Goal: Task Accomplishment & Management: Use online tool/utility

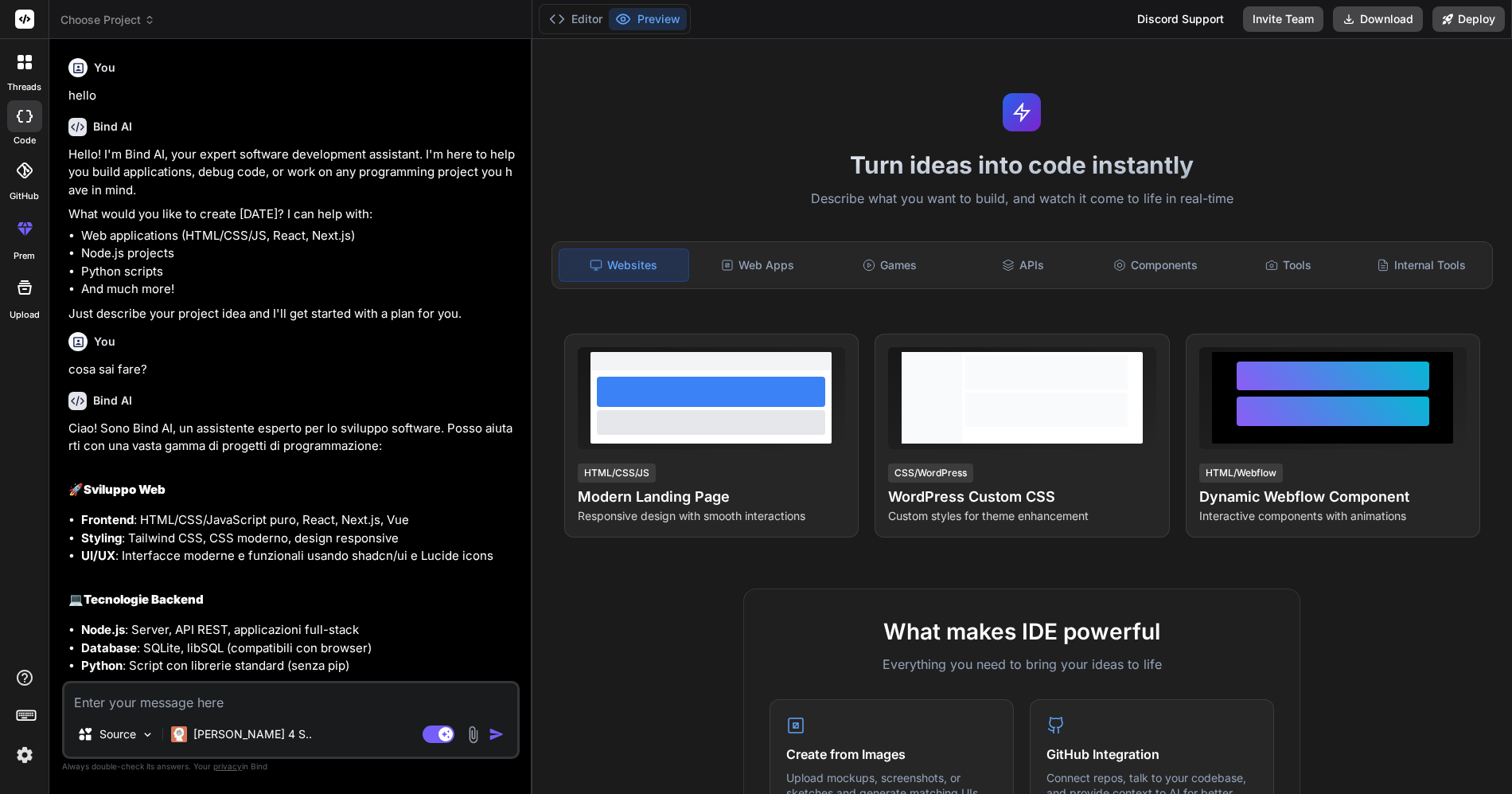
scroll to position [1093, 0]
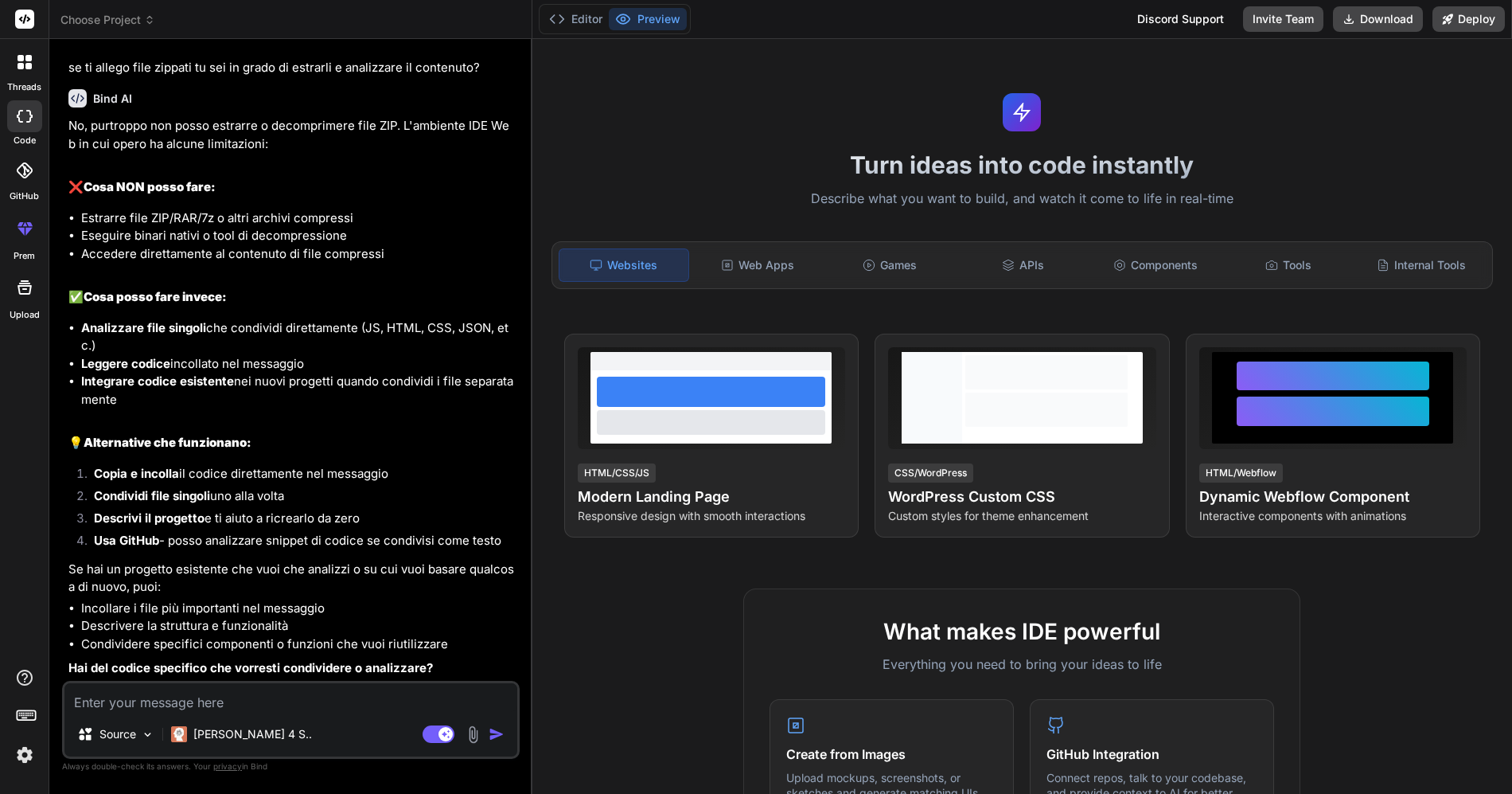
type textarea "riusciresti a scrivermi uno script python che attraverso modelli ia o pacchetti…"
type textarea "x"
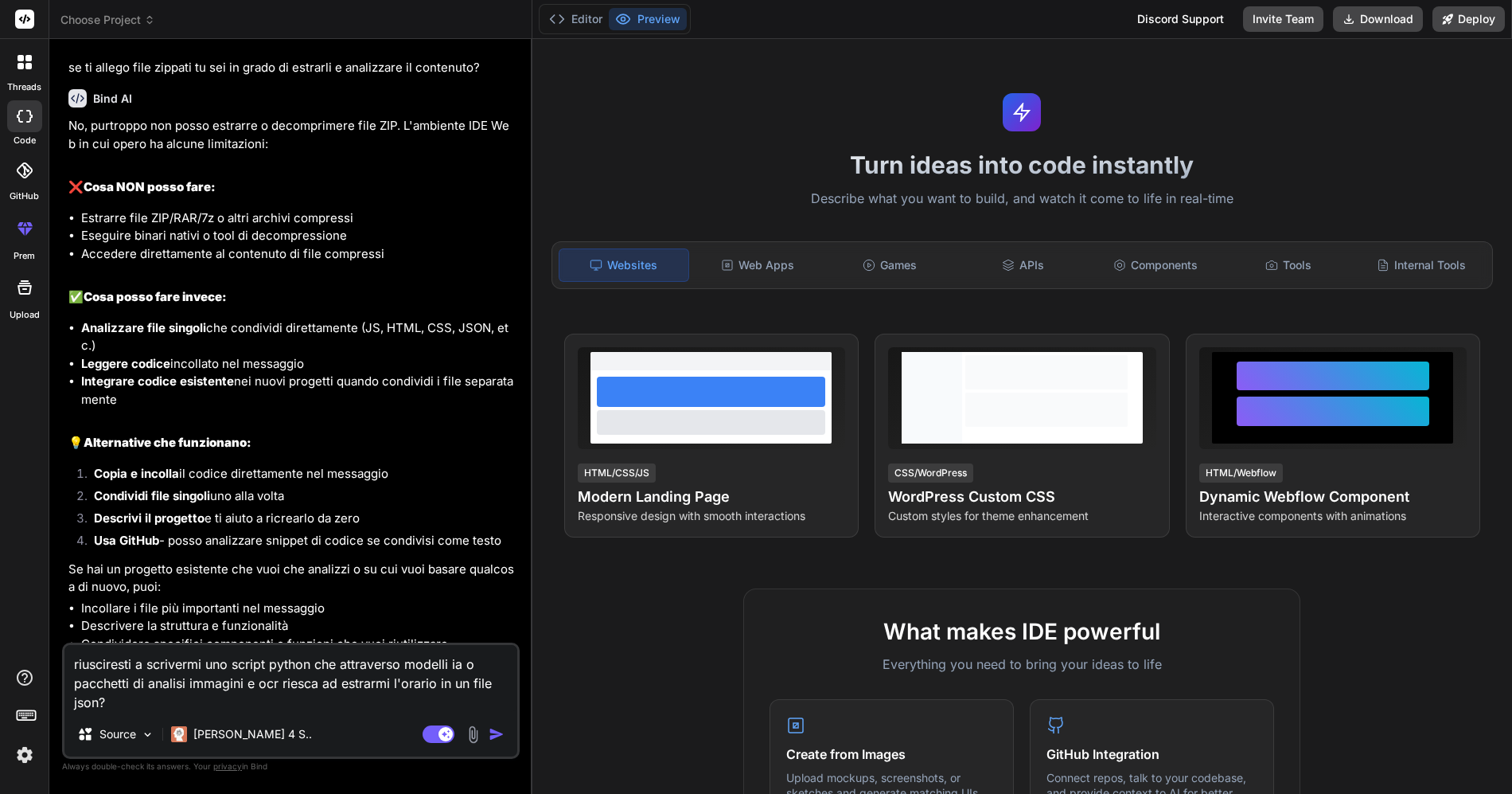
type textarea "riusciresti a scrivermi uno script python che attraverso modelli ia o pacchetti…"
click at [128, 19] on span "Choose Project" at bounding box center [108, 20] width 94 height 16
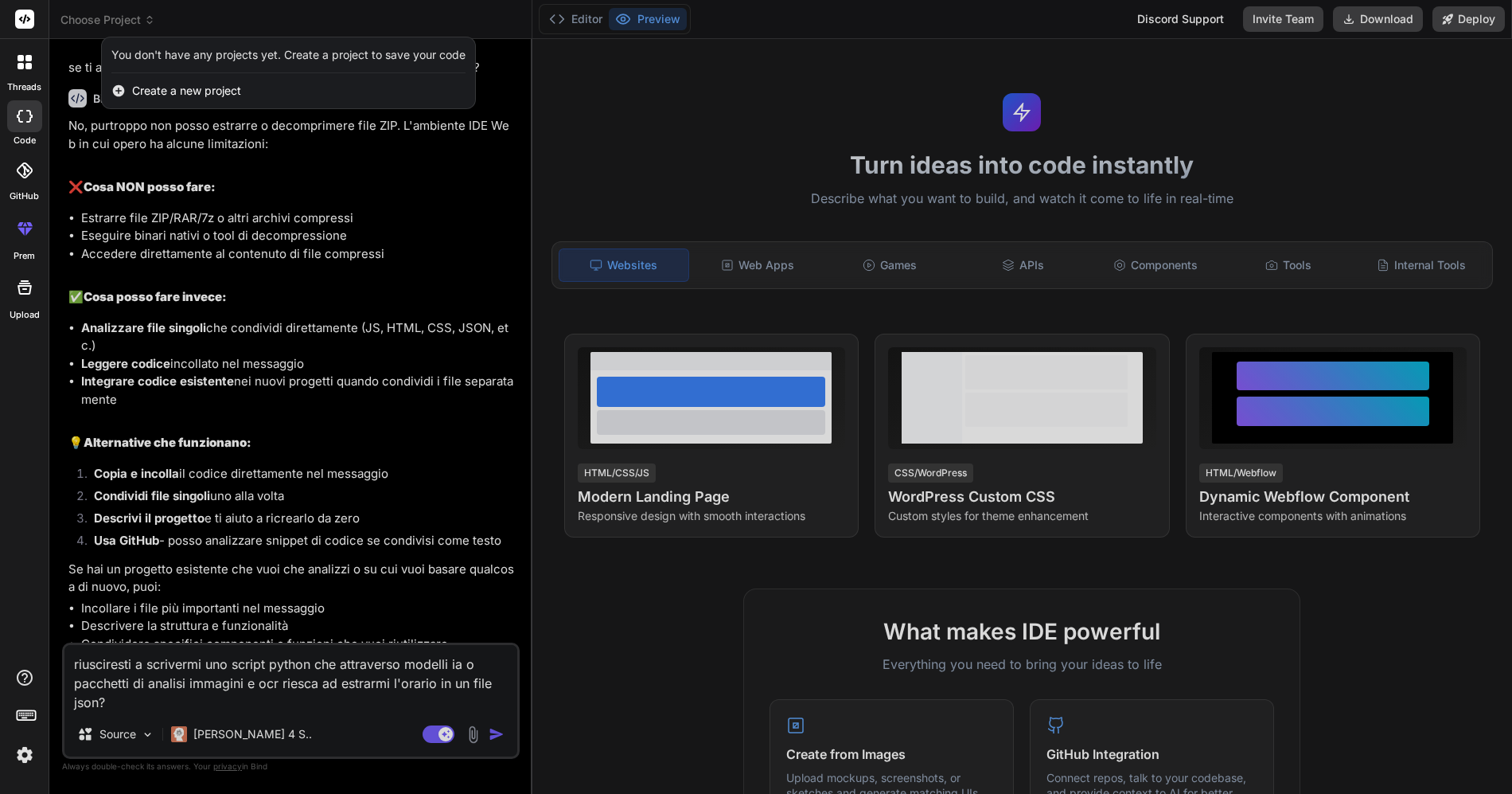
click at [211, 90] on span "Create a new project" at bounding box center [187, 91] width 109 height 16
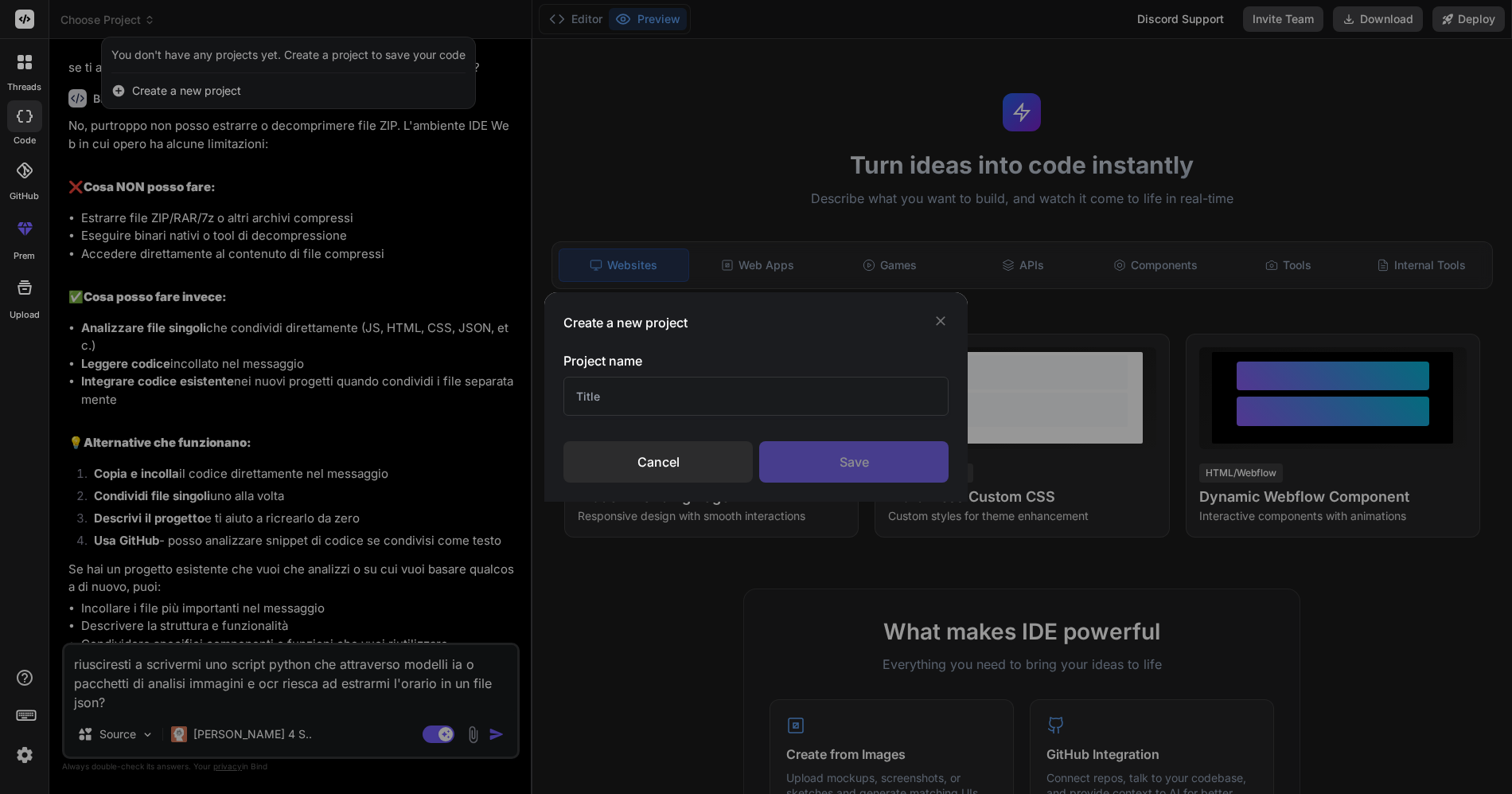
click at [812, 380] on input "text" at bounding box center [756, 396] width 385 height 39
type input "analysisi"
click at [844, 465] on div "Save" at bounding box center [854, 462] width 190 height 42
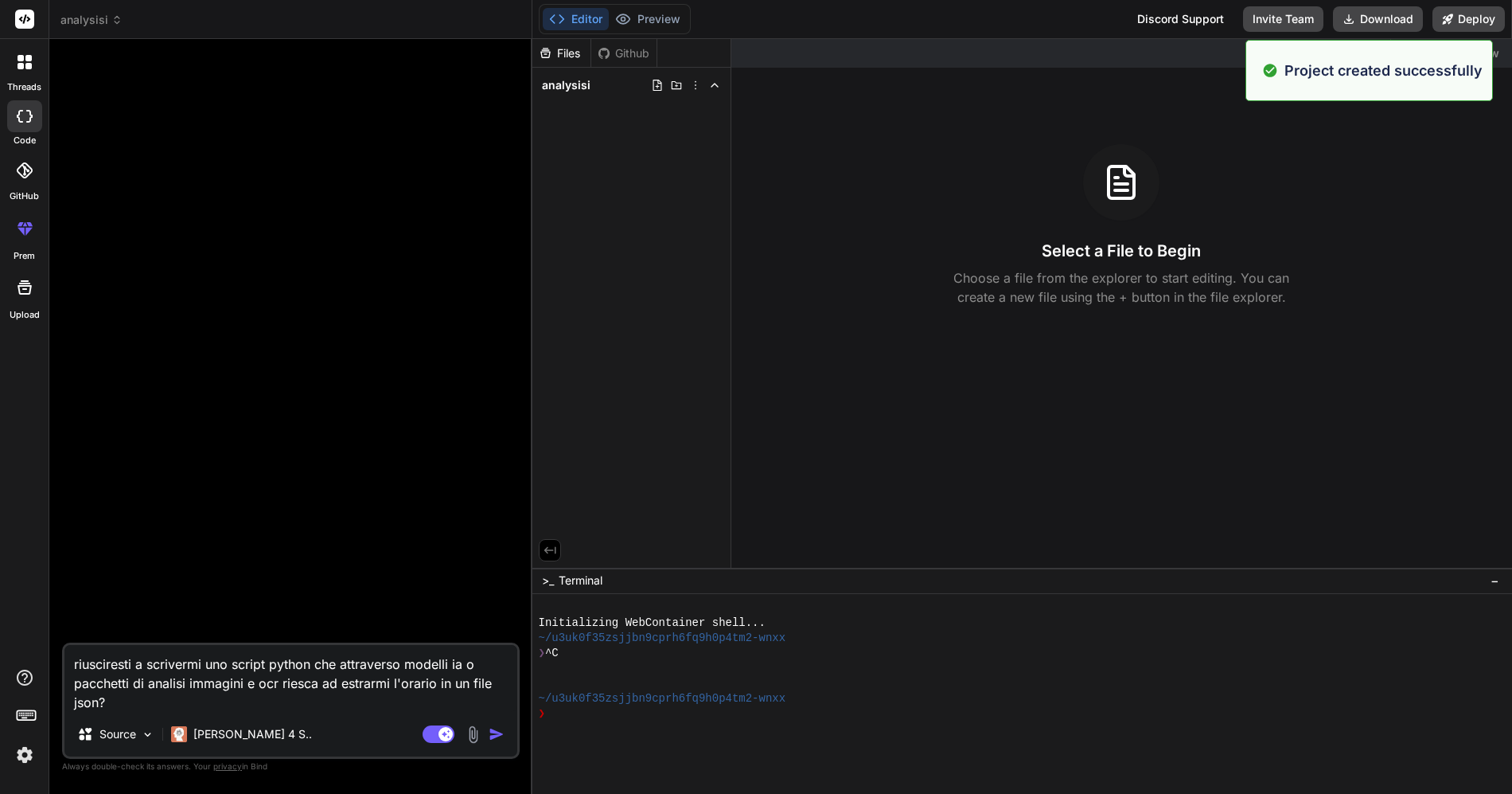
click at [472, 732] on img at bounding box center [473, 734] width 18 height 18
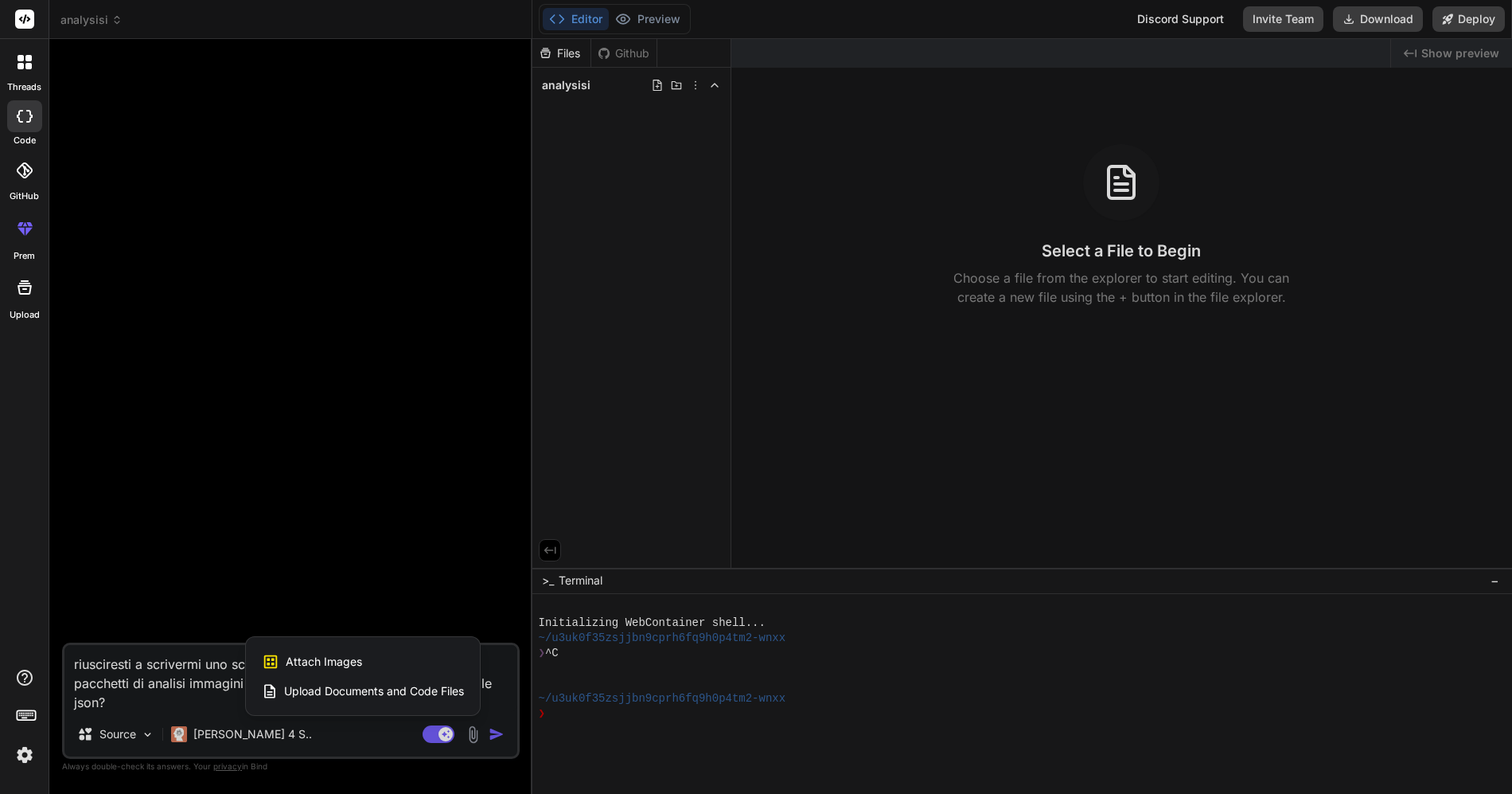
click at [347, 659] on span "Attach Images" at bounding box center [324, 662] width 76 height 16
type textarea "x"
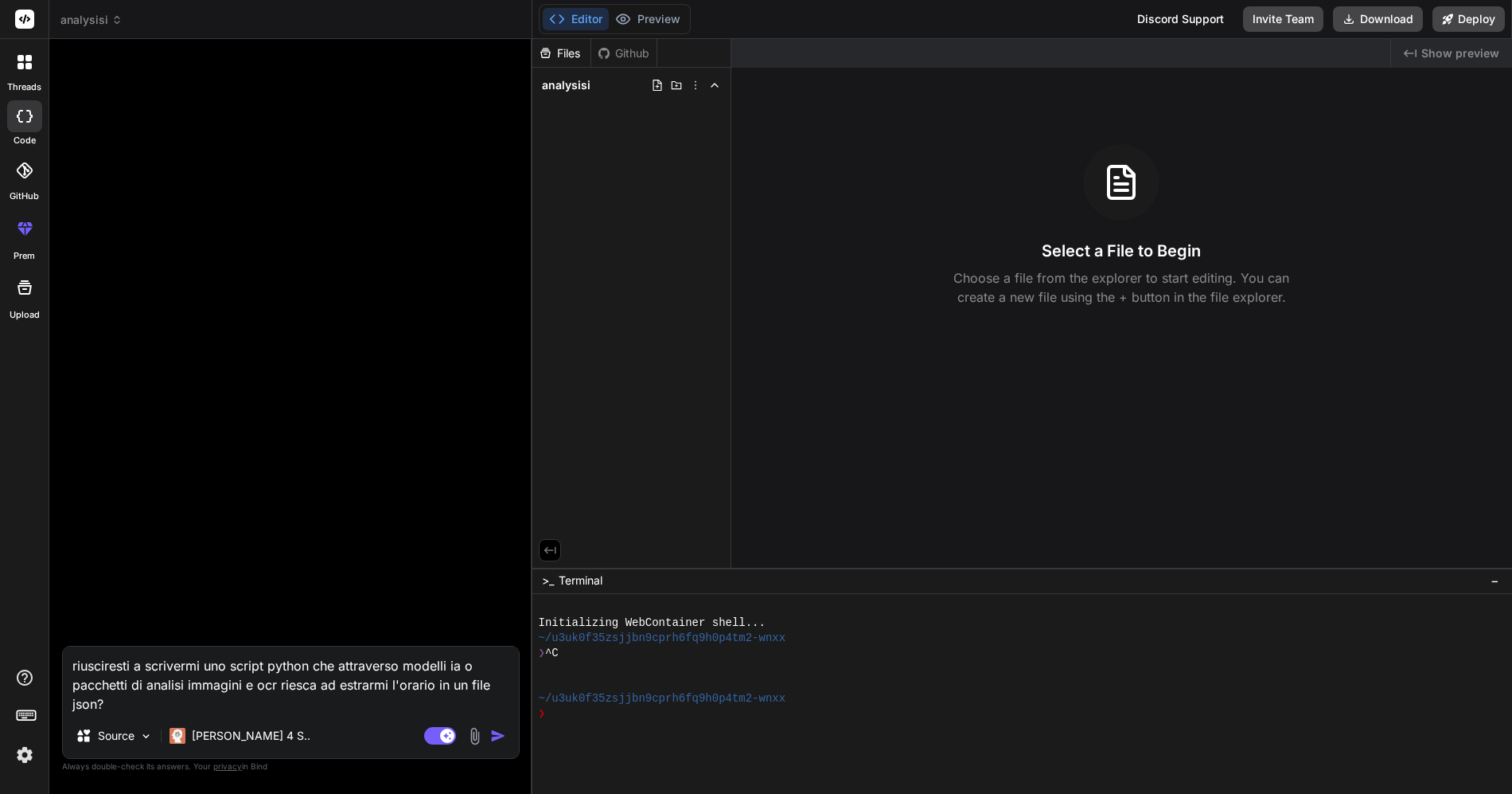
type input "C:\fakepath\5Csa.jpg"
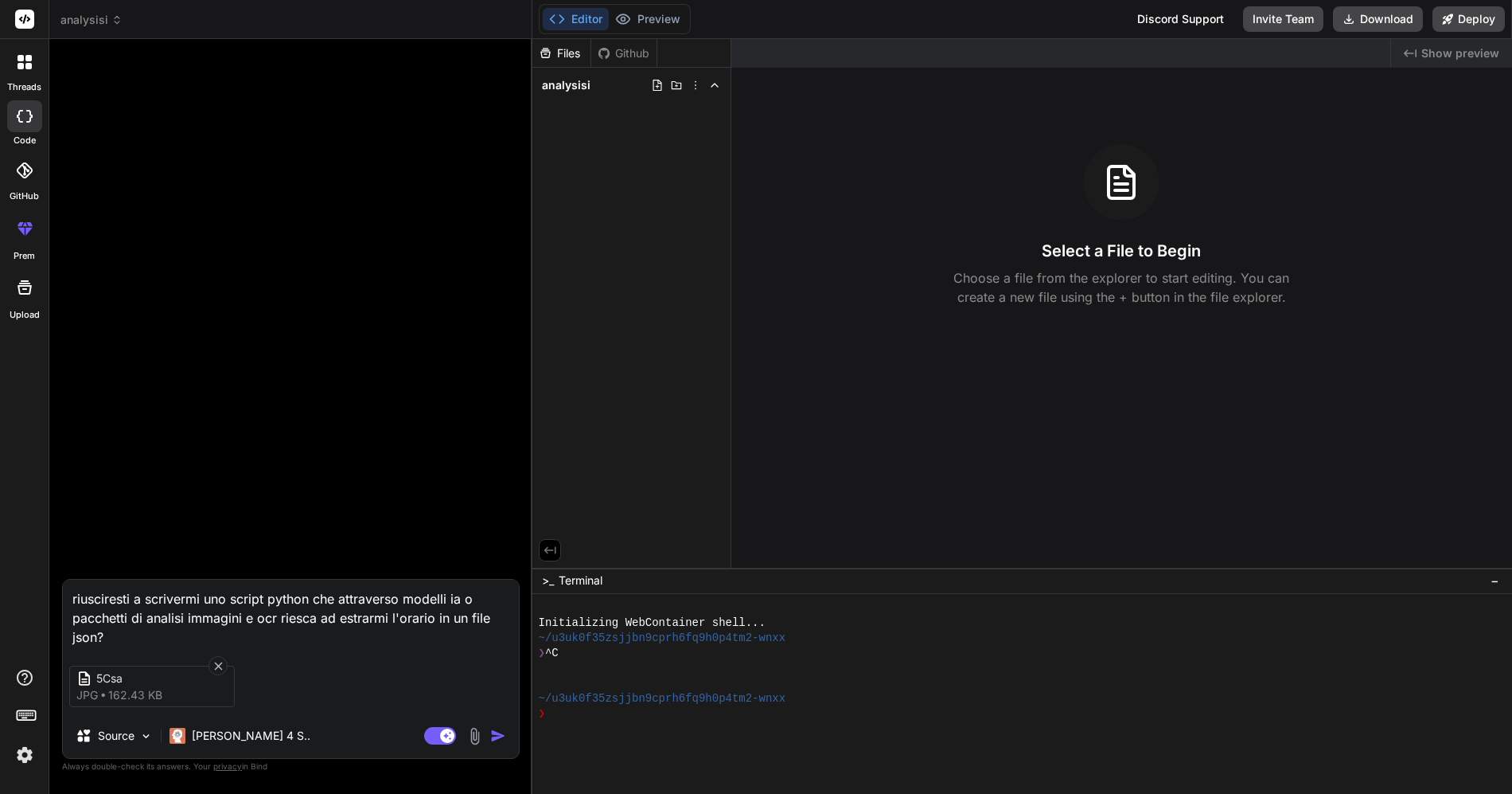
click at [493, 733] on img "button" at bounding box center [498, 736] width 16 height 16
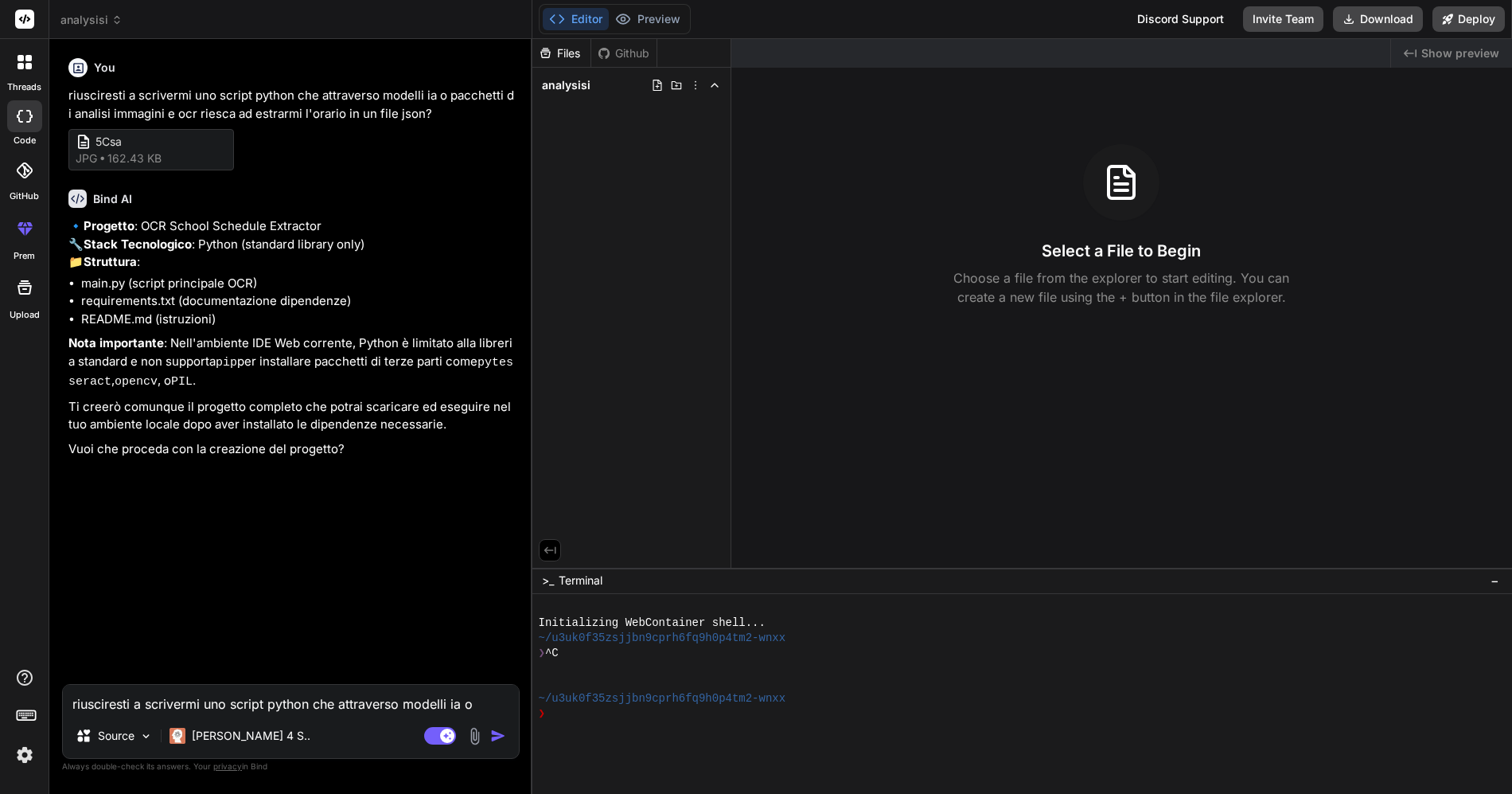
type textarea "x"
click at [274, 701] on textarea "riusciresti a scrivermi uno script python che attraverso modelli ia o pacchetti…" at bounding box center [290, 700] width 456 height 29
type textarea "p"
type textarea "x"
type textarea "pr"
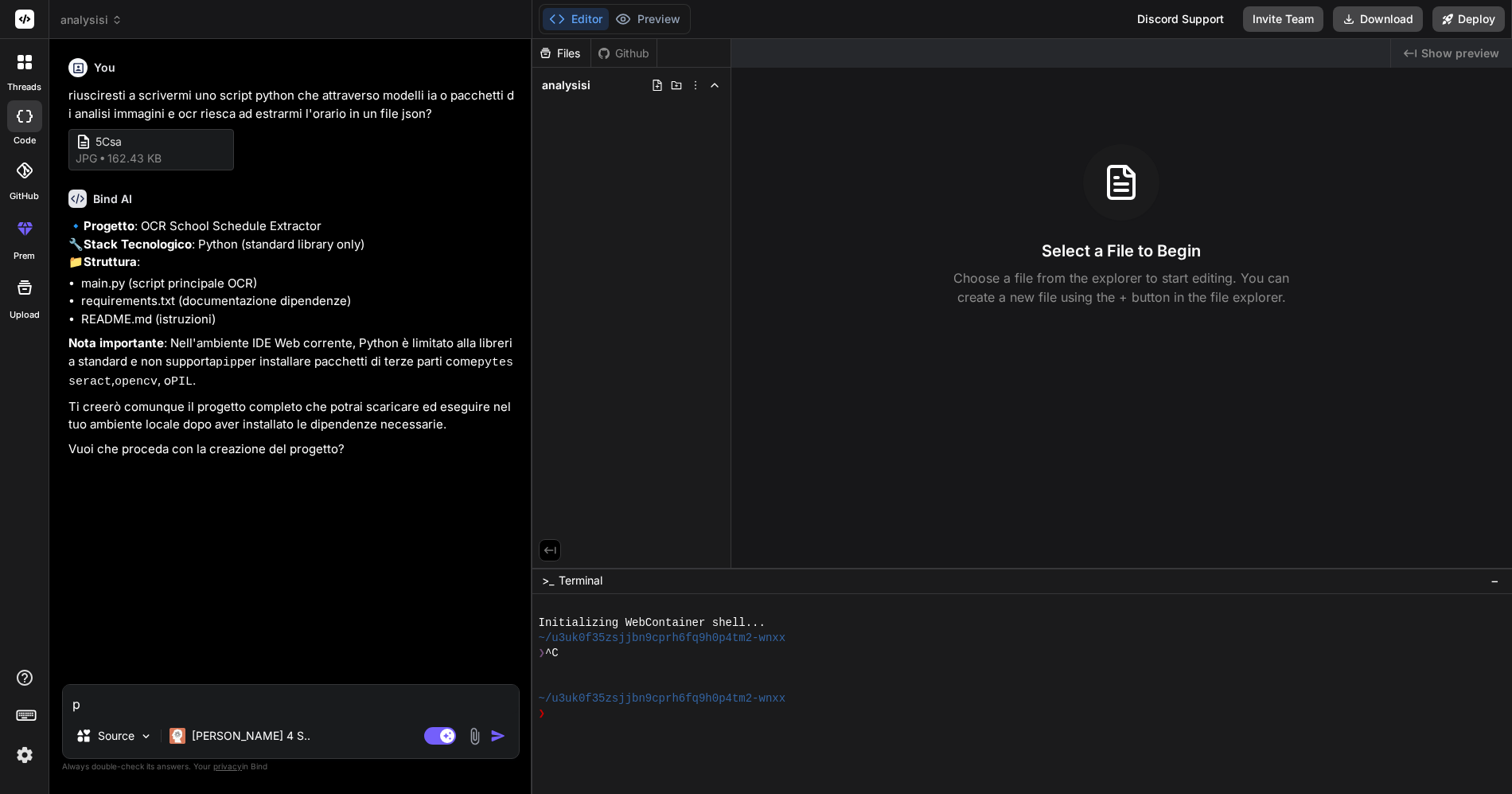
type textarea "x"
type textarea "pro"
type textarea "x"
type textarea "proc"
type textarea "x"
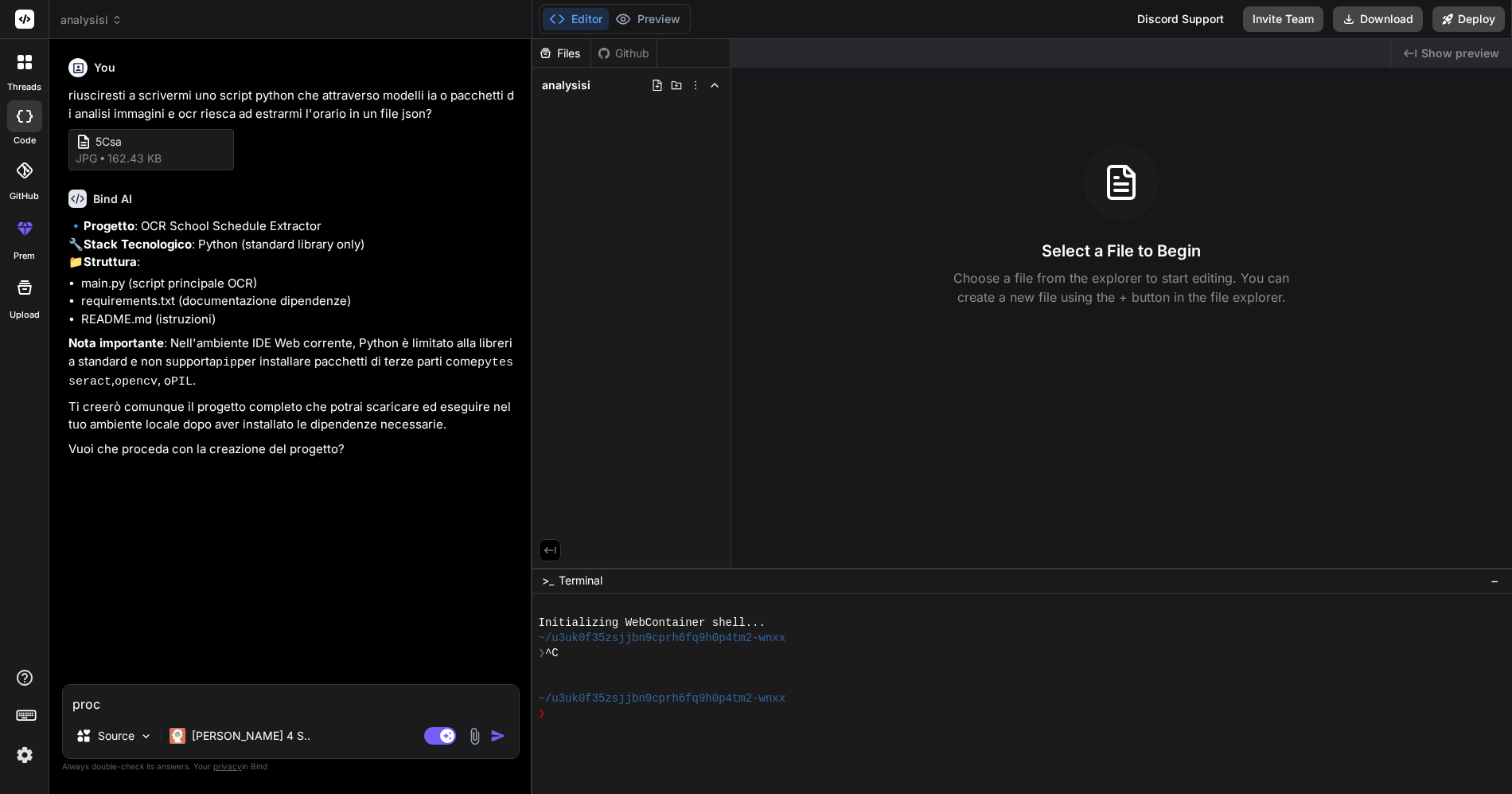
type textarea "proce"
type textarea "x"
type textarea "proced"
type textarea "x"
type textarea "procedi"
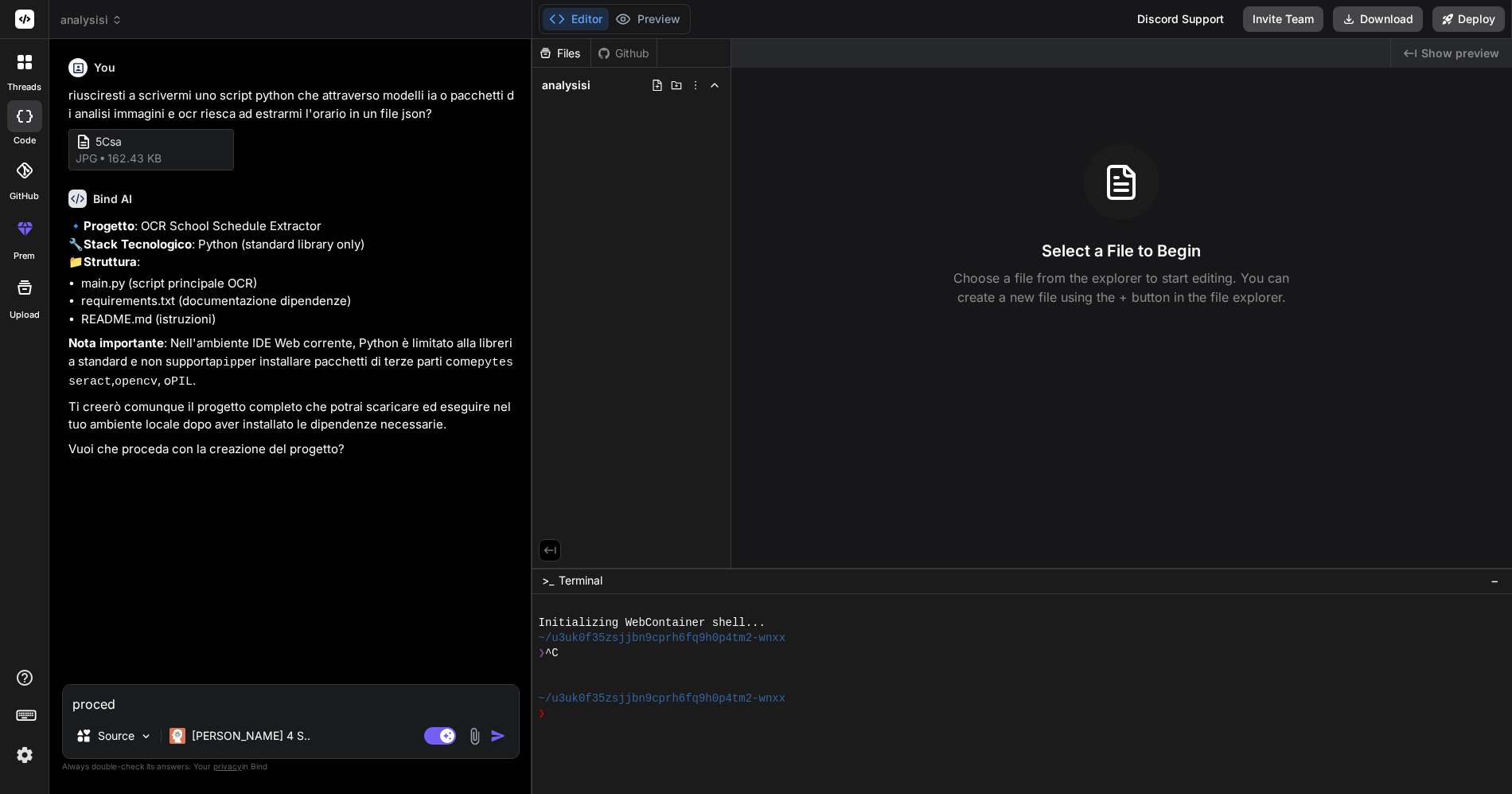
type textarea "x"
type textarea "procedi"
type textarea "x"
type textarea "procedi a"
type textarea "x"
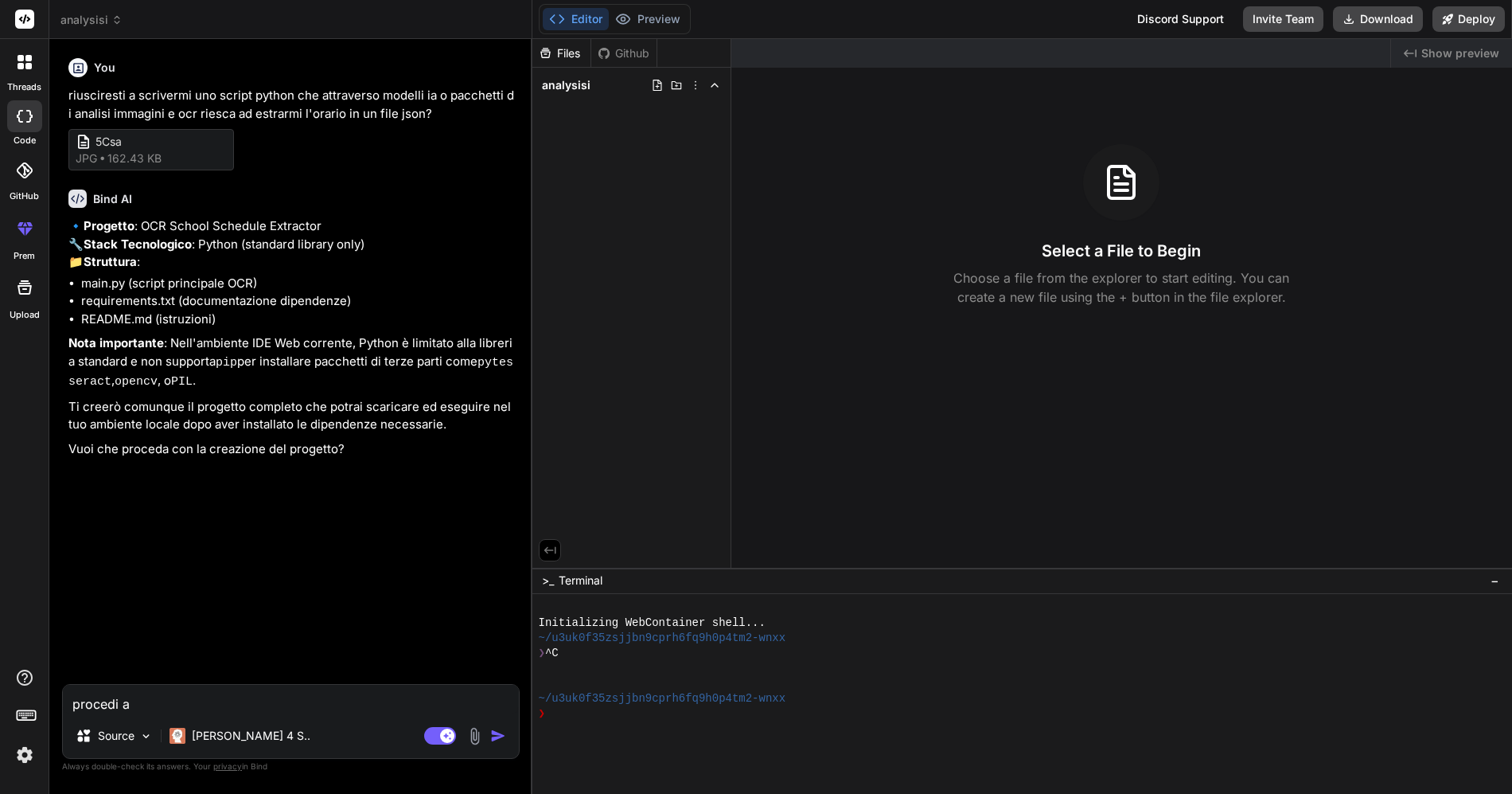
type textarea "procedi a"
type textarea "x"
type textarea "procedi a c"
type textarea "x"
type textarea "procedi a cr"
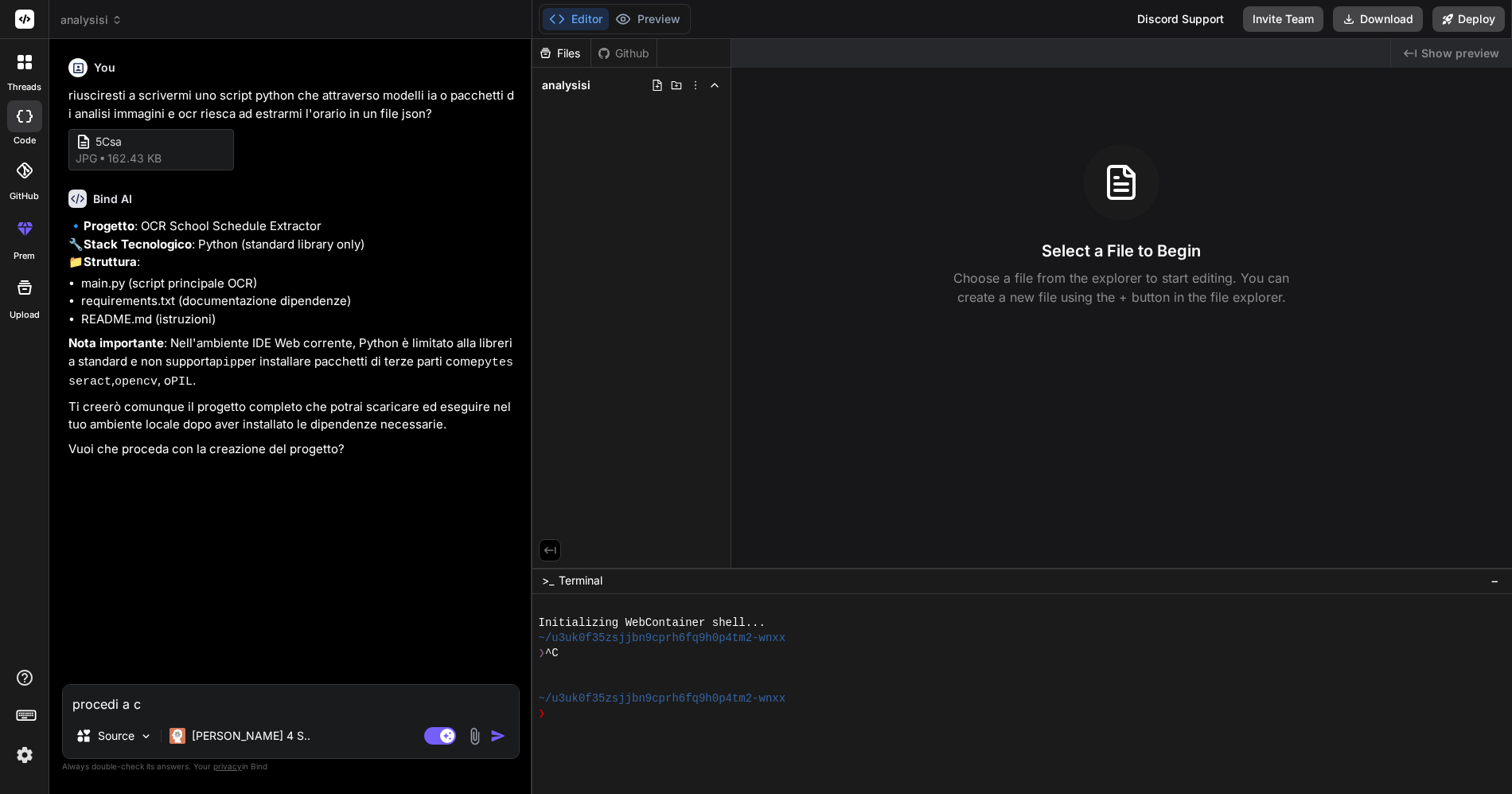
type textarea "x"
type textarea "procedi a cre"
type textarea "x"
type textarea "procedi a crea"
type textarea "x"
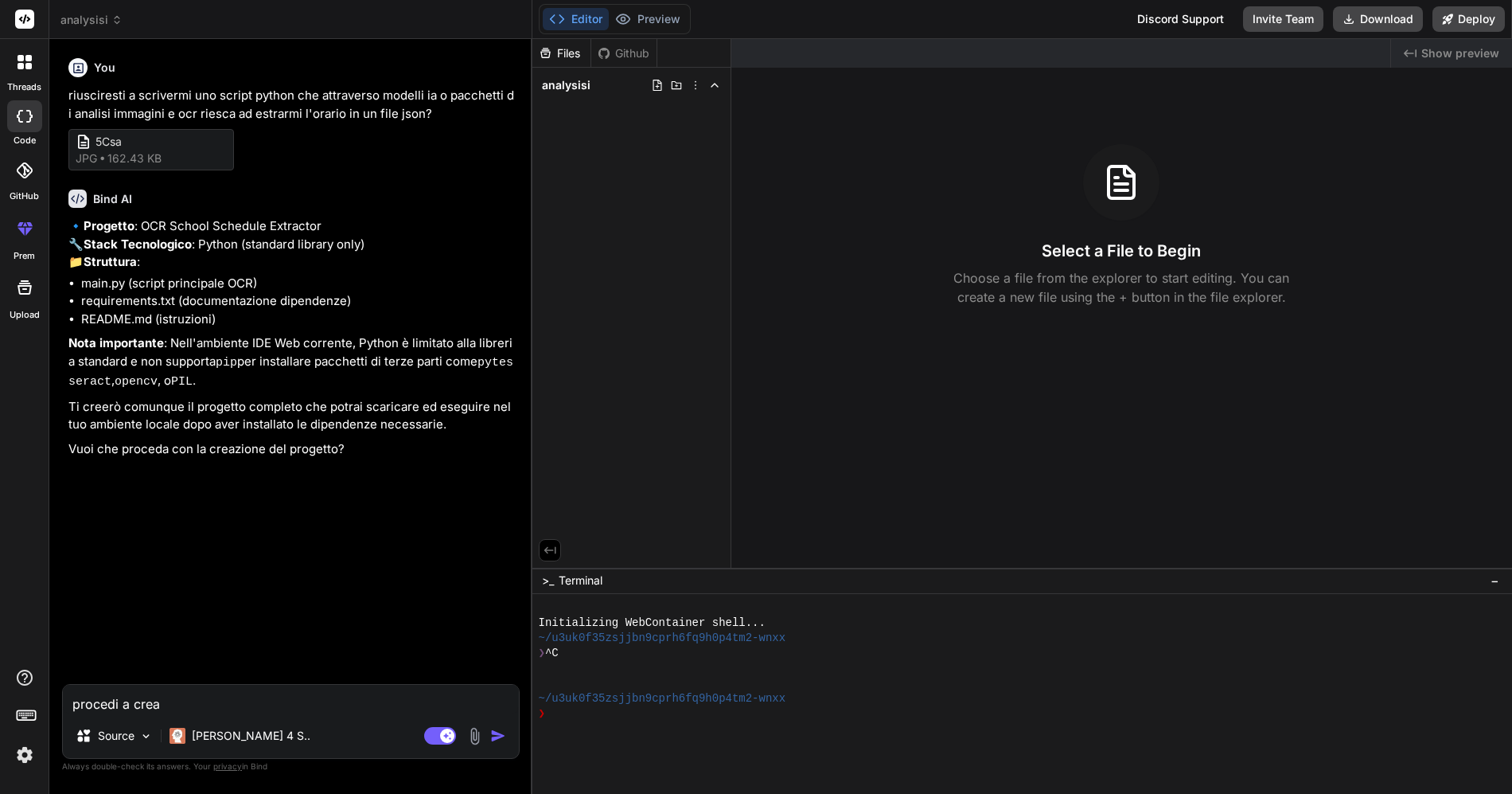
type textarea "procedi a crear"
type textarea "x"
type textarea "procedi a creare"
type textarea "x"
type textarea "procedi a creare"
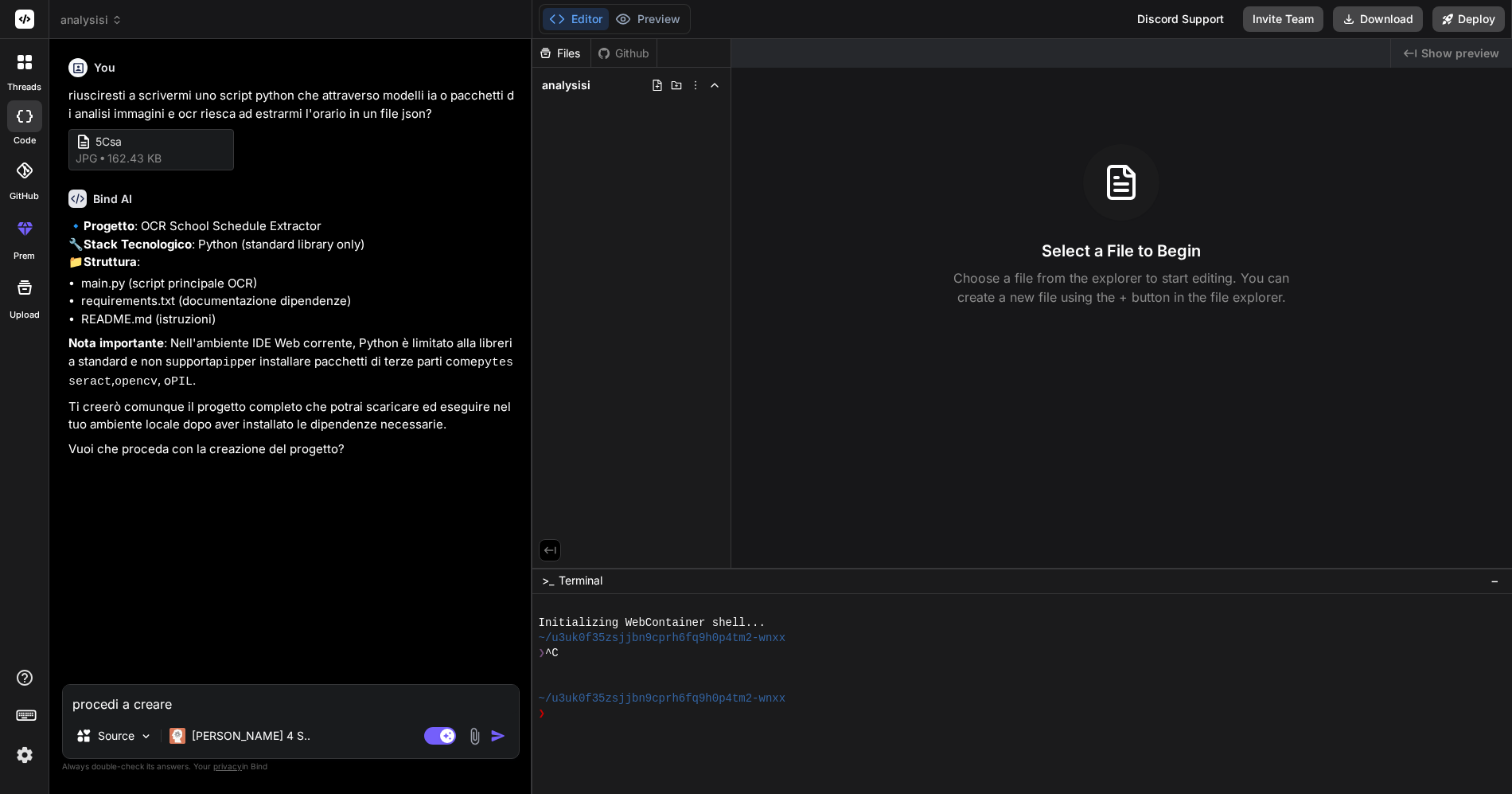
type textarea "x"
type textarea "procedi a creare l"
type textarea "x"
type textarea "procedi a creare lo"
type textarea "x"
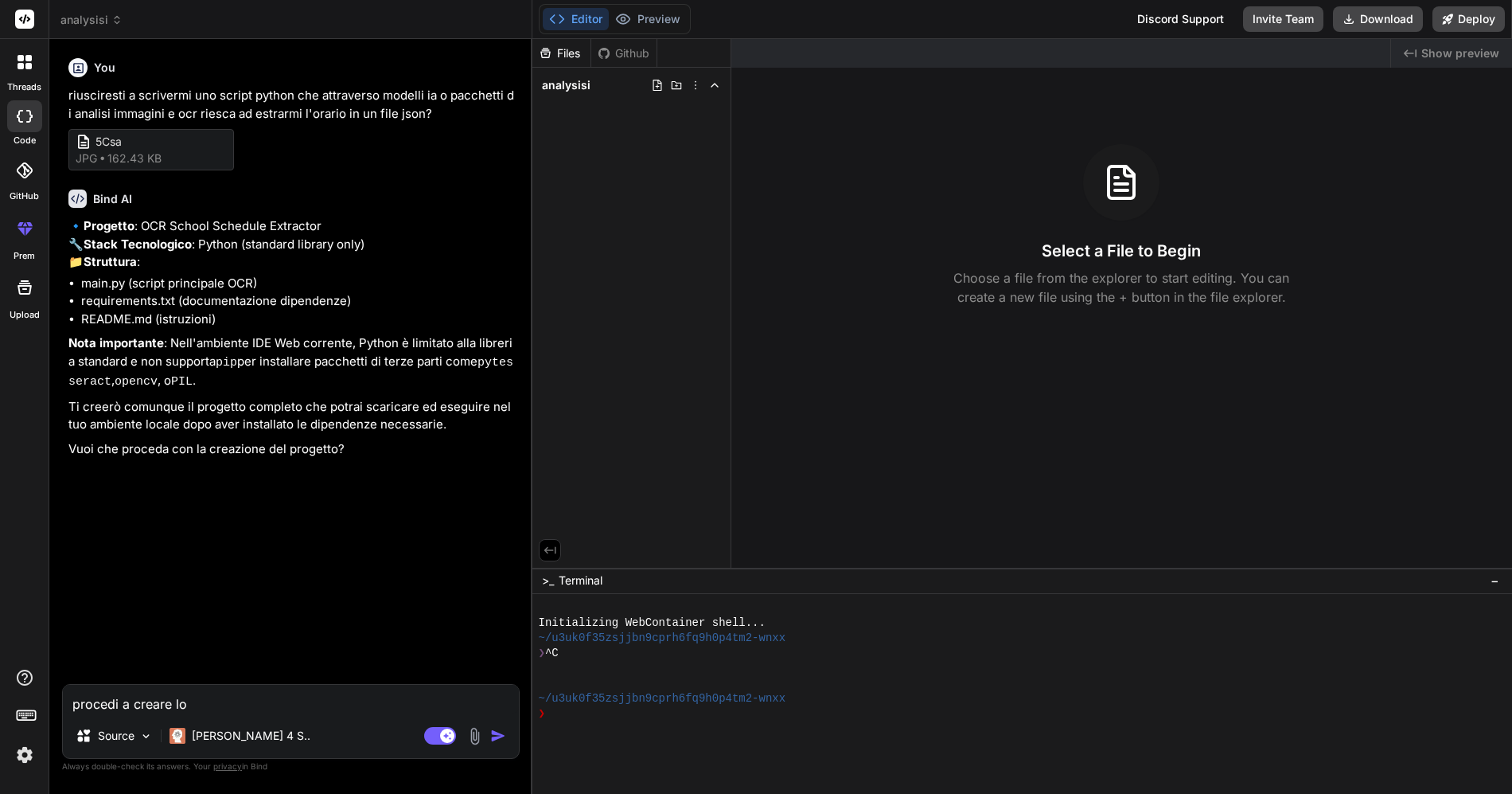
type textarea "procedi a creare lo"
type textarea "x"
type textarea "procedi a creare lo s"
type textarea "x"
type textarea "procedi a creare lo sc"
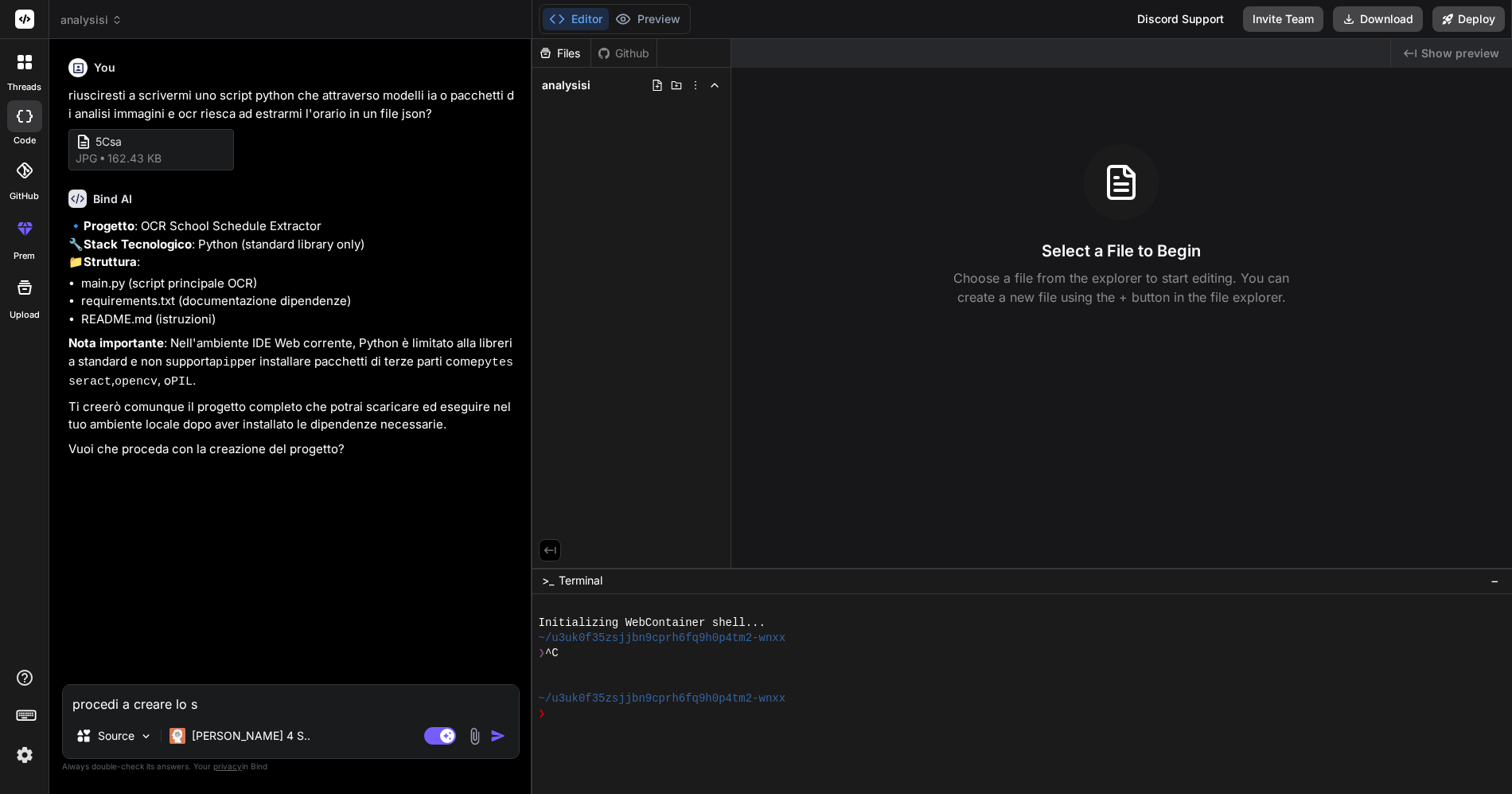
type textarea "x"
type textarea "procedi a creare lo scr"
type textarea "x"
type textarea "procedi a creare lo scri"
type textarea "x"
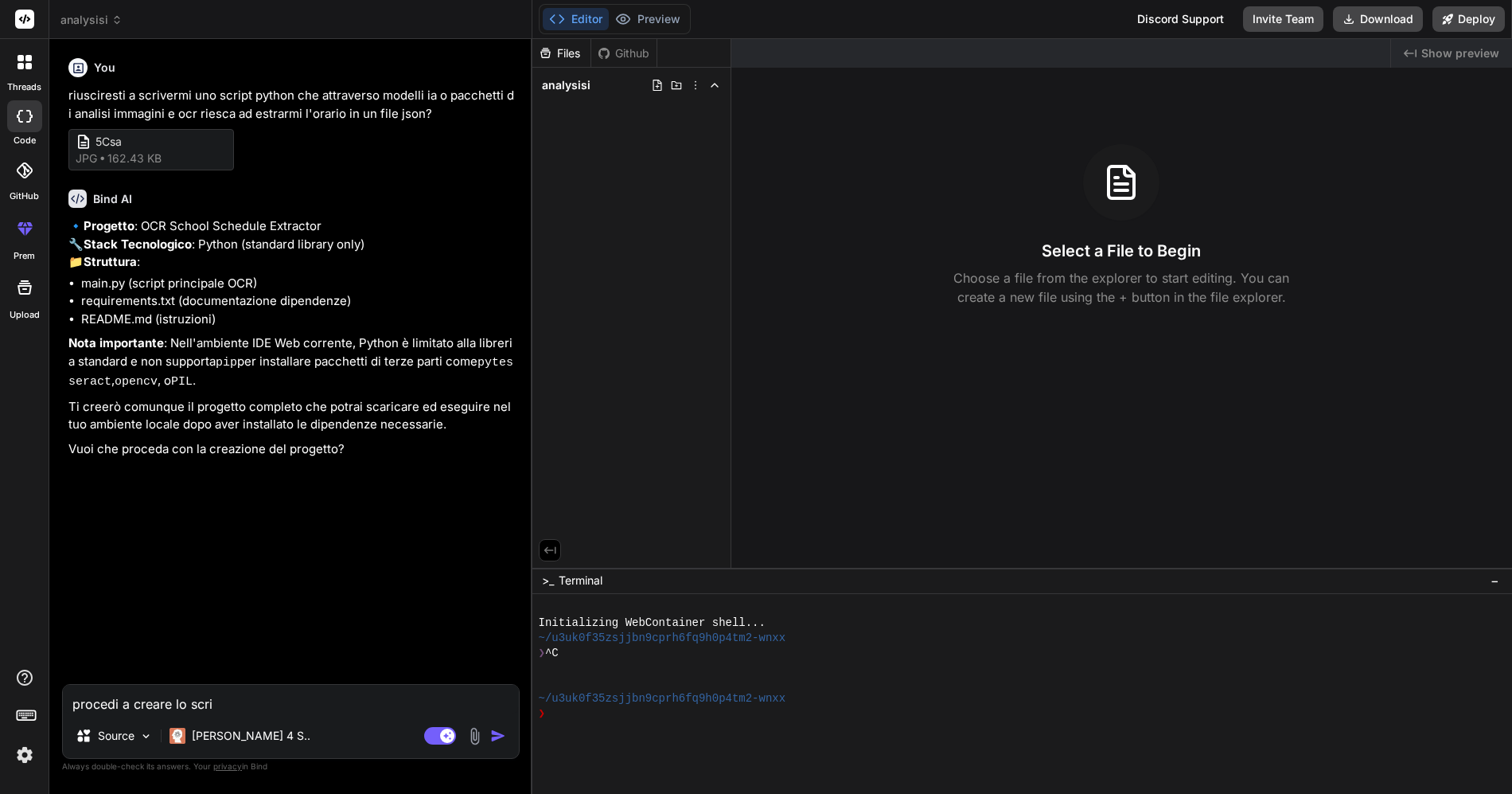
type textarea "procedi a creare lo scrip"
type textarea "x"
type textarea "procedi a creare lo script"
type textarea "x"
type textarea "procedi a creare lo script"
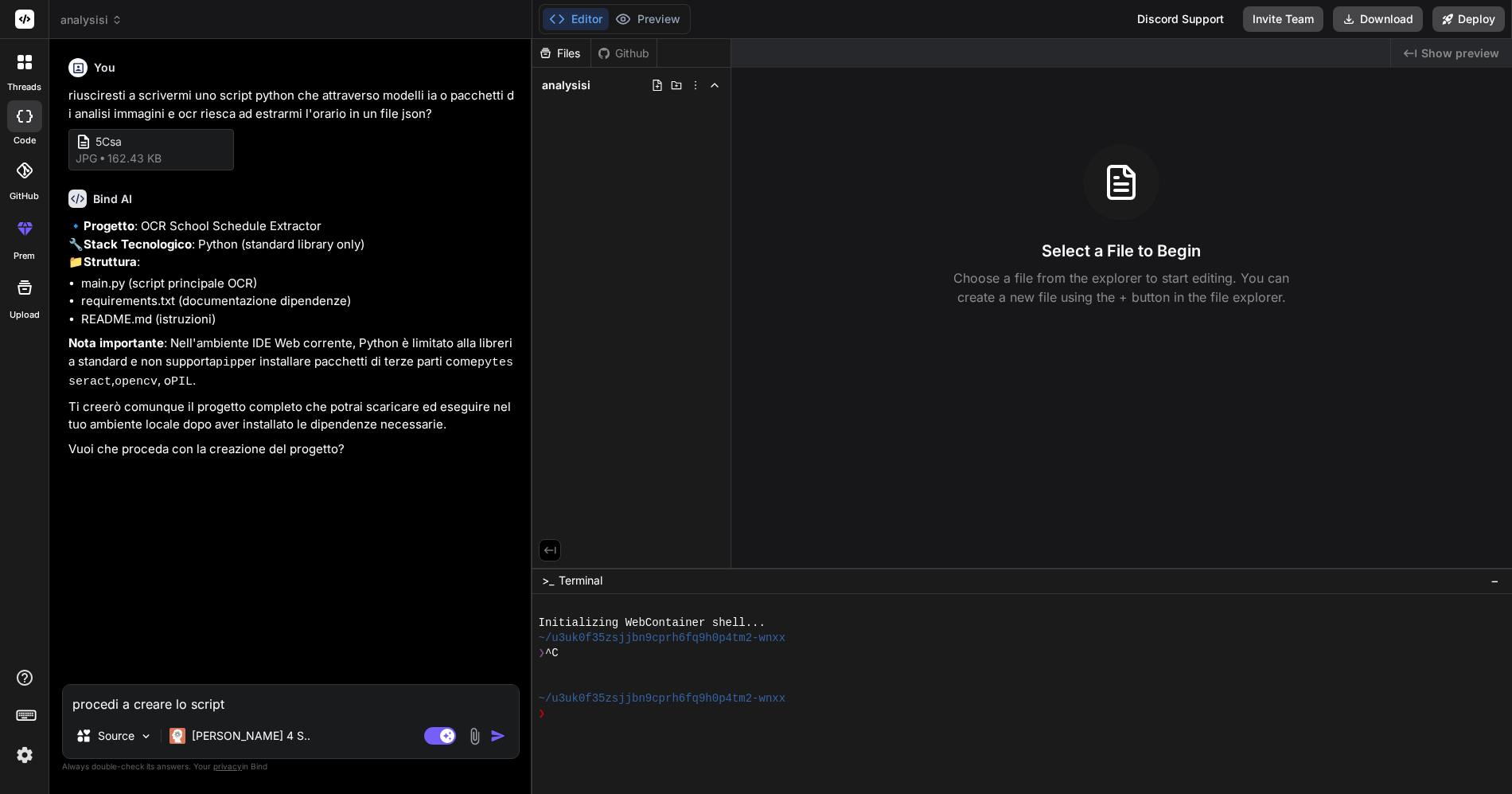
type textarea "x"
type textarea "procedi a creare lo script n"
type textarea "x"
type textarea "procedi a creare lo script ne"
type textarea "x"
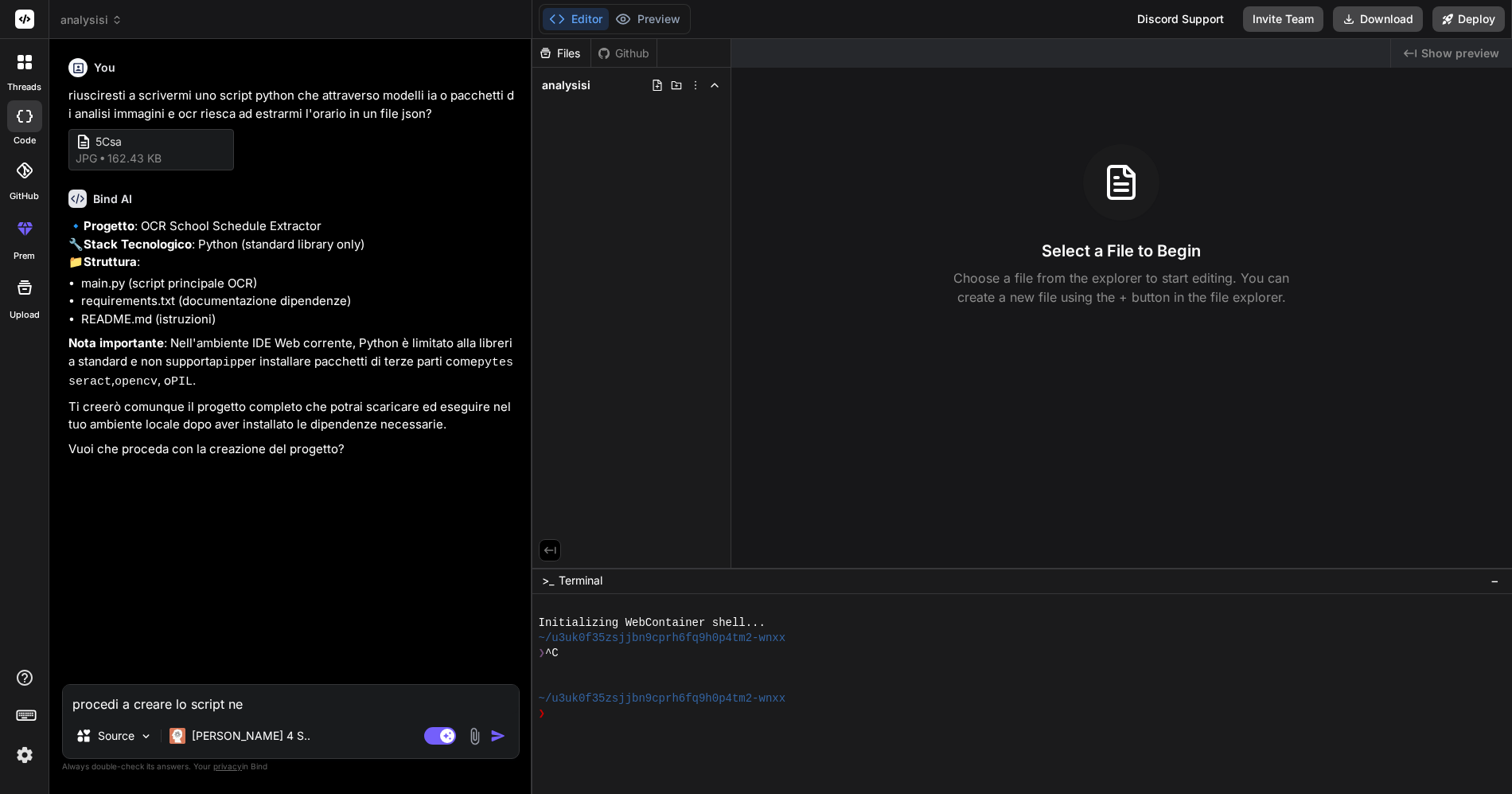
type textarea "procedi a creare lo script nel"
type textarea "x"
type textarea "procedi a creare lo script nel"
type textarea "x"
type textarea "procedi a creare lo script nel m"
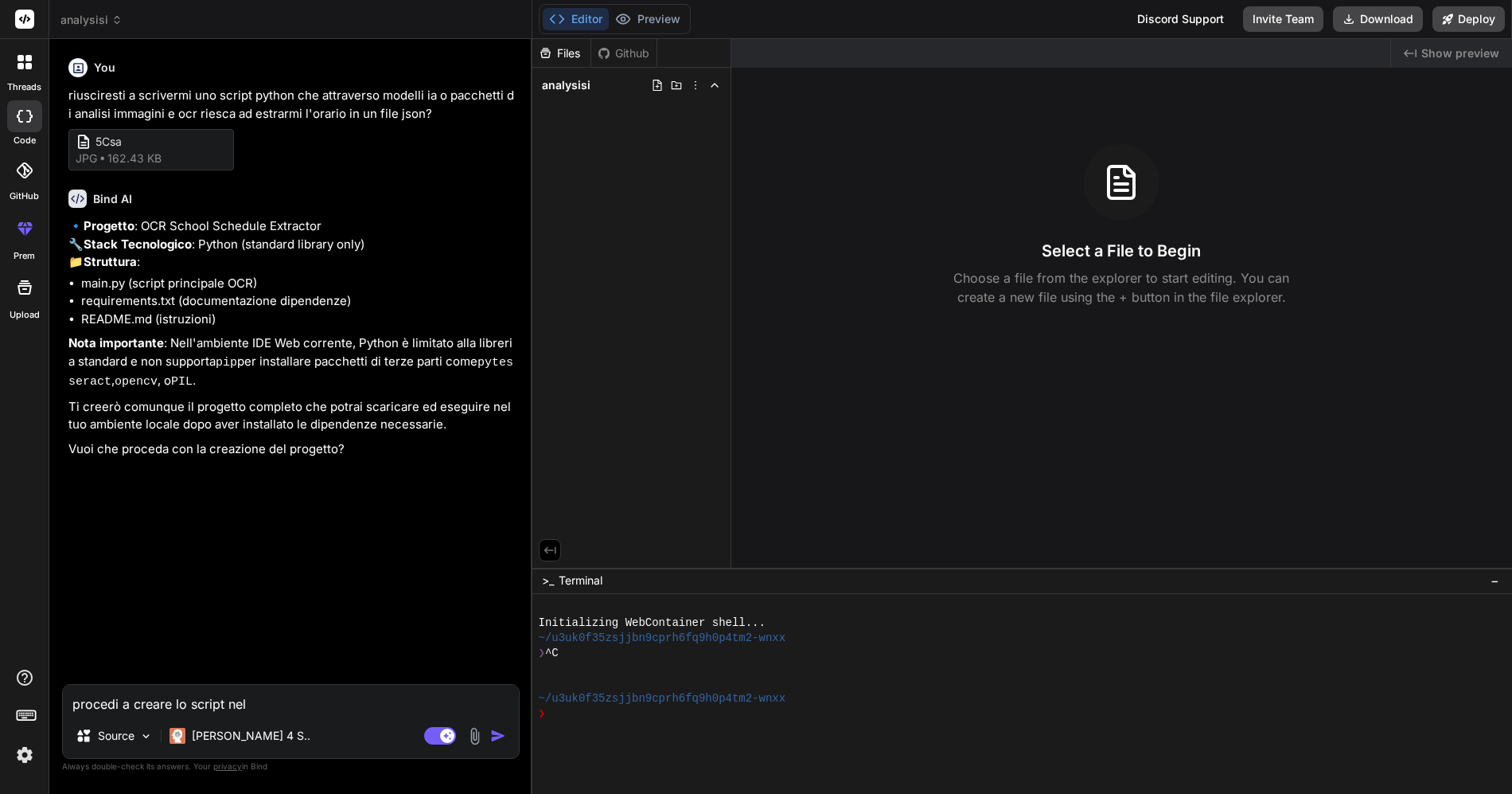
type textarea "x"
type textarea "procedi a creare lo script nel mo"
type textarea "x"
type textarea "procedi a creare lo script nel mod"
type textarea "x"
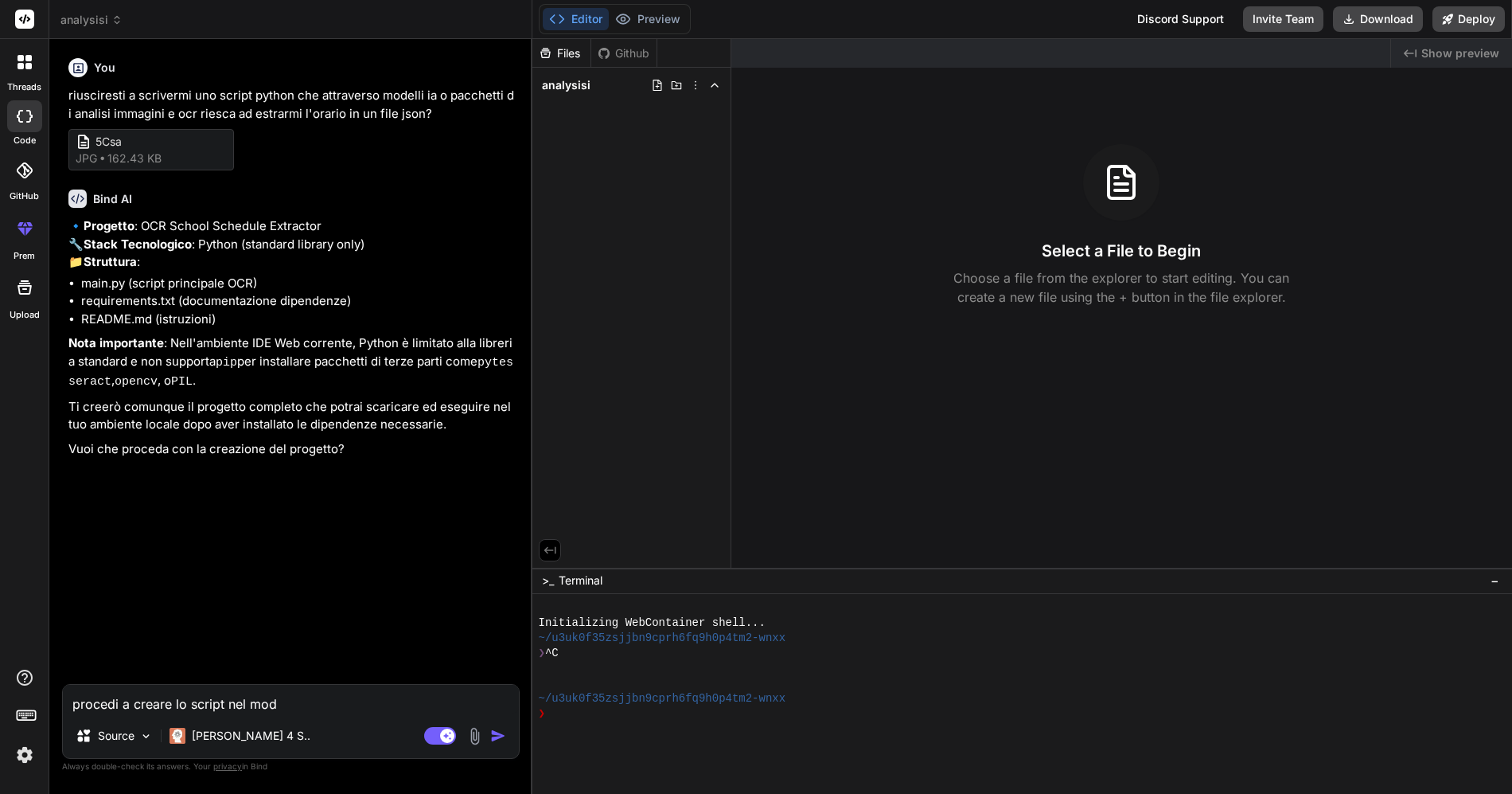
type textarea "procedi a creare lo script nel modo"
type textarea "x"
type textarea "procedi a creare lo script nel modo"
type textarea "x"
type textarea "procedi a creare lo script nel modo c"
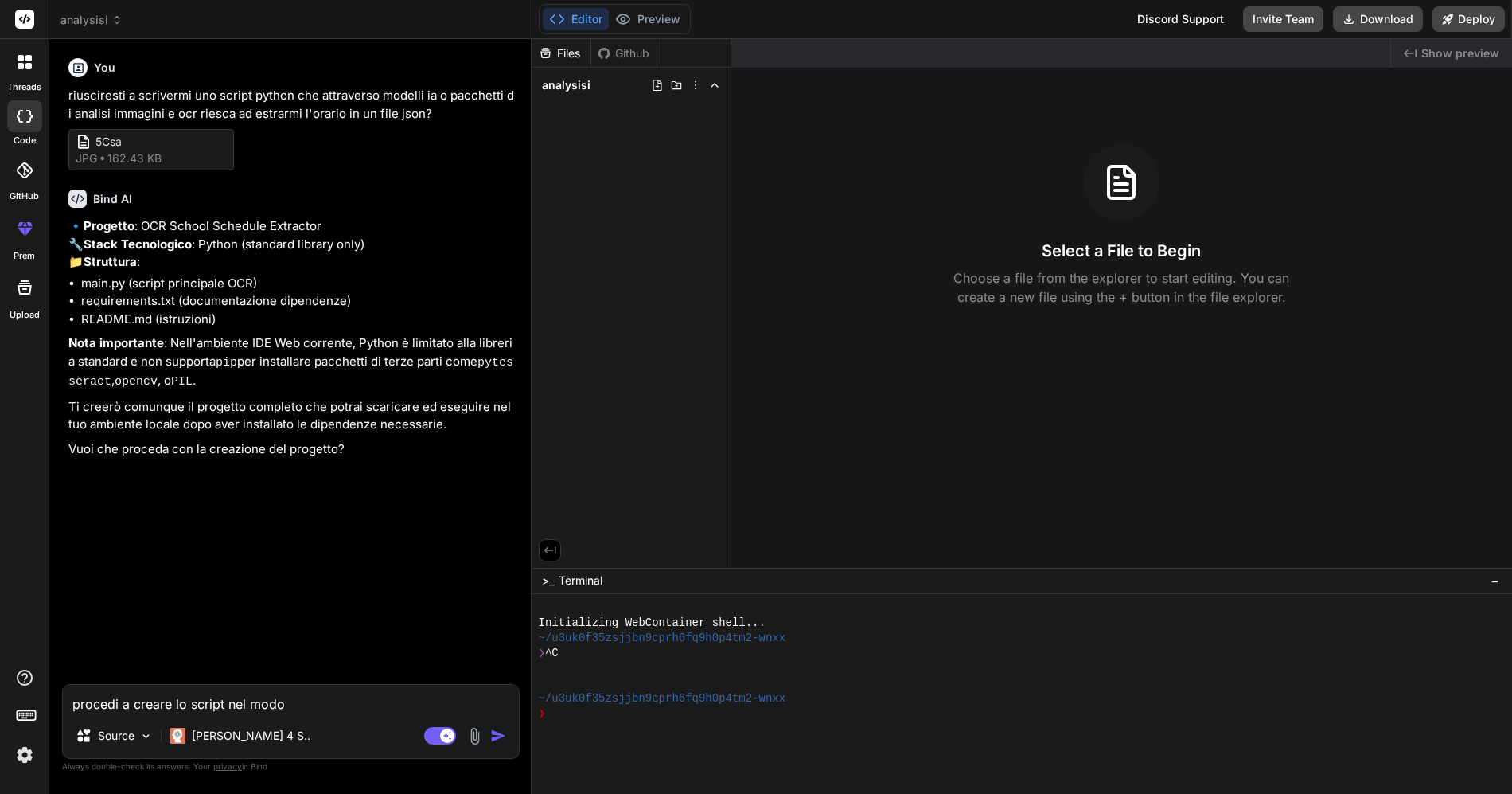
type textarea "x"
type textarea "procedi a creare lo script nel modo ch"
type textarea "x"
type textarea "procedi a creare lo script nel modo che"
type textarea "x"
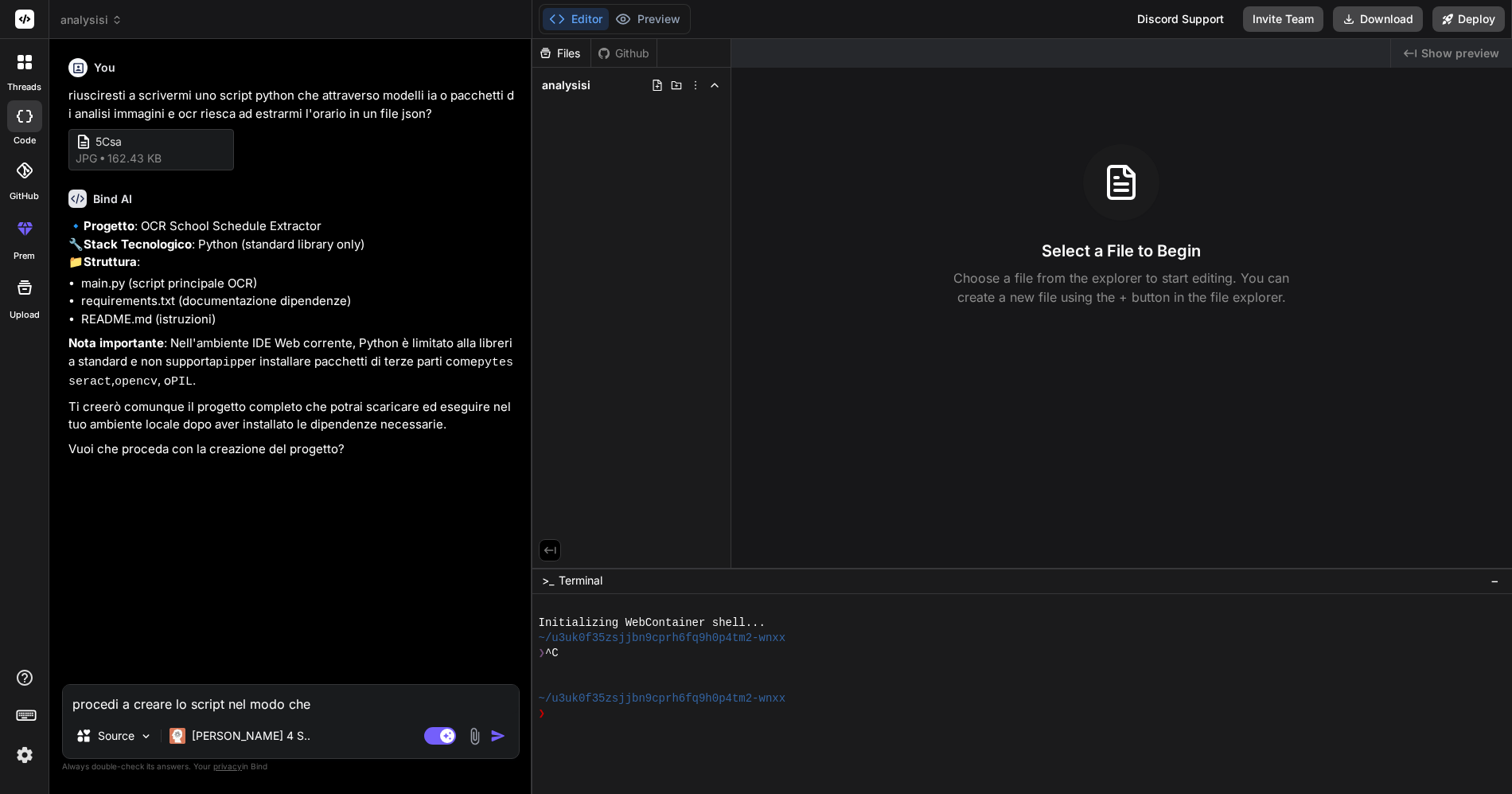
type textarea "procedi a creare lo script nel modo che"
type textarea "x"
type textarea "procedi a creare lo script nel modo che s"
type textarea "x"
type textarea "procedi a creare lo script nel modo che si"
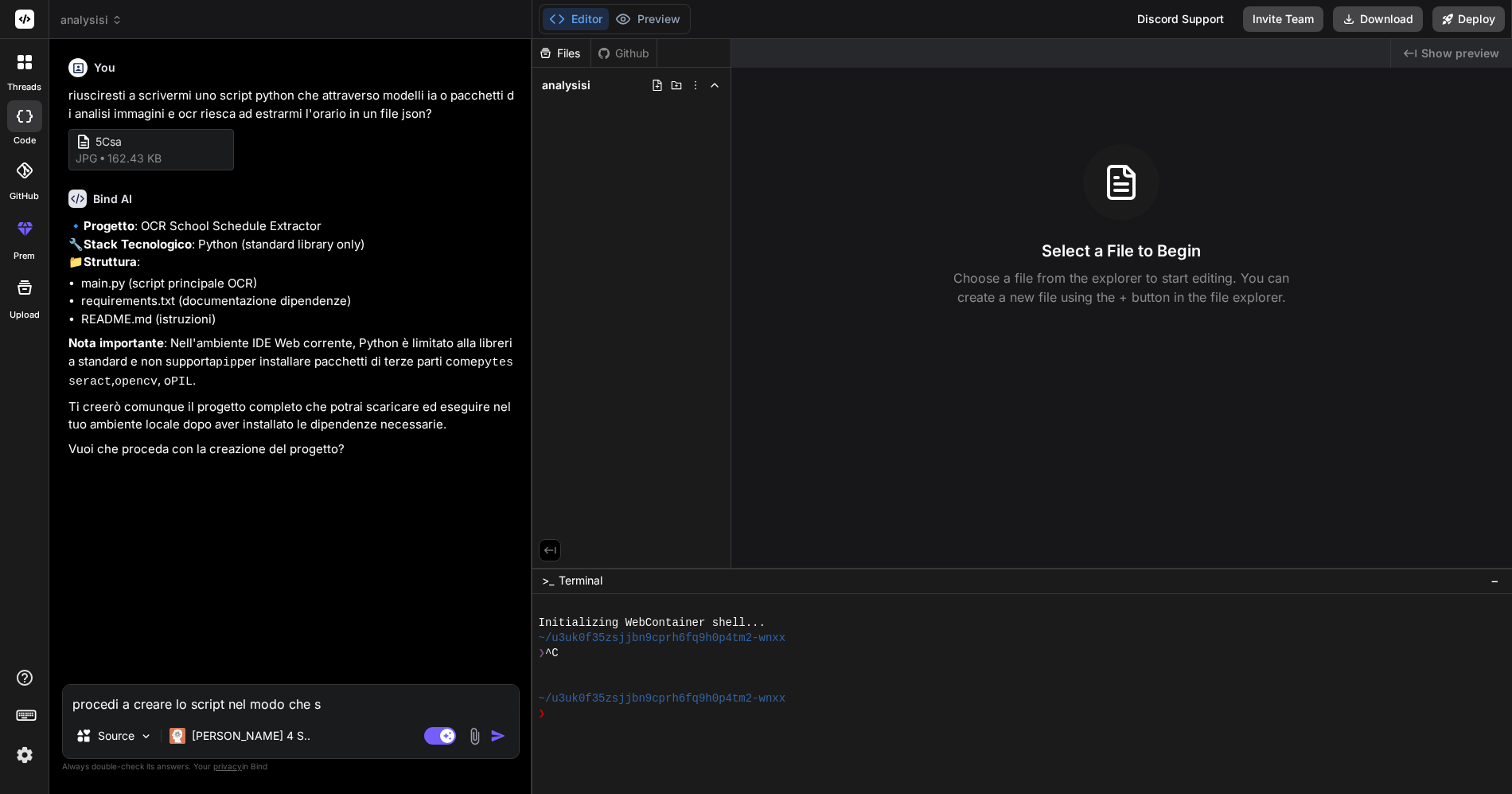
type textarea "x"
type textarea "procedi a creare lo script nel modo che sia"
type textarea "x"
type textarea "procedi a creare lo script nel modo che sia"
type textarea "x"
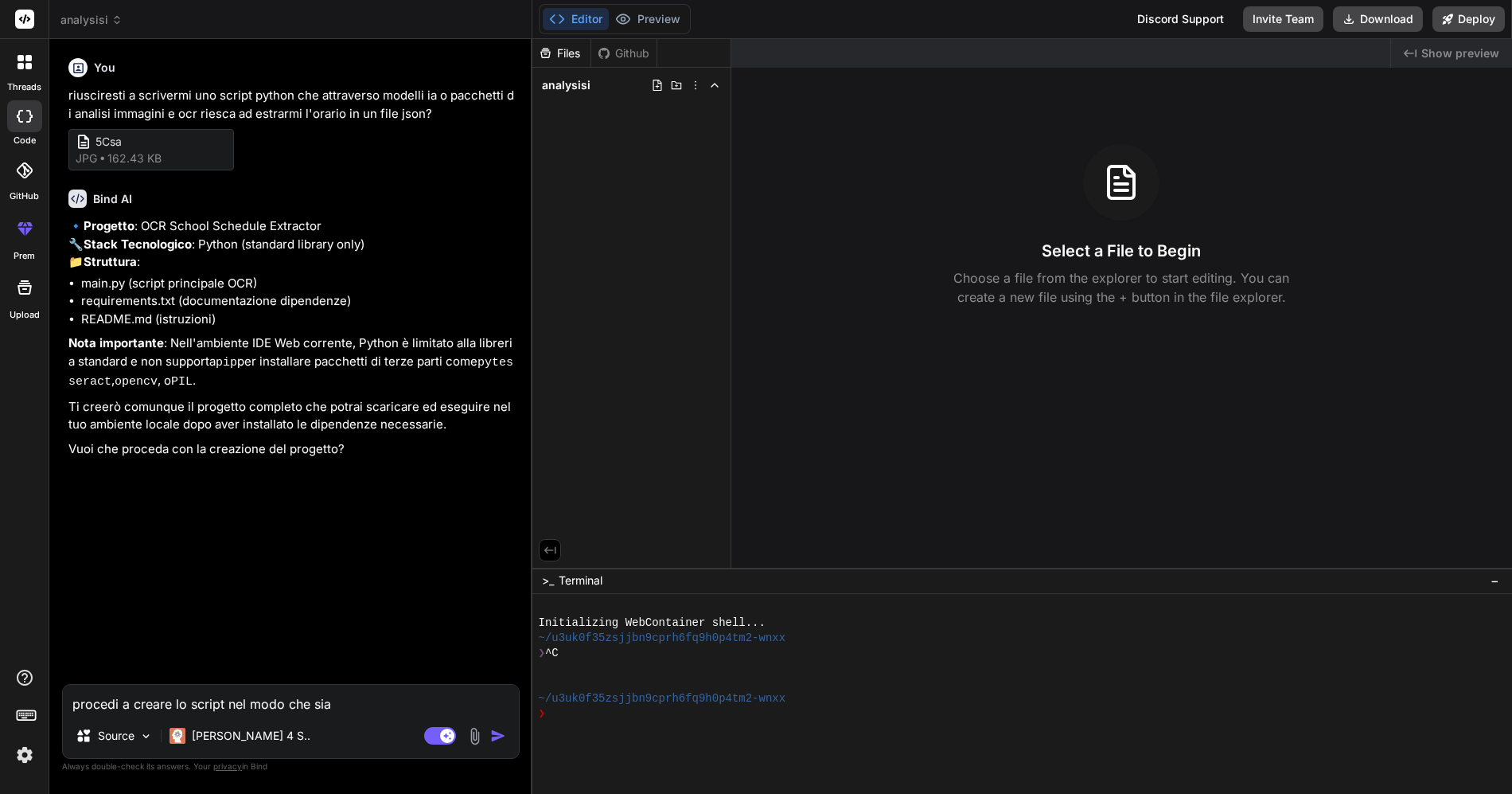
type textarea "procedi a creare lo script nel modo che sia m"
type textarea "x"
type textarea "procedi a creare lo script nel modo che sia mi"
type textarea "x"
type textarea "procedi a creare lo script nel modo che sia mig"
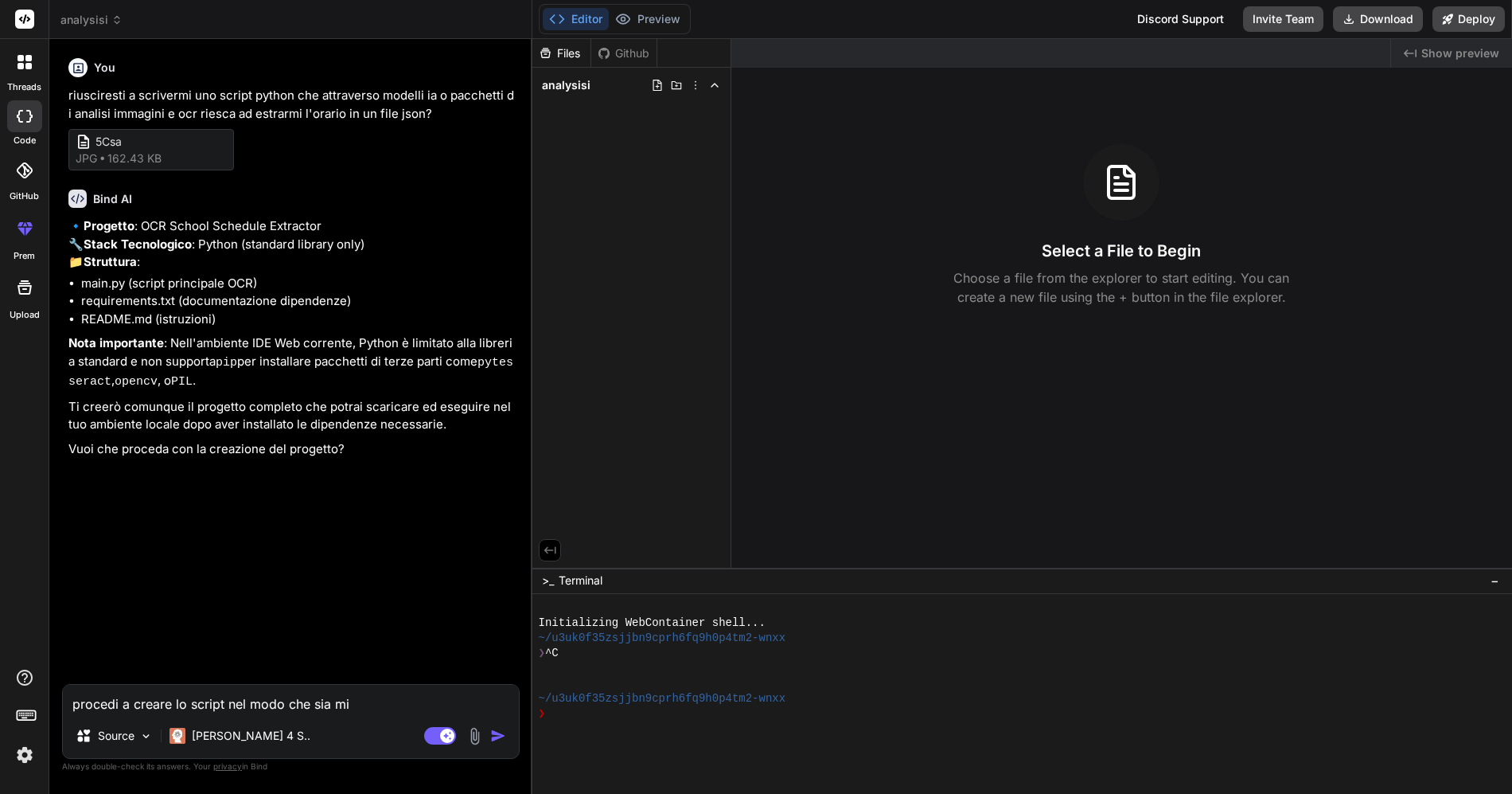
type textarea "x"
type textarea "procedi a creare lo script nel modo che sia migl"
type textarea "x"
type textarea "procedi a creare lo script nel modo che sia migli"
type textarea "x"
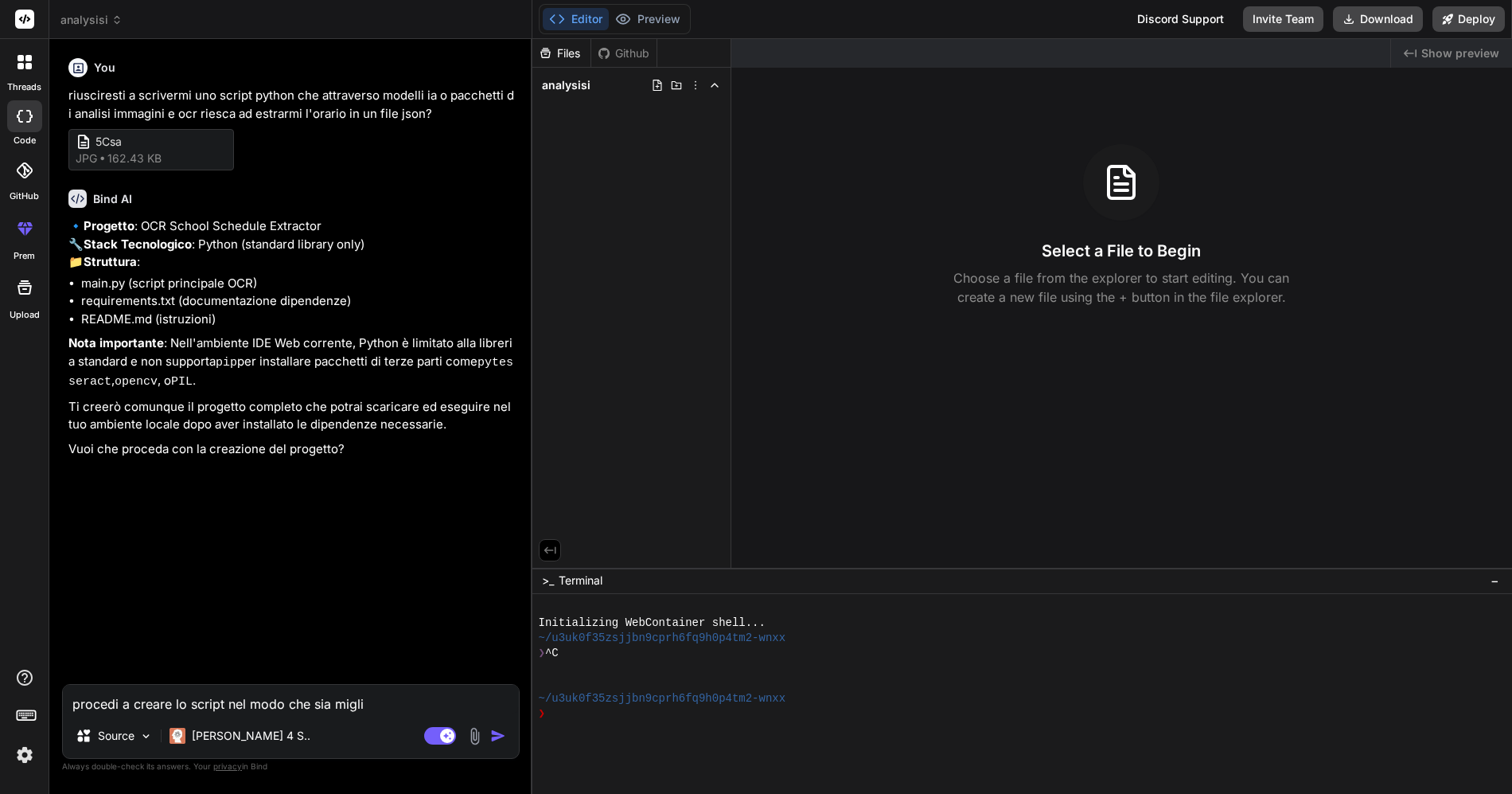
type textarea "procedi a creare lo script nel modo che sia miglio"
type textarea "x"
type textarea "procedi a creare lo script nel modo che sia miglior"
type textarea "x"
type textarea "procedi a creare lo script nel modo che sia migliore"
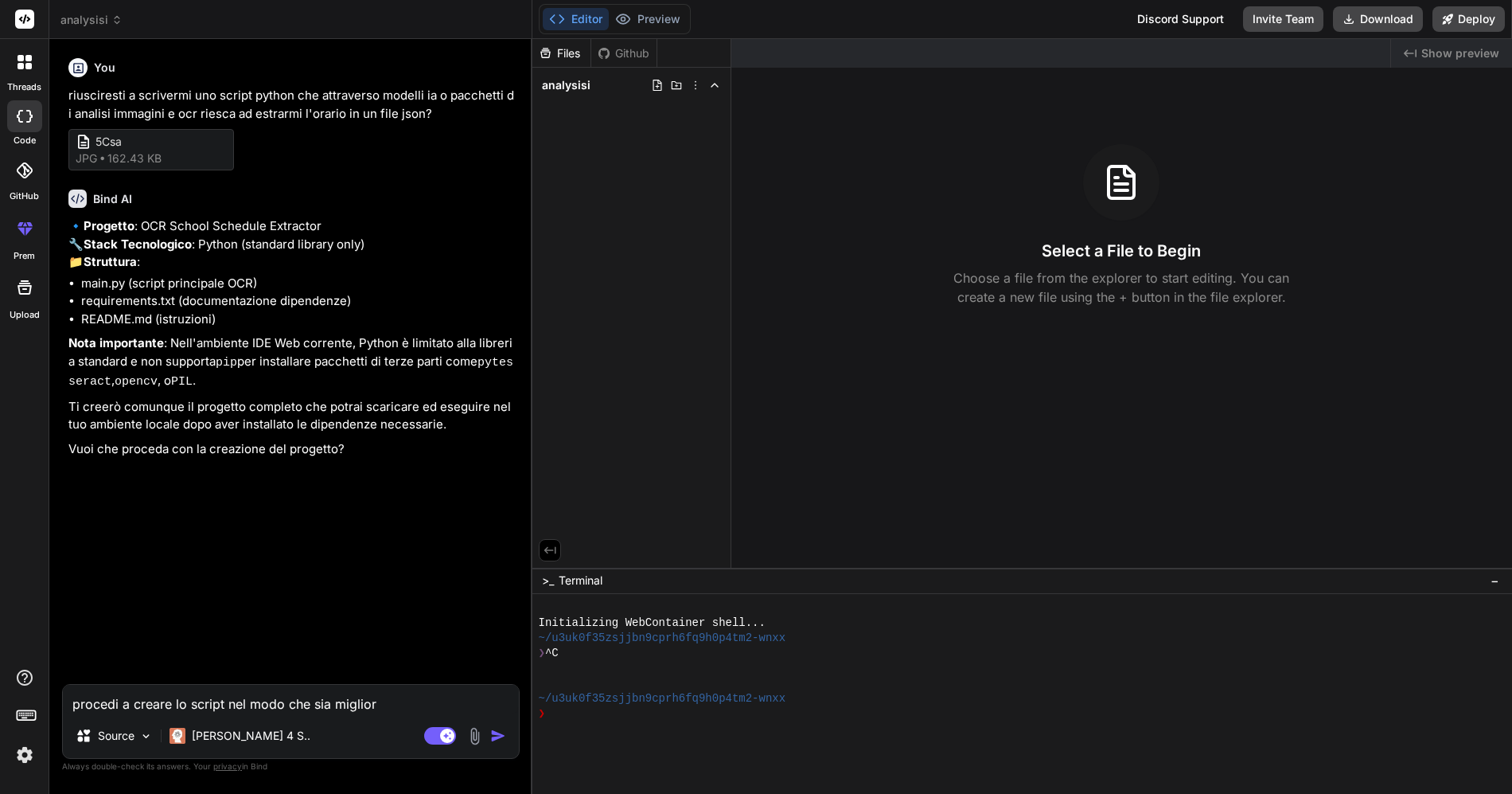
type textarea "x"
type textarea "procedi a creare lo script nel modo che sia migliore"
type textarea "x"
type textarea "procedi a creare lo script nel modo che sia migliore p"
type textarea "x"
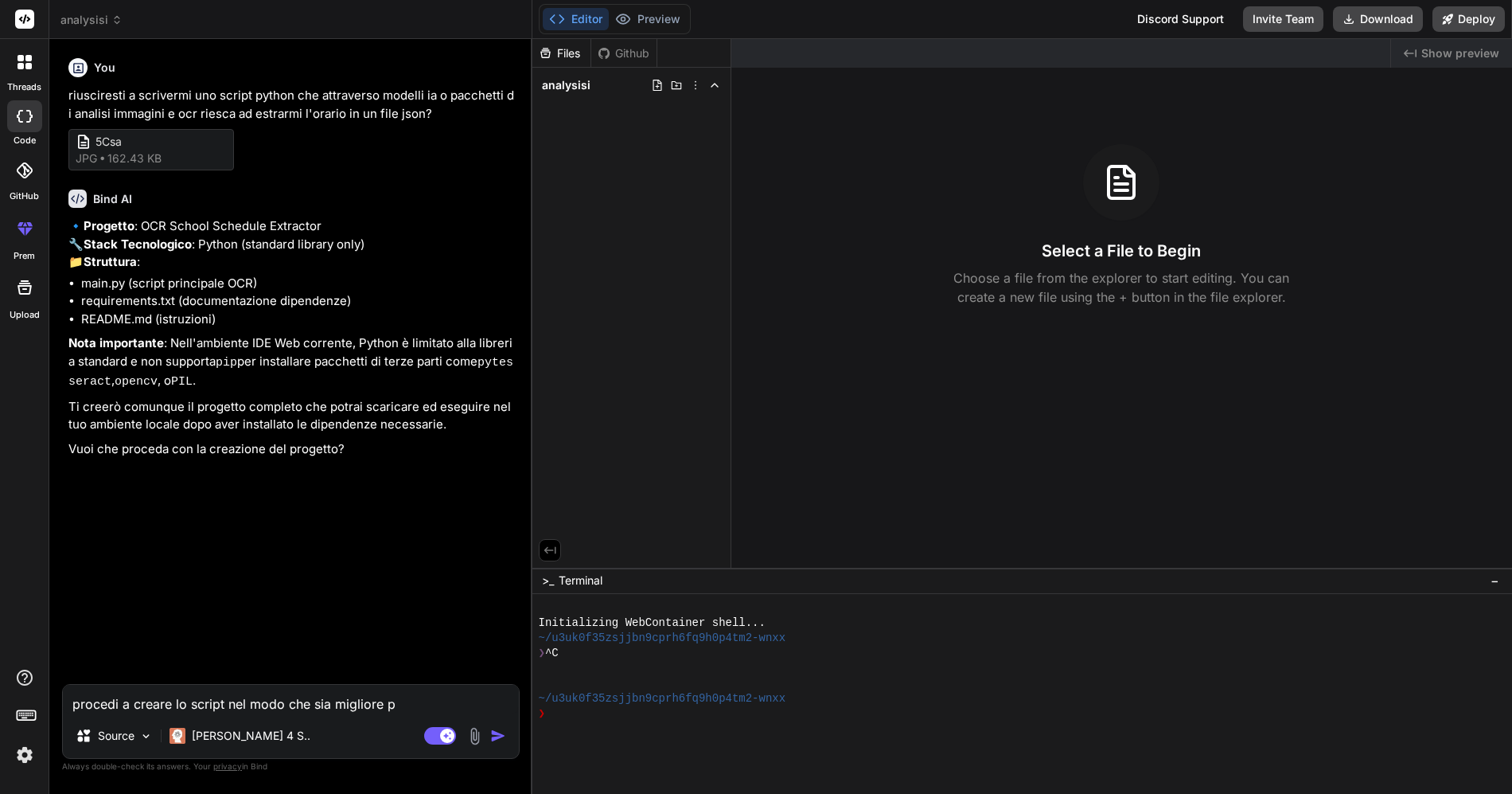
type textarea "procedi a creare lo script nel modo che sia migliore ps"
type textarea "x"
type textarea "procedi a creare lo script nel modo che sia migliore pso"
type textarea "x"
type textarea "procedi a creare lo script nel modo che sia migliore ps"
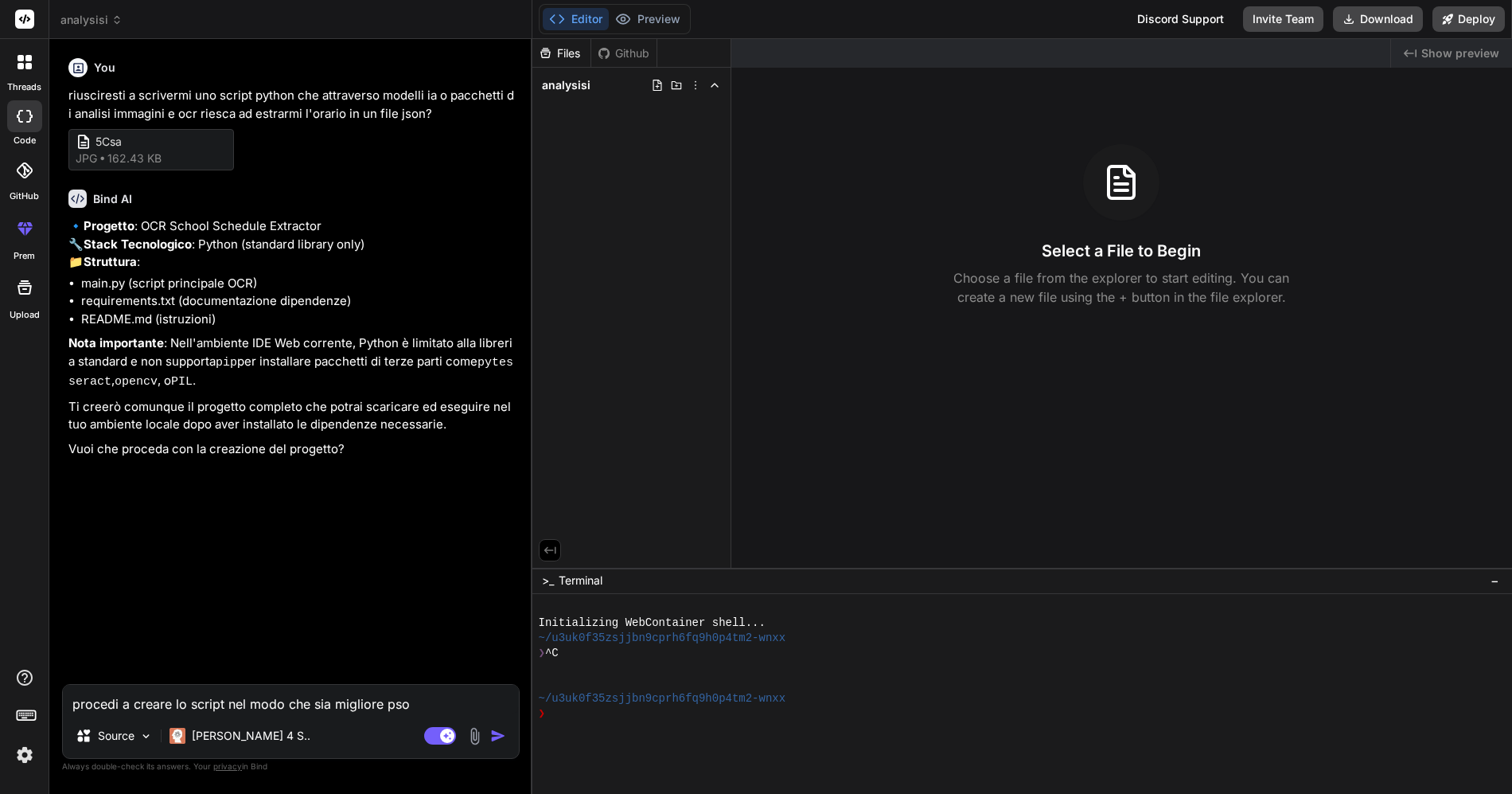
type textarea "x"
type textarea "procedi a creare lo script nel modo che sia migliore p"
type textarea "x"
type textarea "procedi a creare lo script nel modo che sia migliore po"
type textarea "x"
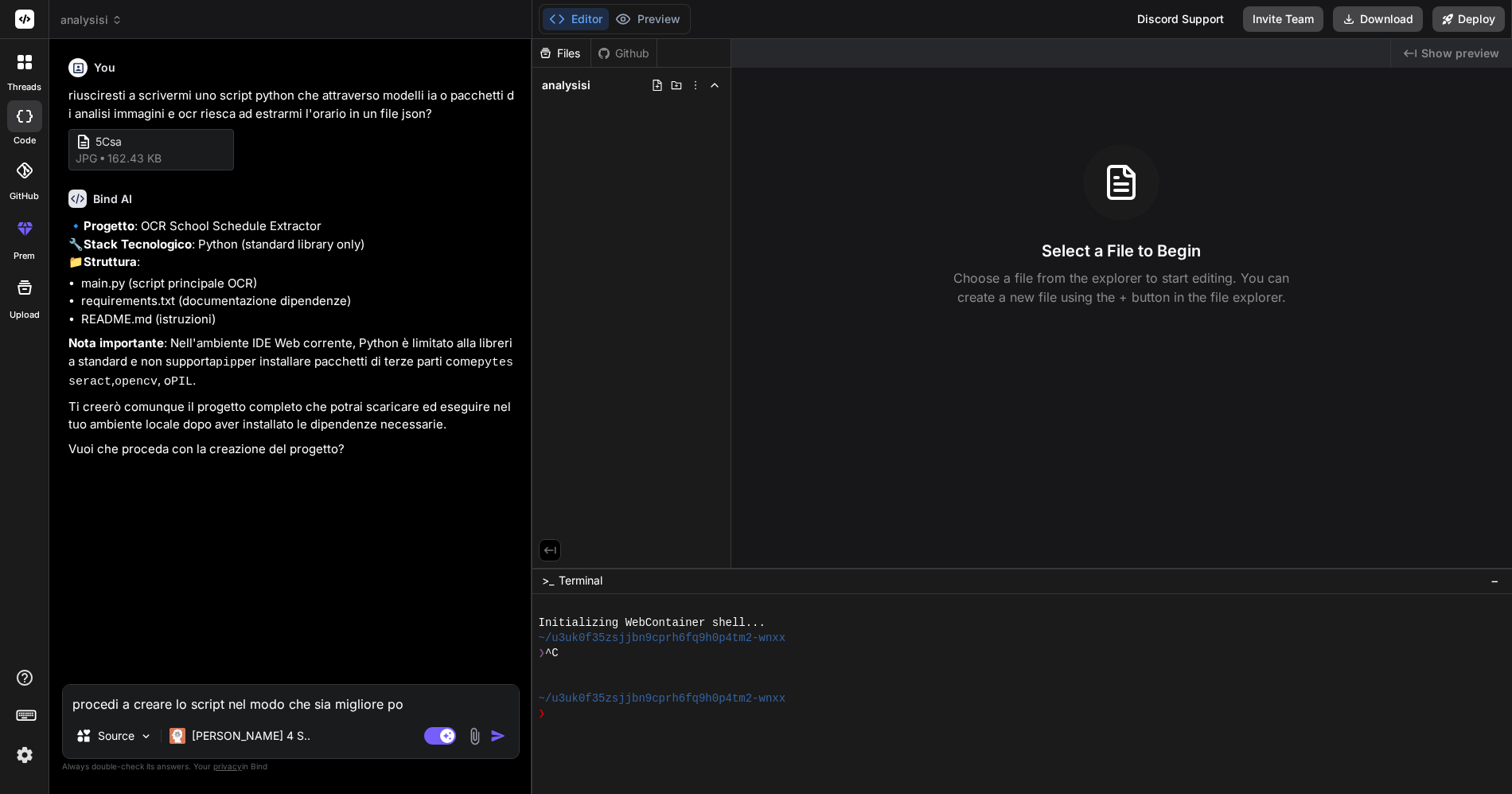
type textarea "procedi a creare lo script nel modo che sia migliore pos"
type textarea "x"
type textarea "procedi a creare lo script nel modo che sia migliore poss"
type textarea "x"
type textarea "procedi a creare lo script nel modo che sia migliore possi"
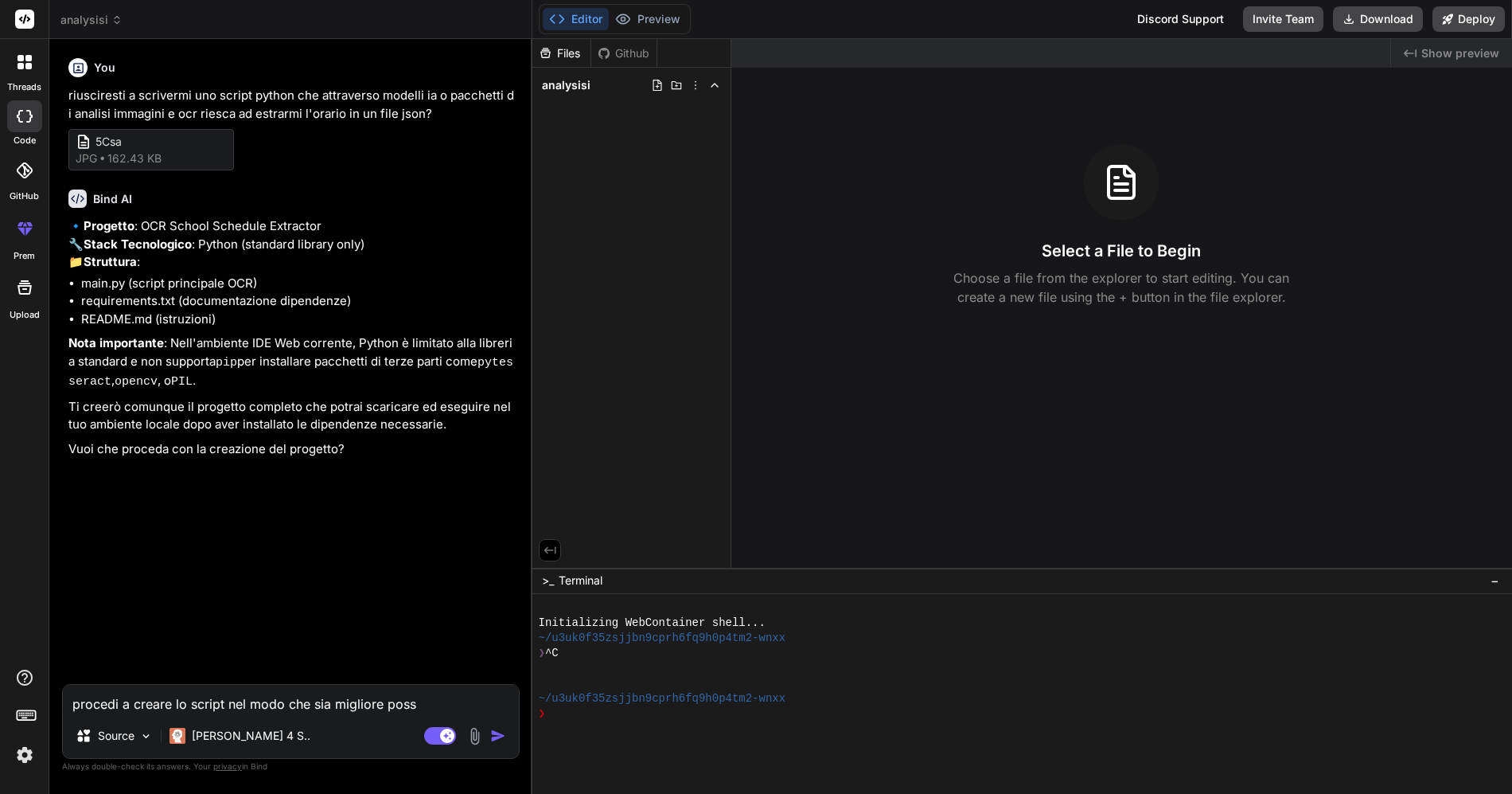
type textarea "x"
type textarea "procedi a creare lo script nel modo che sia migliore possib"
type textarea "x"
type textarea "procedi a creare lo script nel modo che sia migliore possibi"
type textarea "x"
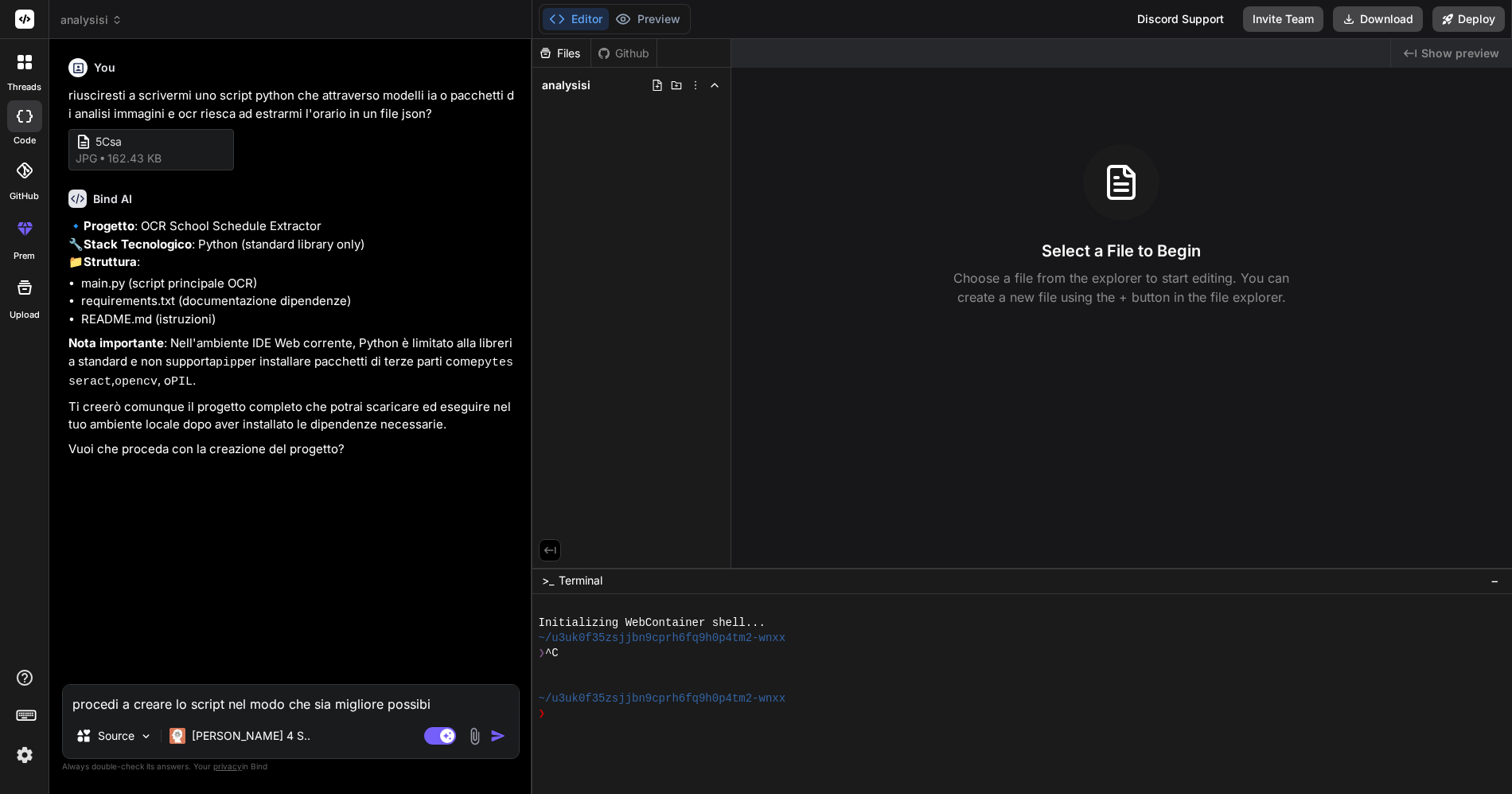
type textarea "procedi a creare lo script nel modo che sia migliore possibil"
type textarea "x"
type textarea "procedi a creare lo script nel modo che sia migliore possibile"
type textarea "x"
type textarea "procedi a creare lo script nel modo che sia migliore possibile,"
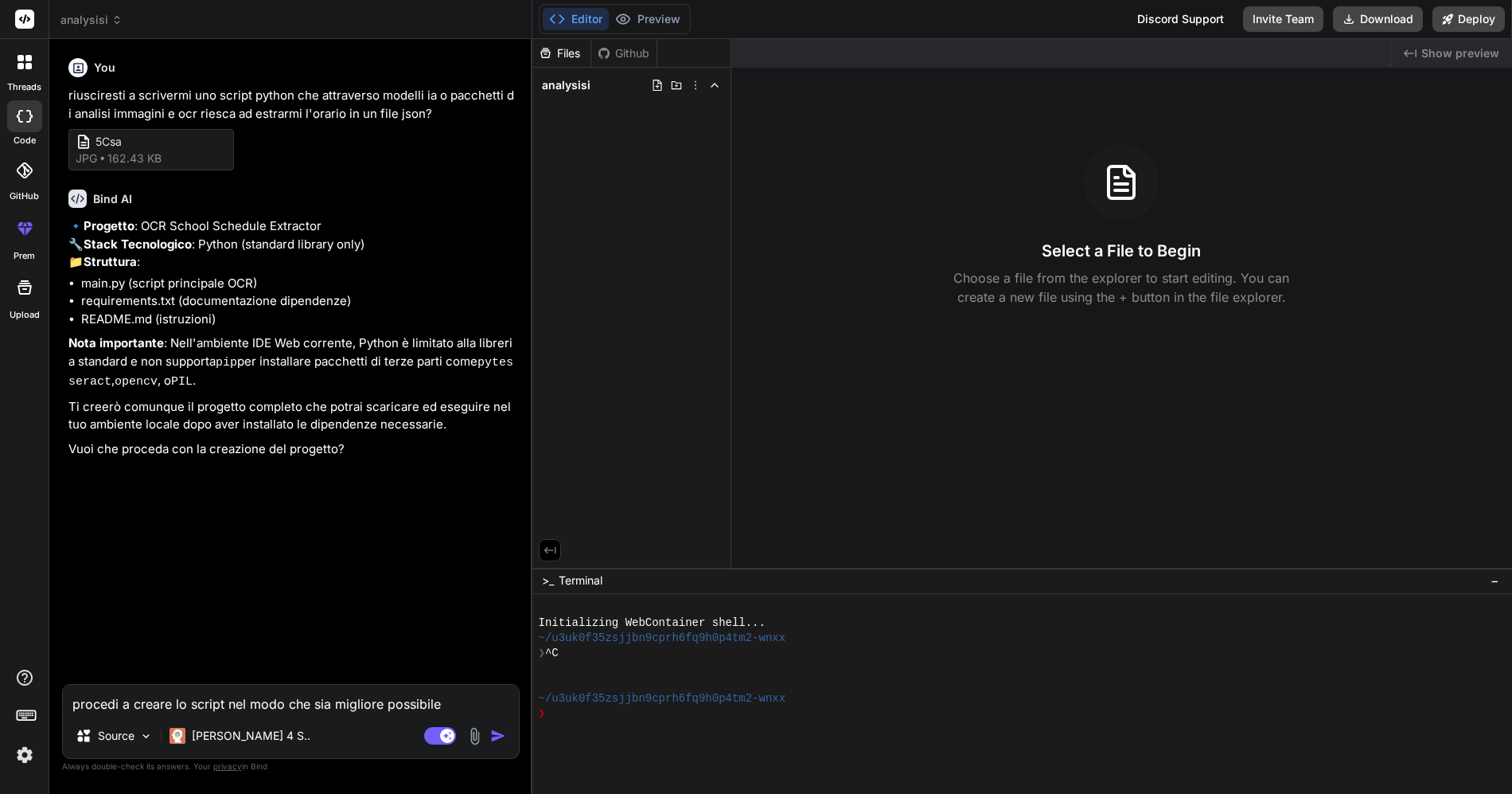
type textarea "x"
type textarea "procedi a creare lo script nel modo che sia migliore possibile,"
type textarea "x"
type textarea "procedi a creare lo script nel modo che sia migliore possibile, v"
type textarea "x"
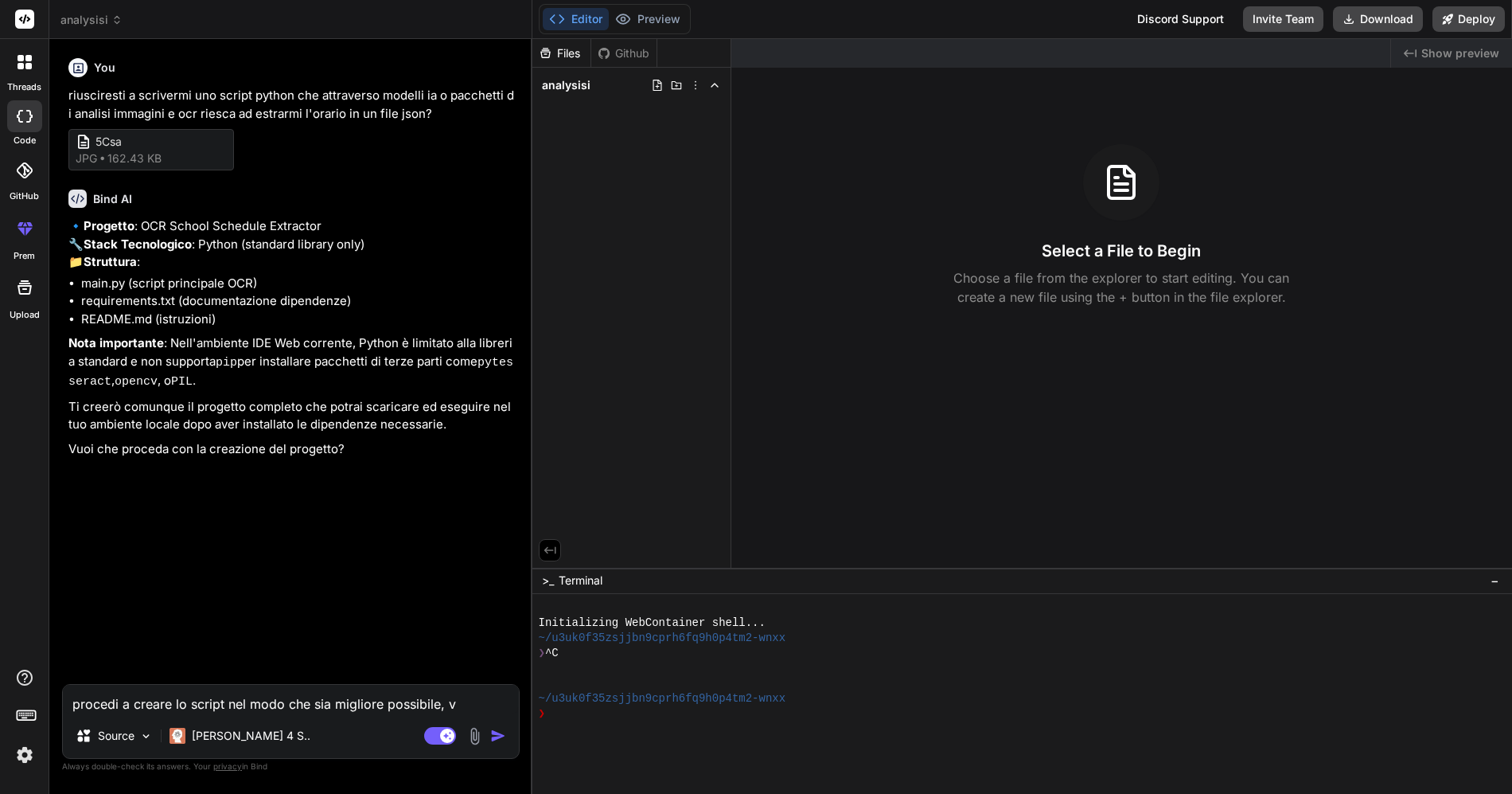
type textarea "procedi a creare lo script nel modo che sia migliore possibile, vo"
type textarea "x"
type textarea "procedi a creare lo script nel modo che sia migliore possibile, vog"
type textarea "x"
type textarea "procedi a creare lo script nel modo che sia migliore possibile, vogl"
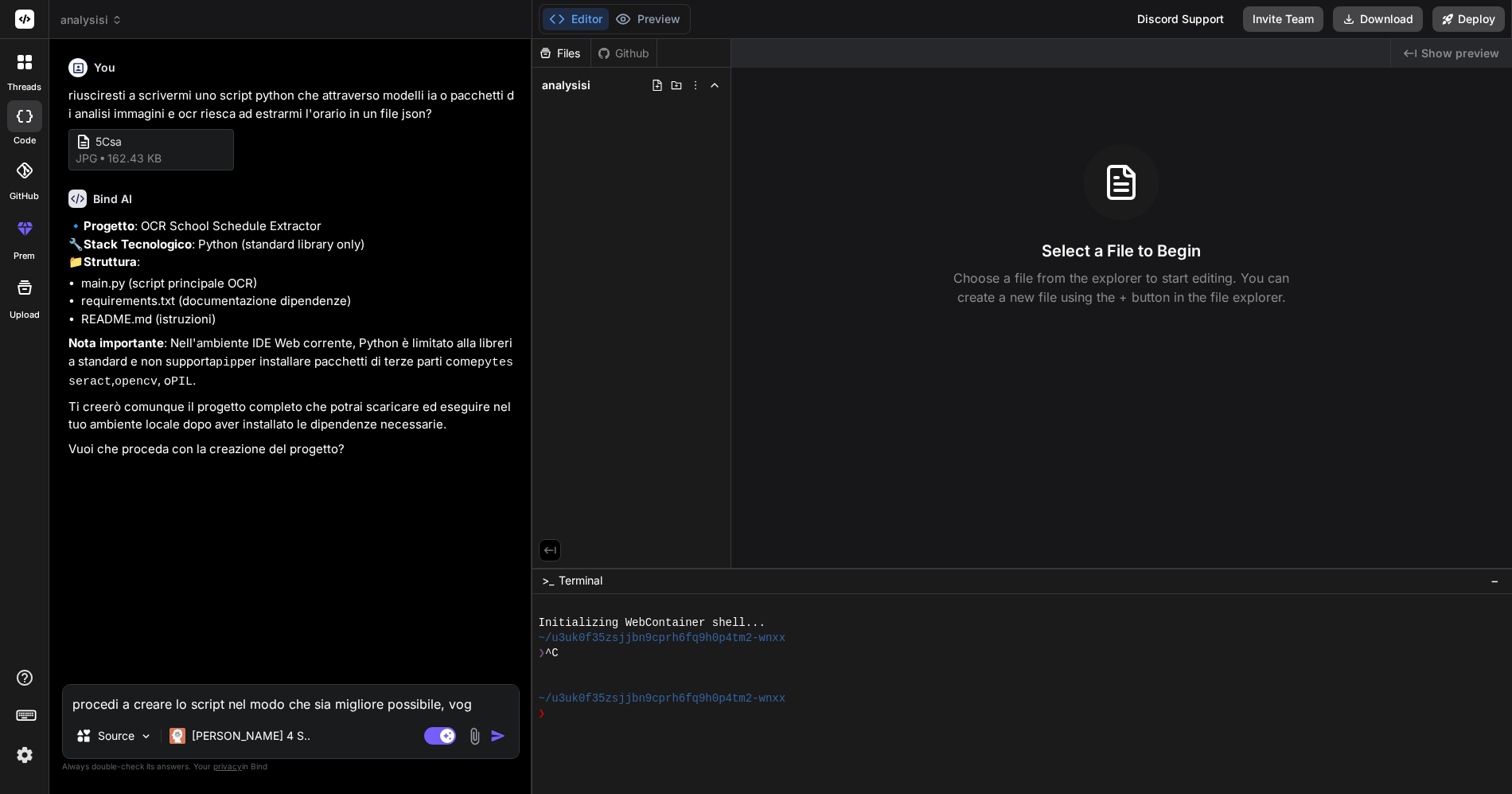
type textarea "x"
type textarea "procedi a creare lo script nel modo che sia migliore possibile, vogli"
type textarea "x"
type textarea "procedi a creare lo script nel modo che sia migliore possibile, voglio"
type textarea "x"
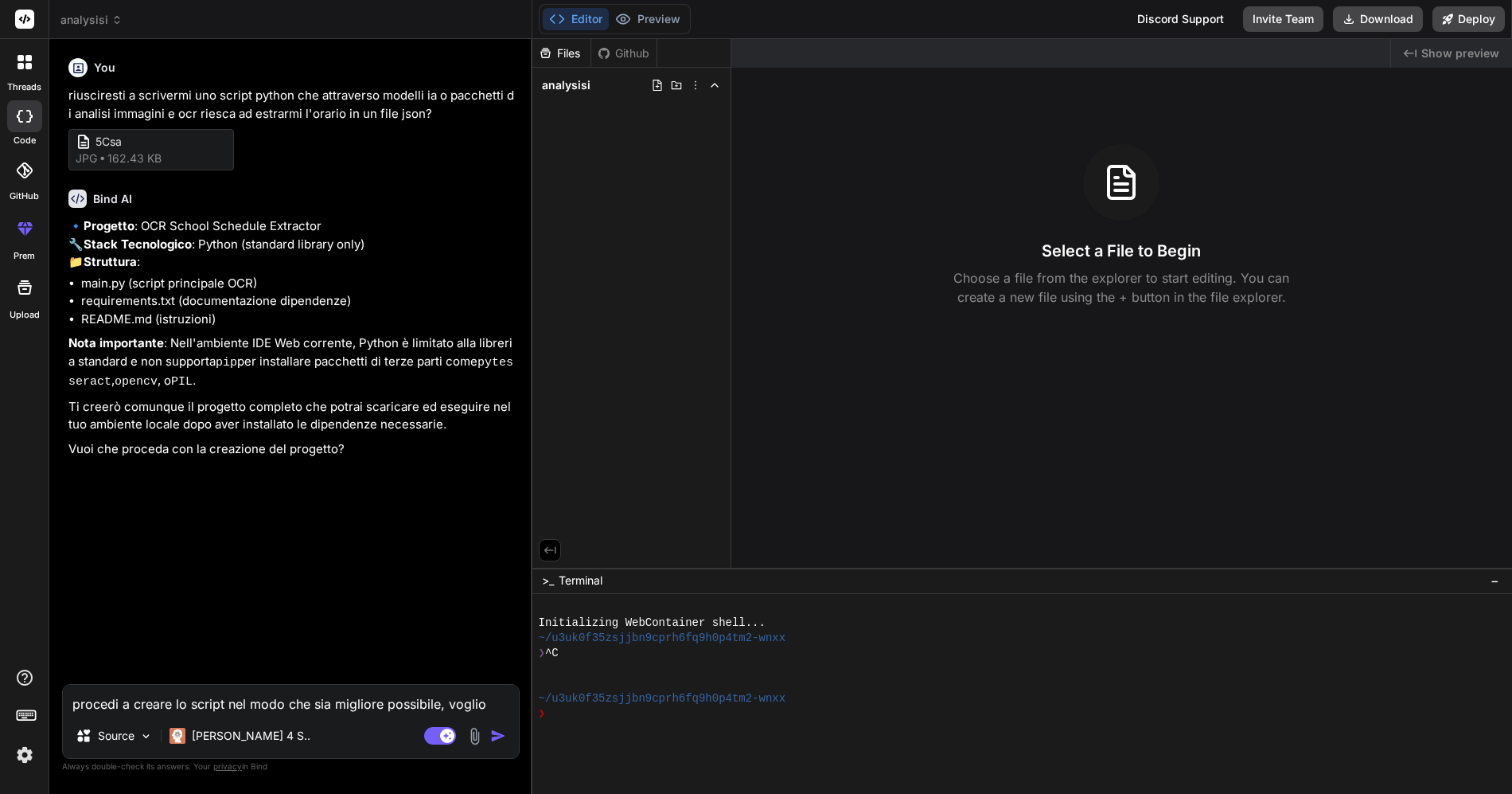
type textarea "procedi a creare lo script nel modo che sia migliore possibile, voglio"
type textarea "x"
type textarea "procedi a creare lo script nel modo che sia migliore possibile, voglio u"
type textarea "x"
type textarea "procedi a creare lo script nel modo che sia migliore possibile, voglio un"
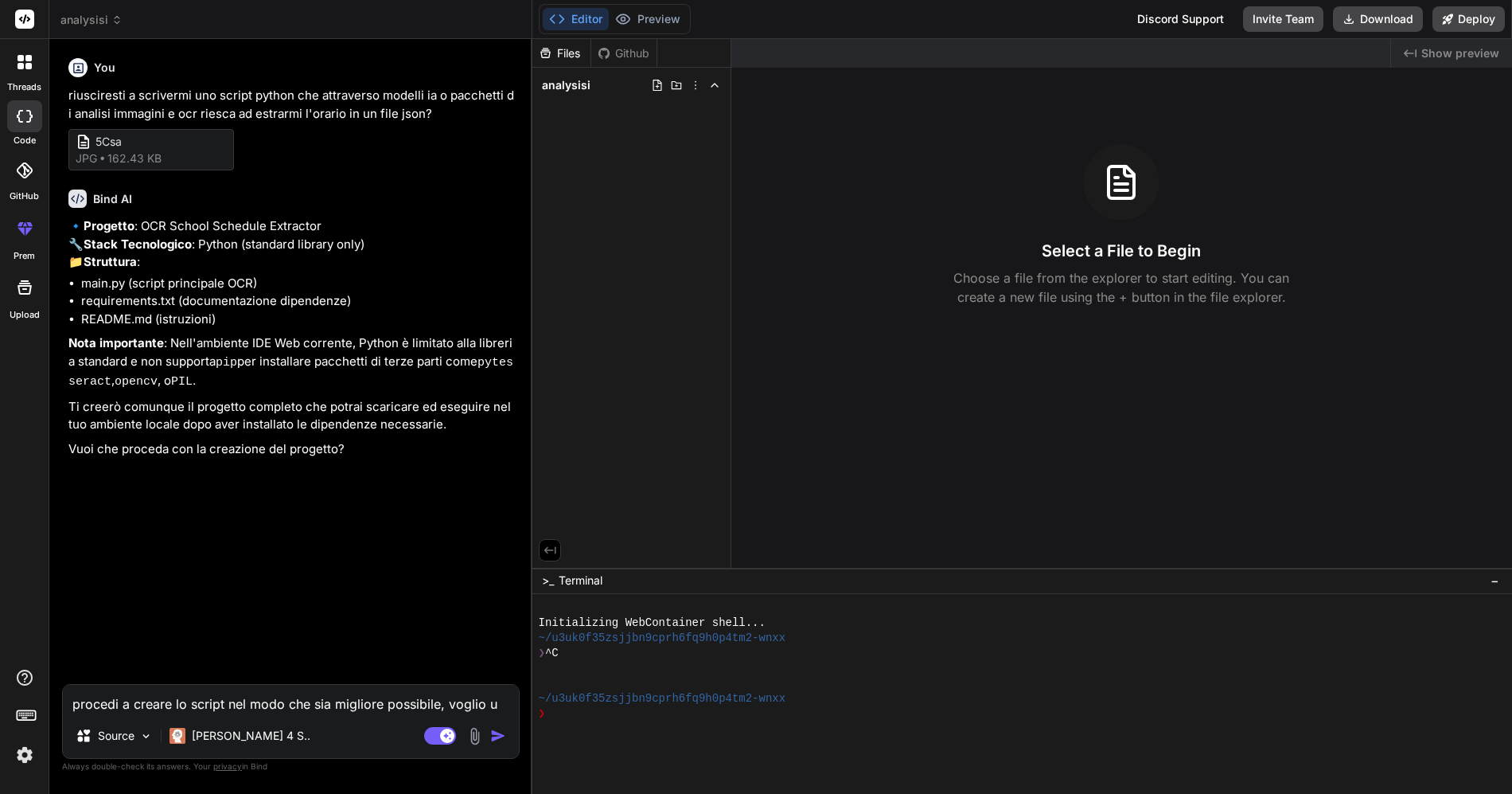
type textarea "x"
type textarea "procedi a creare lo script nel modo che sia migliore possibile, voglio un'"
type textarea "x"
type textarea "procedi a creare lo script nel modo che sia migliore possibile, voglio un'e"
type textarea "x"
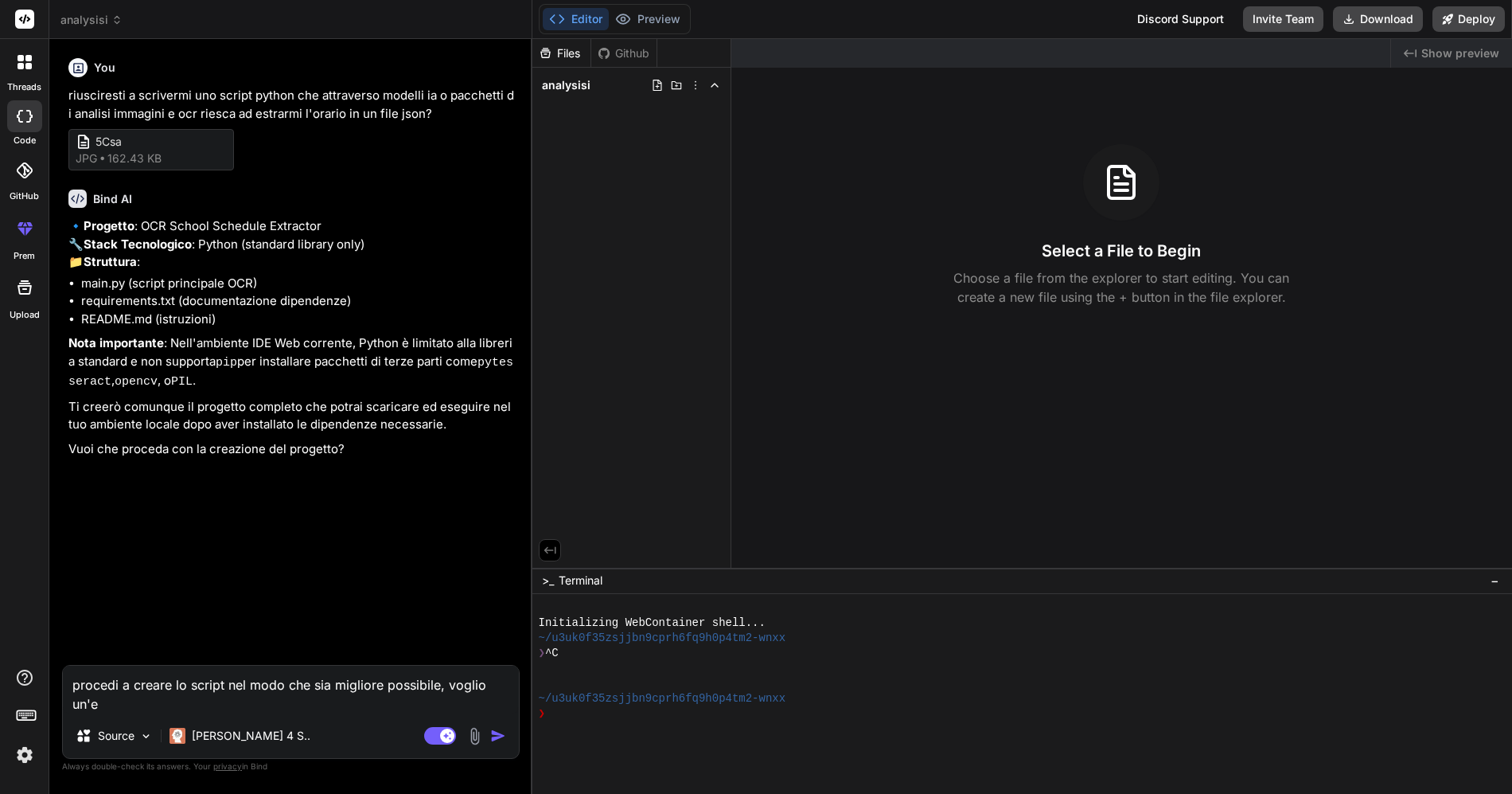
type textarea "procedi a creare lo script nel modo che sia migliore possibile, voglio un'es"
type textarea "x"
type textarea "procedi a creare lo script nel modo che sia migliore possibile, voglio un'est"
type textarea "x"
type textarea "procedi a creare lo script nel modo che sia migliore possibile, voglio un'estr"
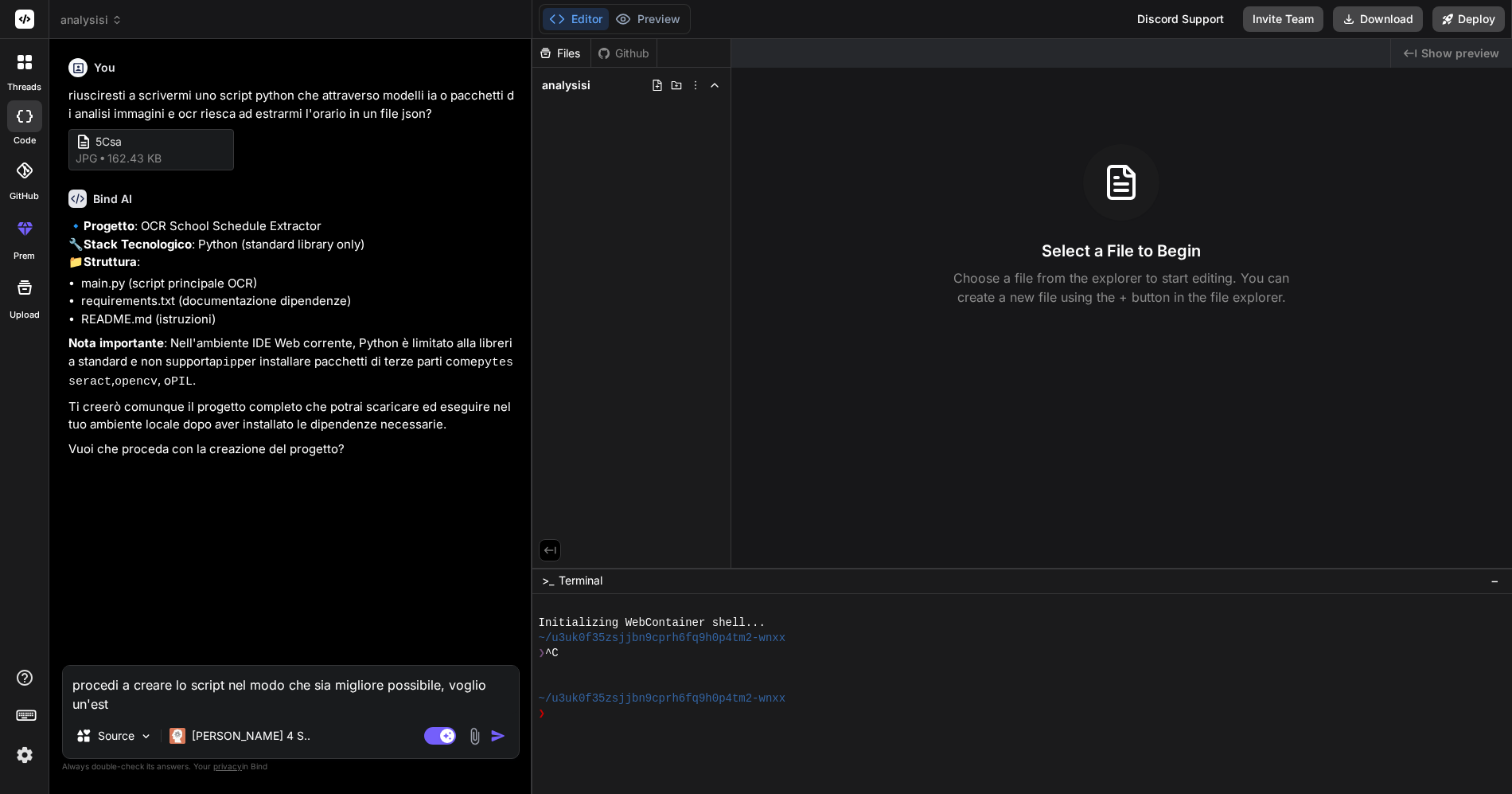
type textarea "x"
type textarea "procedi a creare lo script nel modo che sia migliore possibile, voglio un'estra"
type textarea "x"
type textarea "procedi a creare lo script nel modo che sia migliore possibile, voglio un'estraz"
type textarea "x"
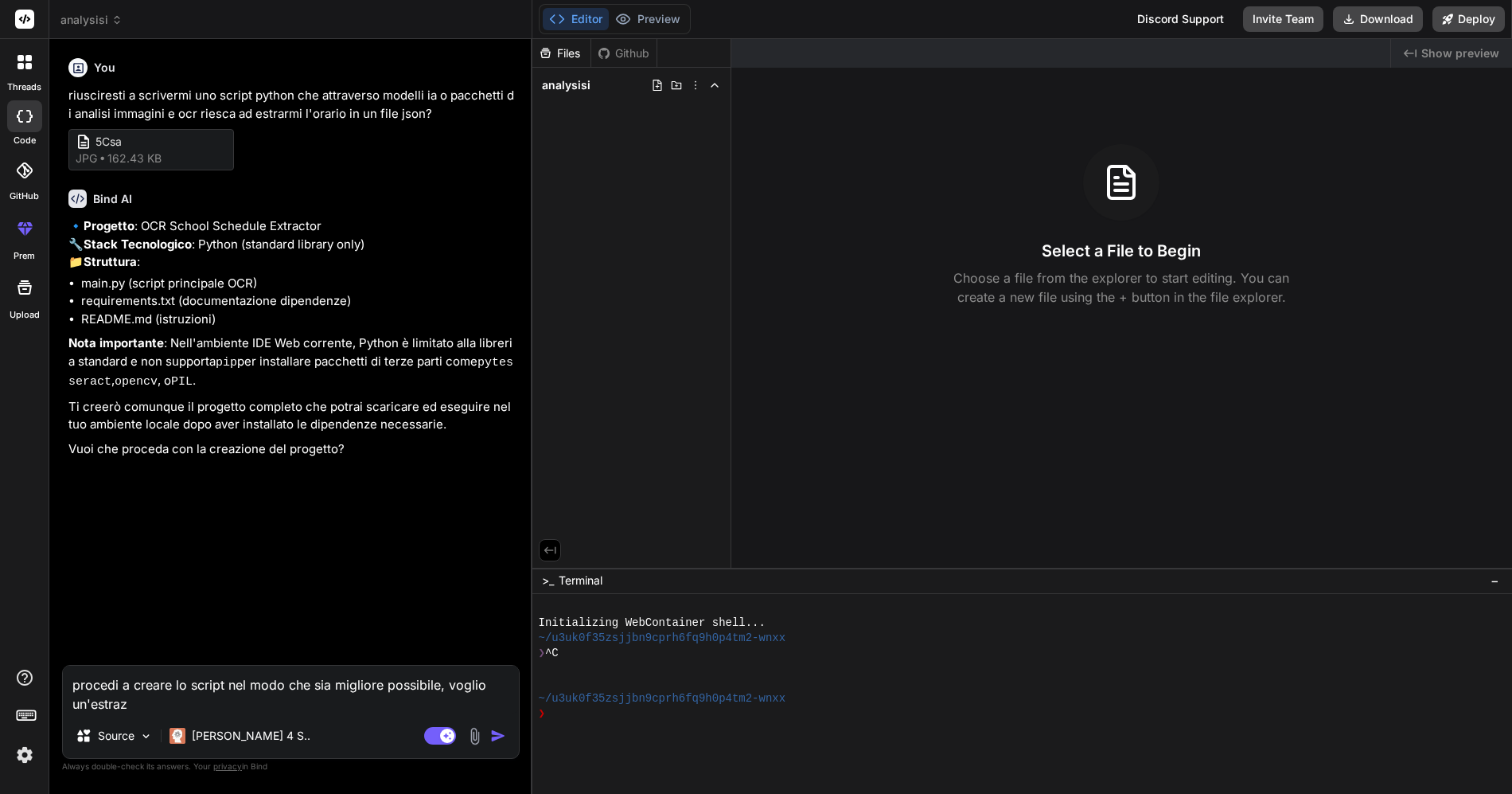
type textarea "procedi a creare lo script nel modo che sia migliore possibile, voglio un'estra…"
type textarea "x"
type textarea "procedi a creare lo script nel modo che sia migliore possibile, voglio un'estra…"
type textarea "x"
type textarea "procedi a creare lo script nel modo che sia migliore possibile, voglio un'estra…"
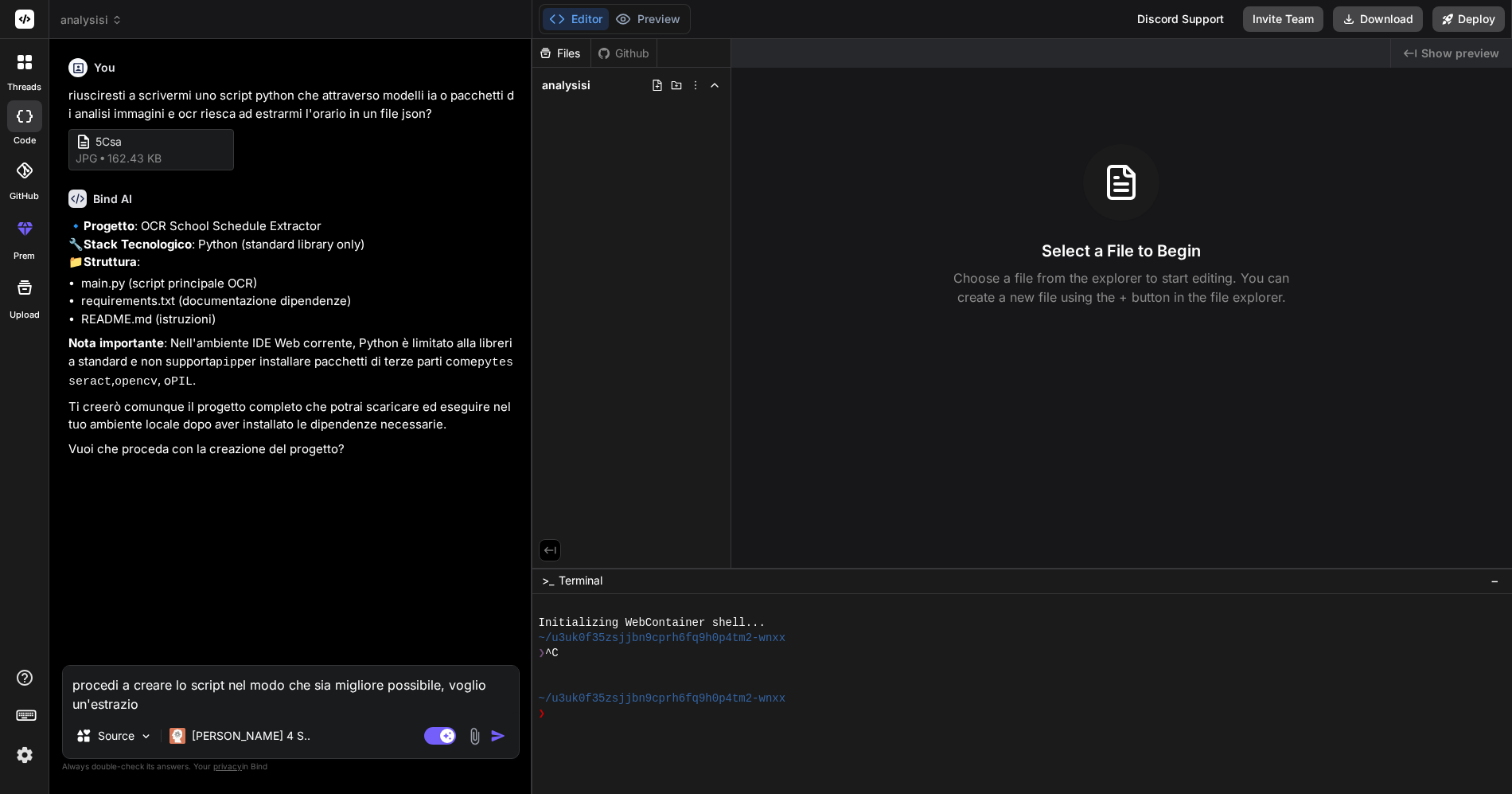
type textarea "x"
type textarea "procedi a creare lo script nel modo che sia migliore possibile, voglio un'estra…"
type textarea "x"
type textarea "procedi a creare lo script nel modo che sia migliore possibile, voglio un'estra…"
type textarea "x"
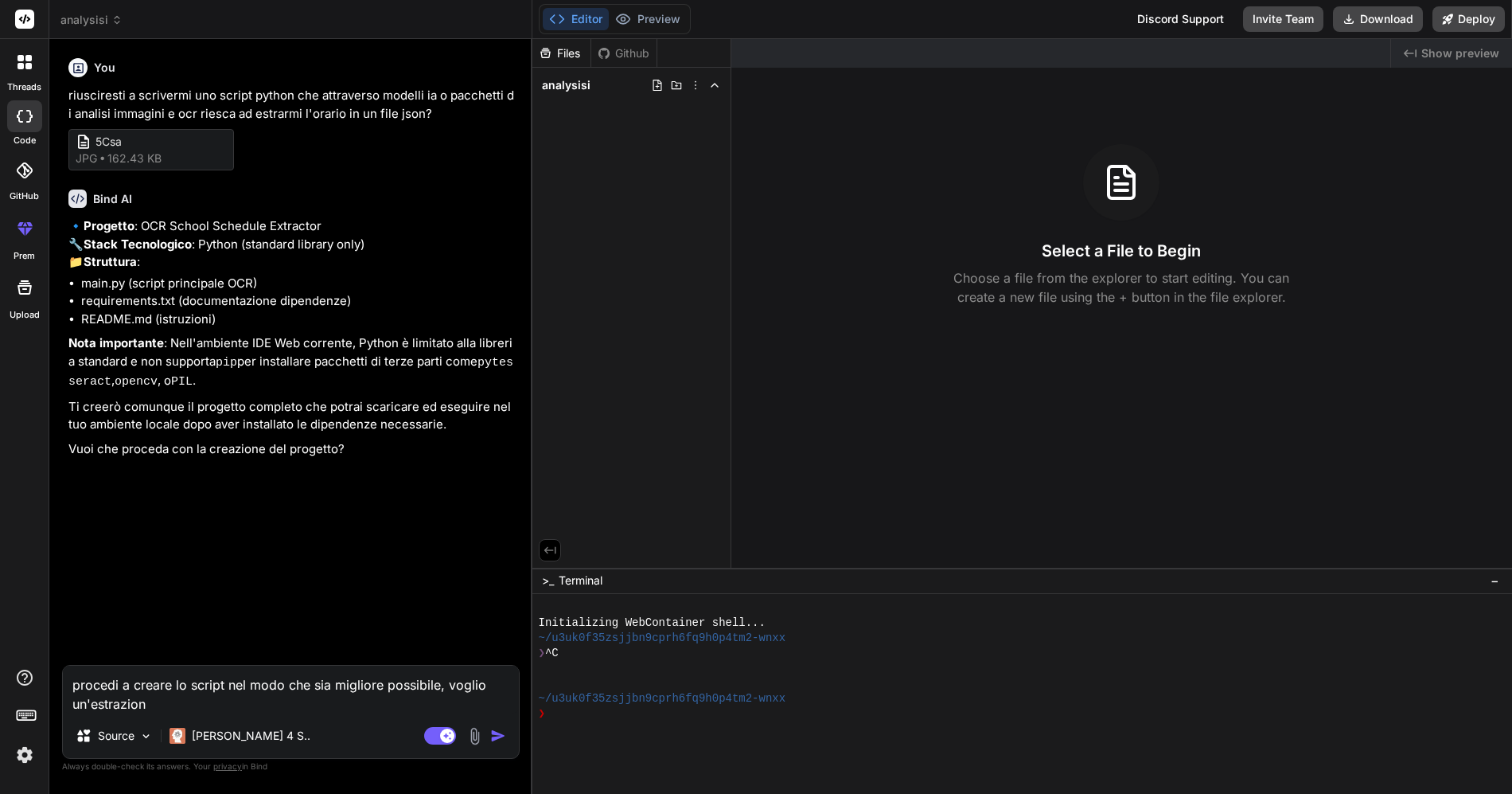
type textarea "procedi a creare lo script nel modo che sia migliore possibile, voglio un'estra…"
type textarea "x"
type textarea "procedi a creare lo script nel modo che sia migliore possibile, voglio un'estra…"
type textarea "x"
type textarea "procedi a creare lo script nel modo che sia migliore possibile, voglio un'estra…"
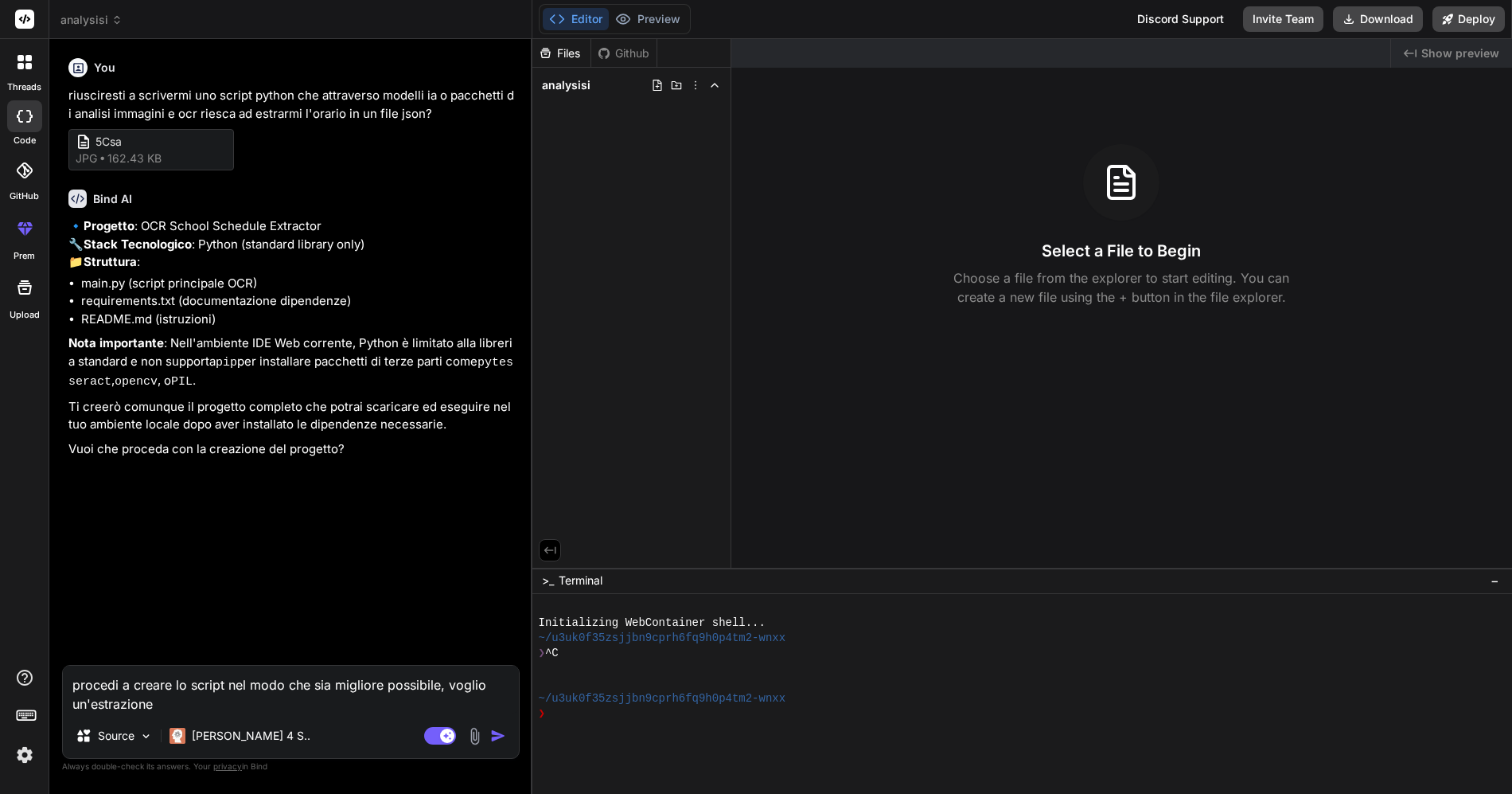
type textarea "x"
type textarea "procedi a creare lo script nel modo che sia migliore possibile, voglio un'estra…"
type textarea "x"
type textarea "procedi a creare lo script nel modo che sia migliore possibile, voglio un'estra…"
type textarea "x"
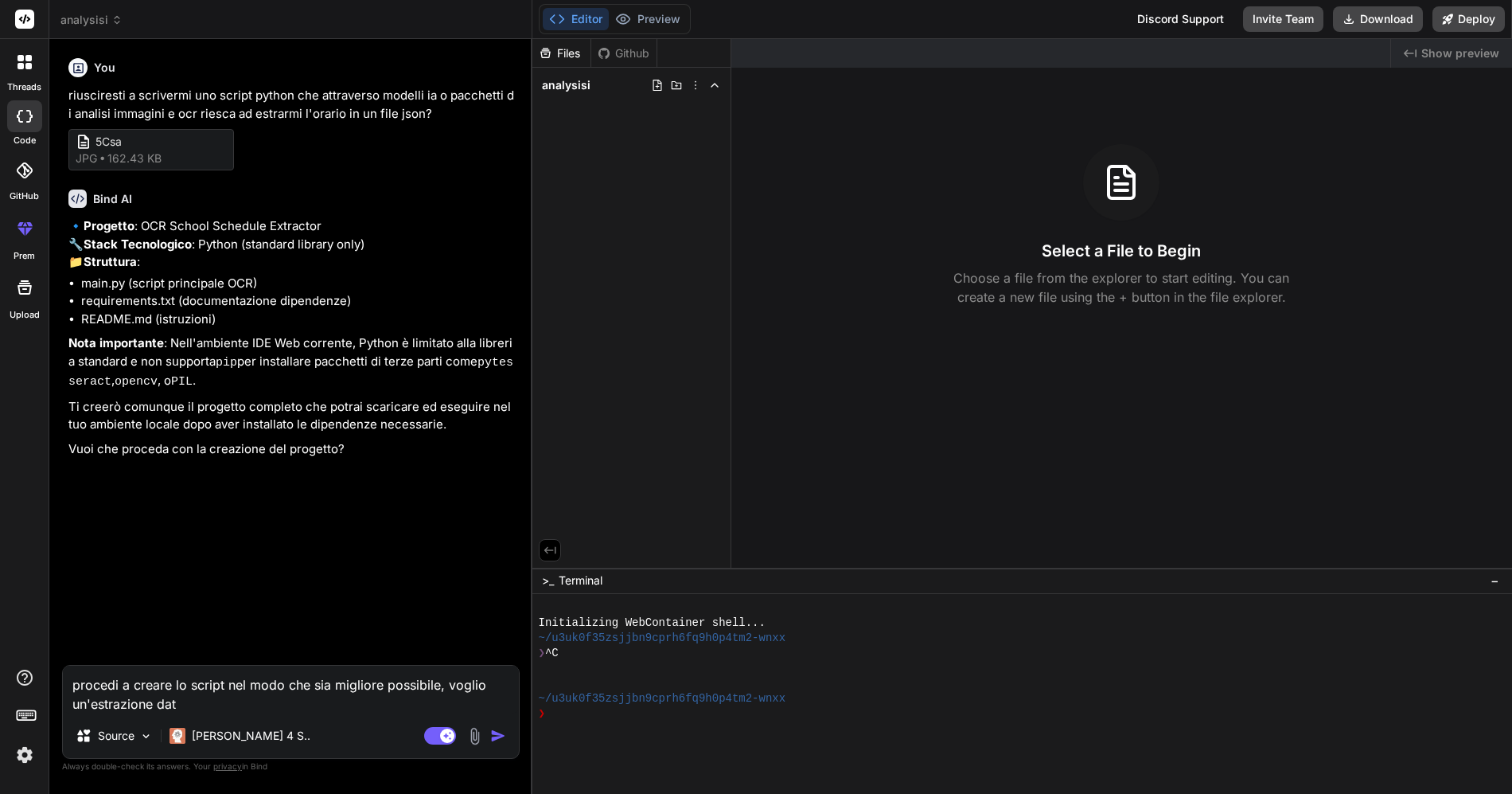
type textarea "procedi a creare lo script nel modo che sia migliore possibile, voglio un'estra…"
type textarea "x"
type textarea "procedi a creare lo script nel modo che sia migliore possibile, voglio un'estra…"
type textarea "x"
type textarea "procedi a creare lo script nel modo che sia migliore possibile, voglio un'estra…"
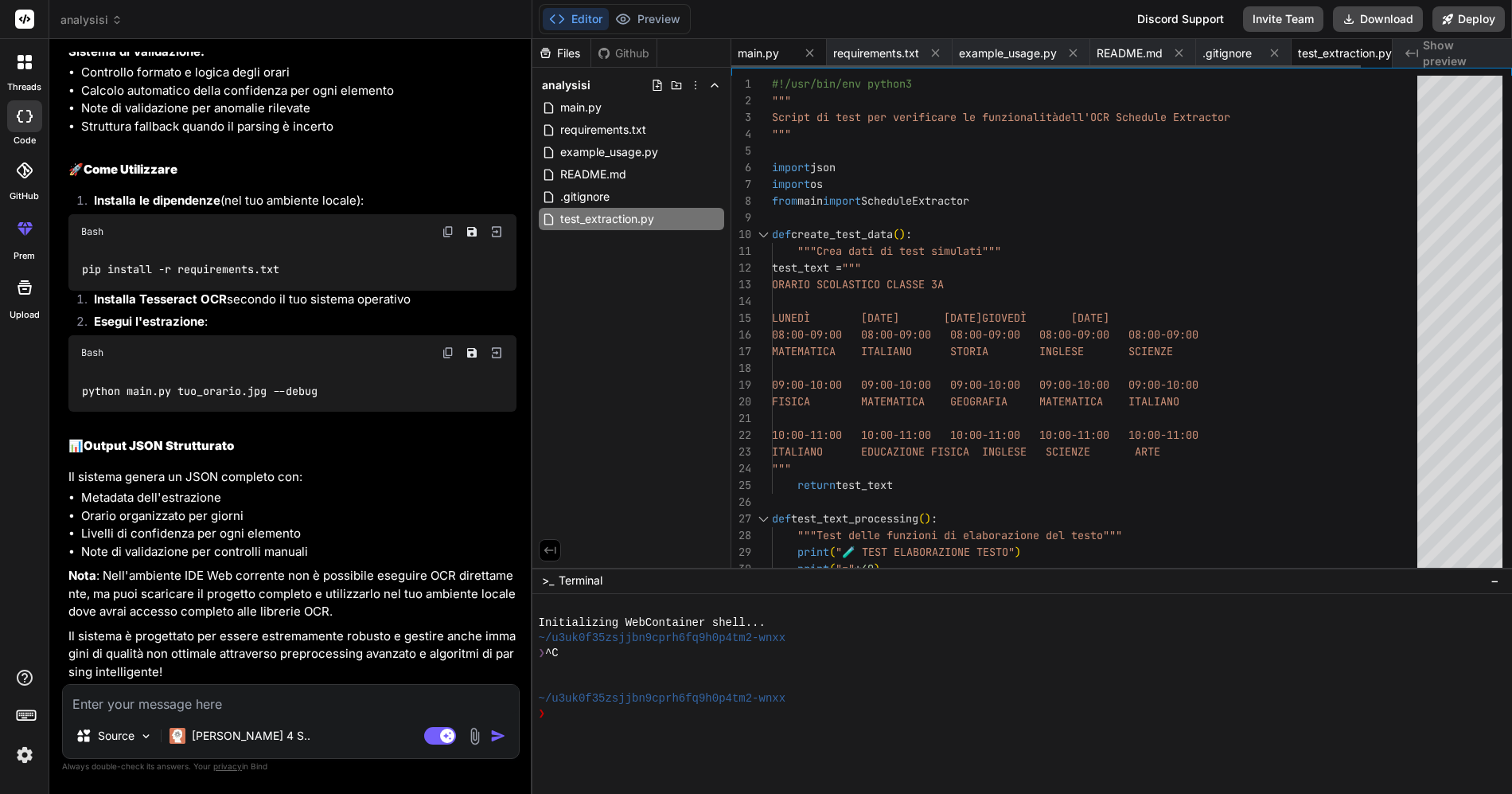
click at [776, 55] on span "main.py" at bounding box center [758, 54] width 42 height 16
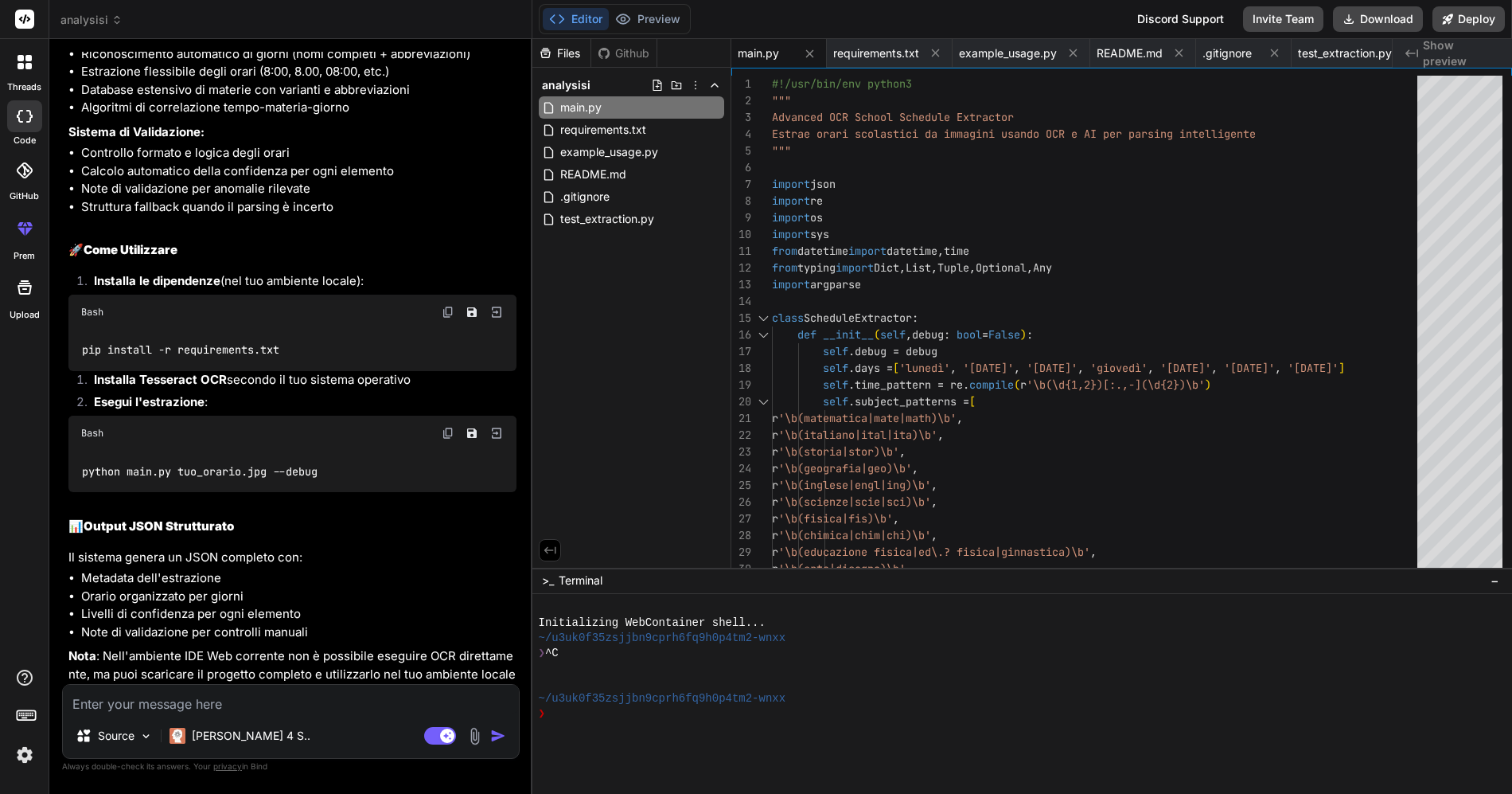
scroll to position [977, 0]
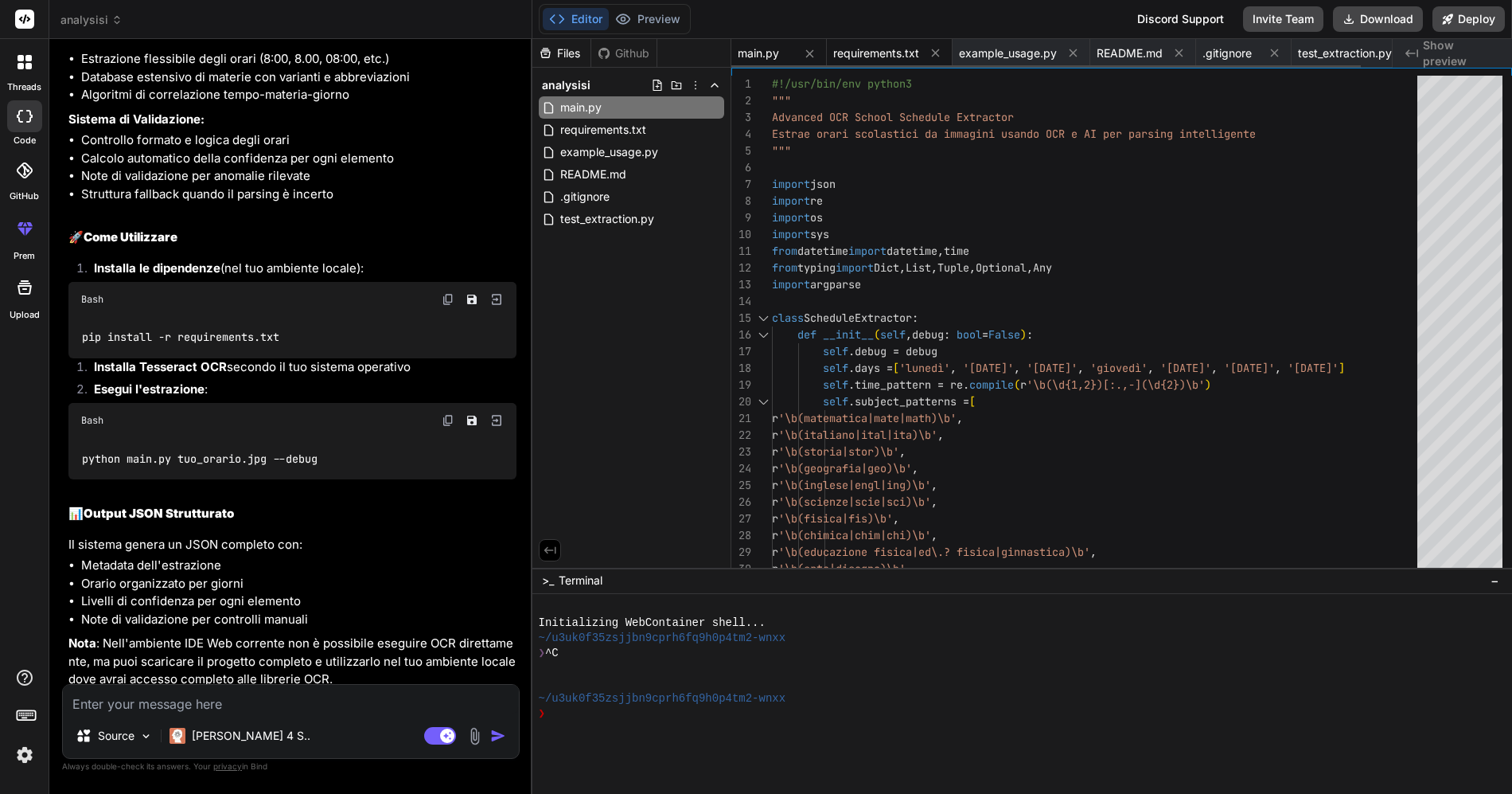
click at [900, 50] on span "requirements.txt" at bounding box center [876, 54] width 86 height 16
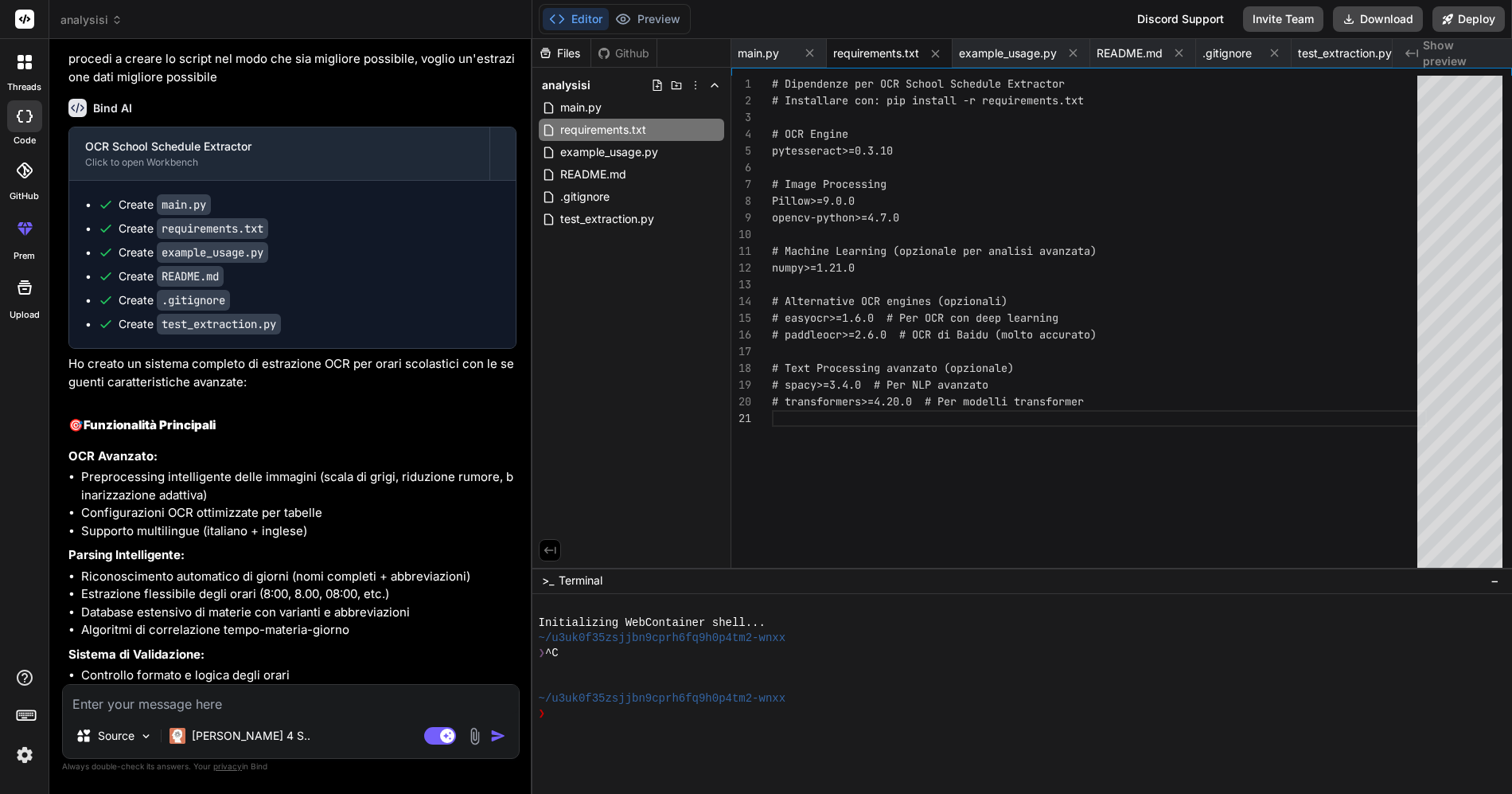
scroll to position [438, 0]
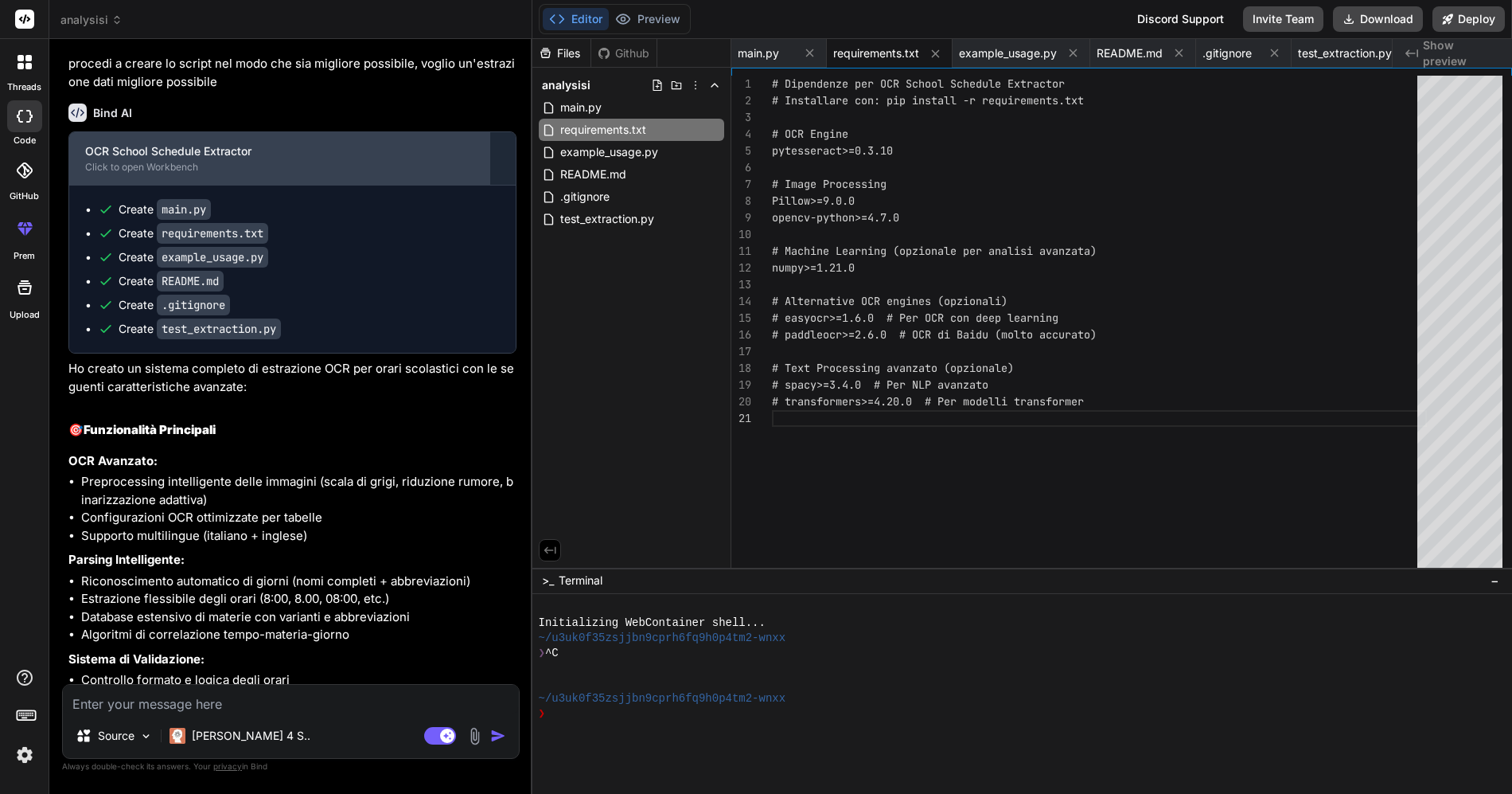
click at [461, 173] on div "Click to open Workbench" at bounding box center [279, 167] width 388 height 13
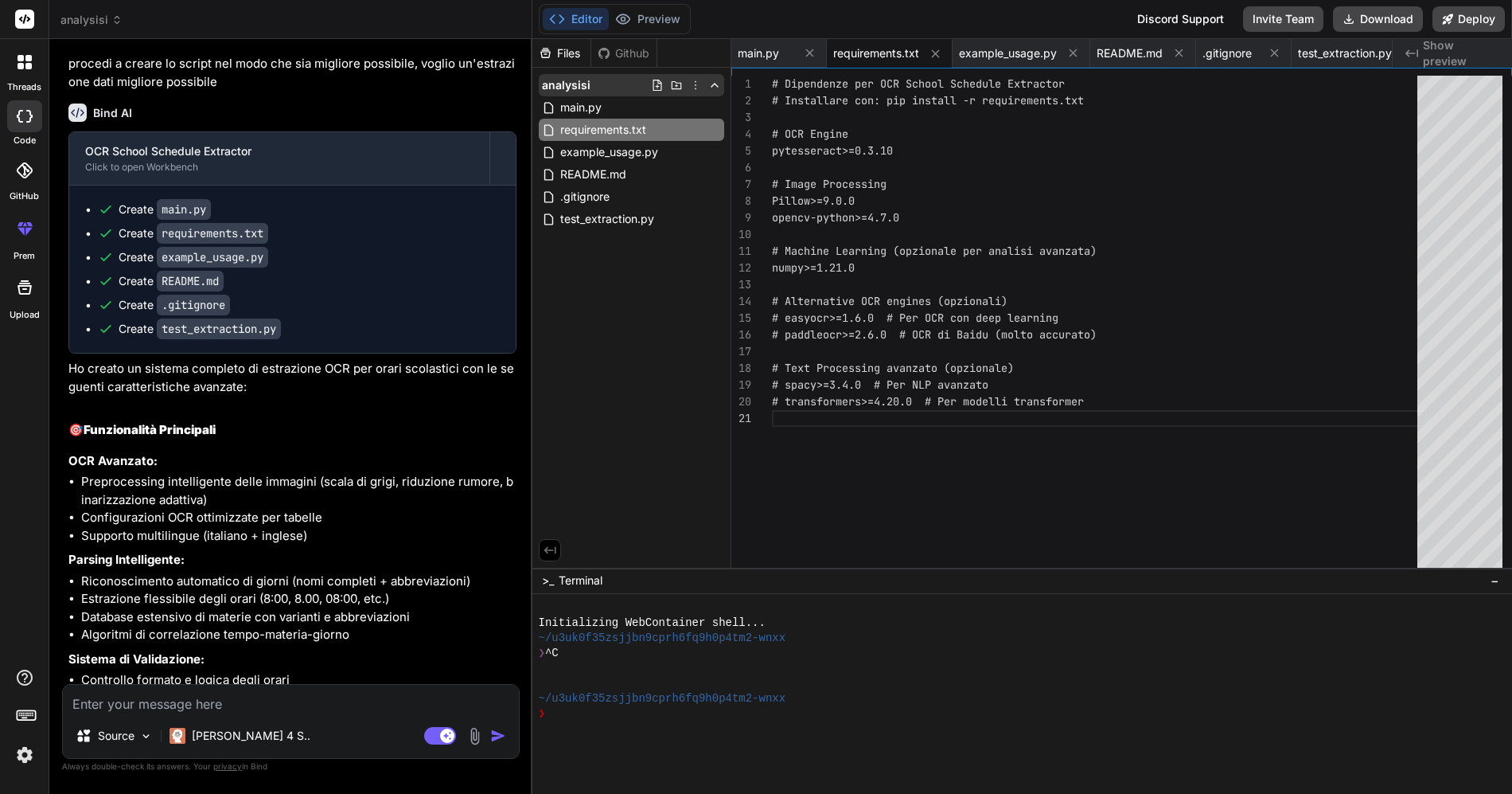
click at [697, 87] on icon at bounding box center [696, 85] width 13 height 13
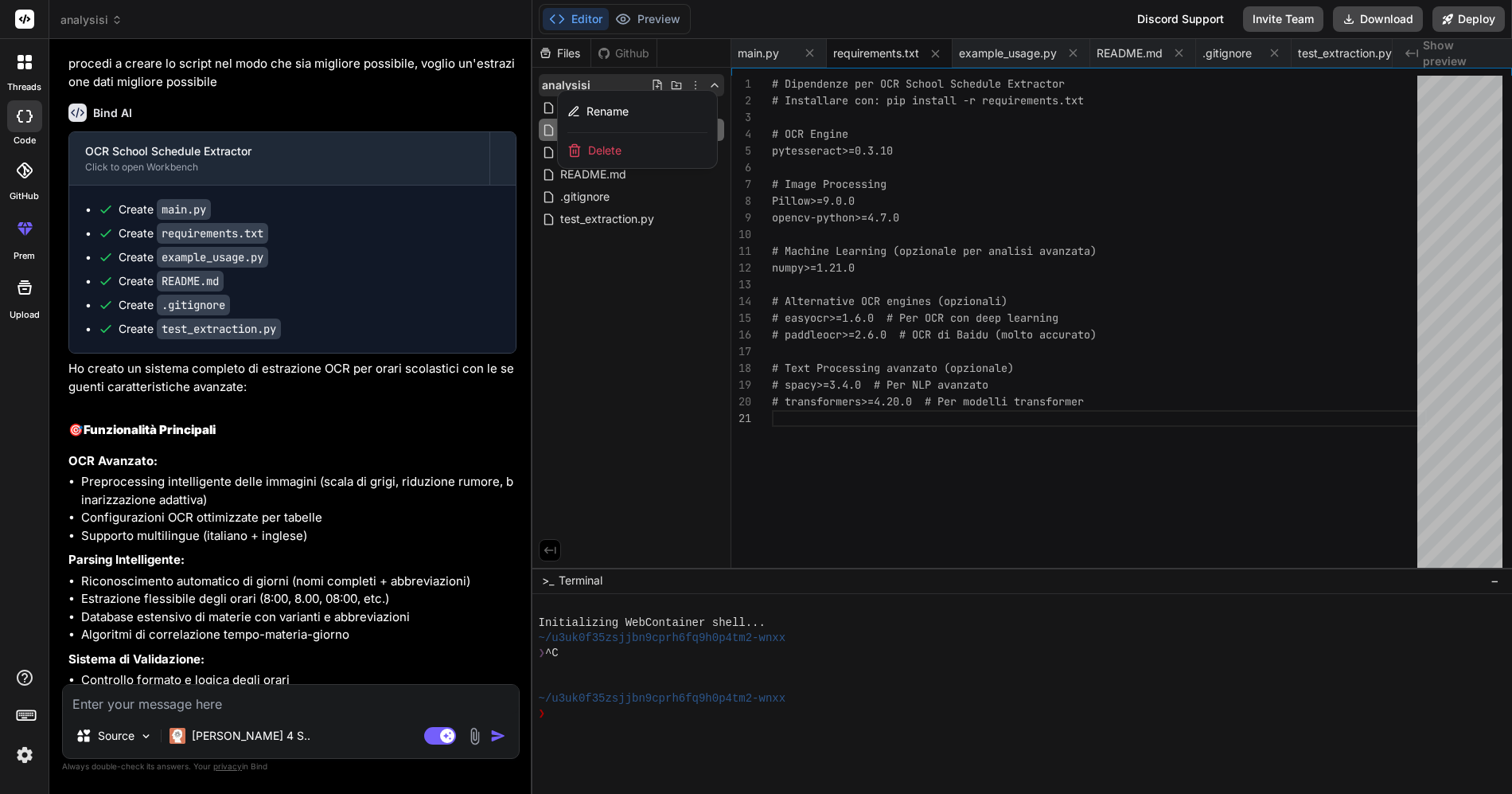
click at [724, 303] on div at bounding box center [1022, 417] width 980 height 755
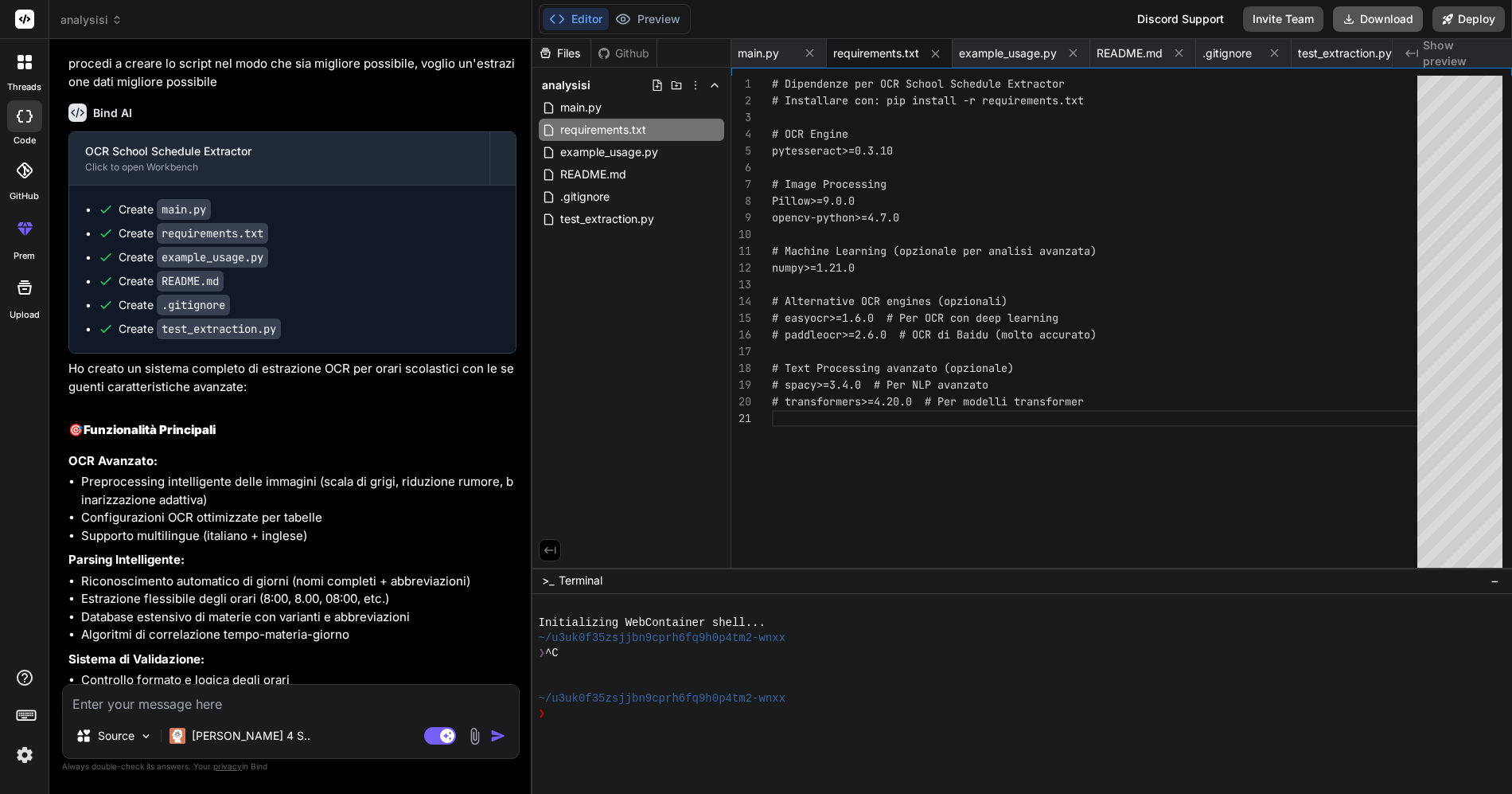
click at [1362, 19] on button "Download" at bounding box center [1378, 19] width 90 height 25
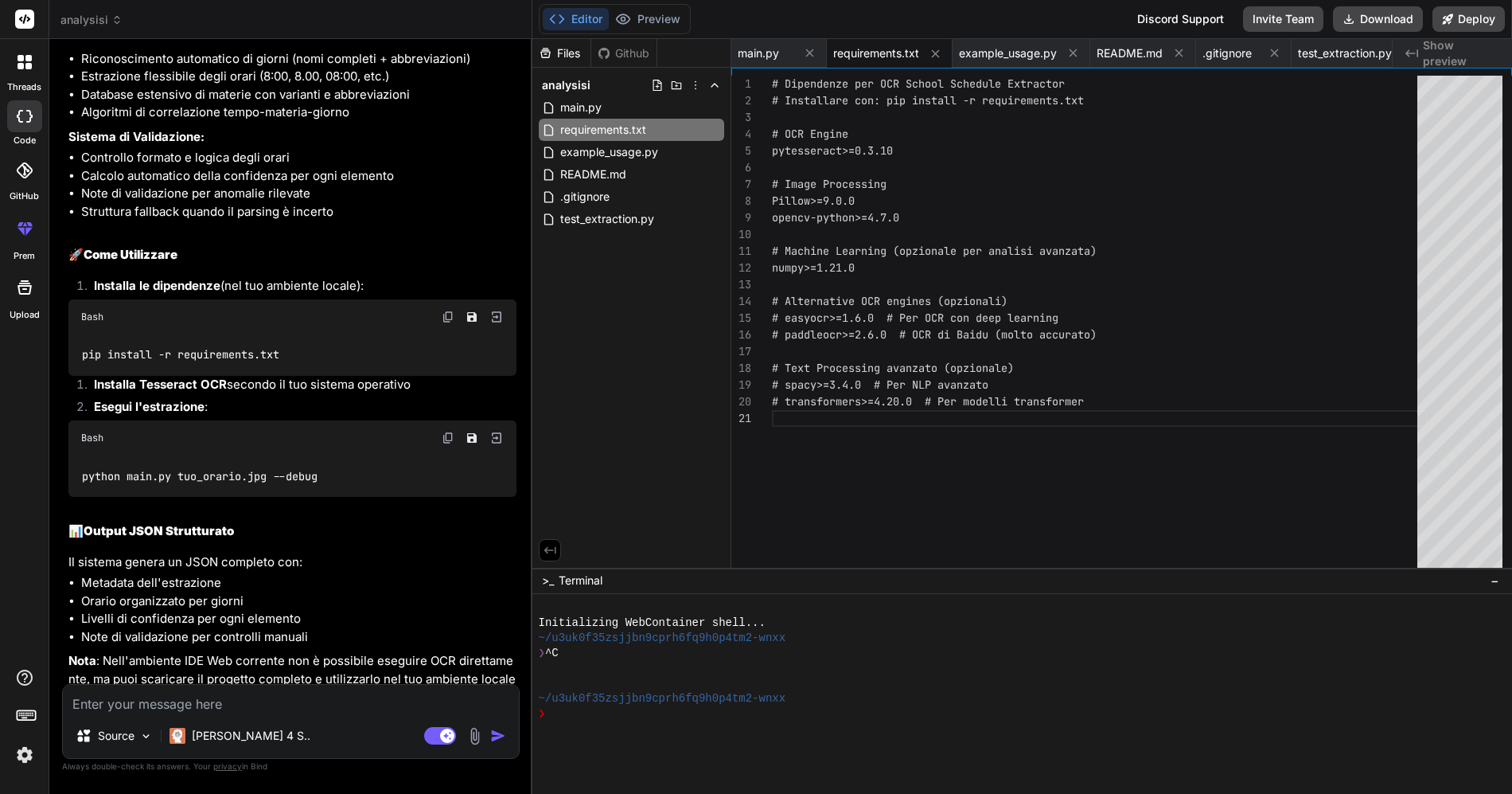
scroll to position [980, 0]
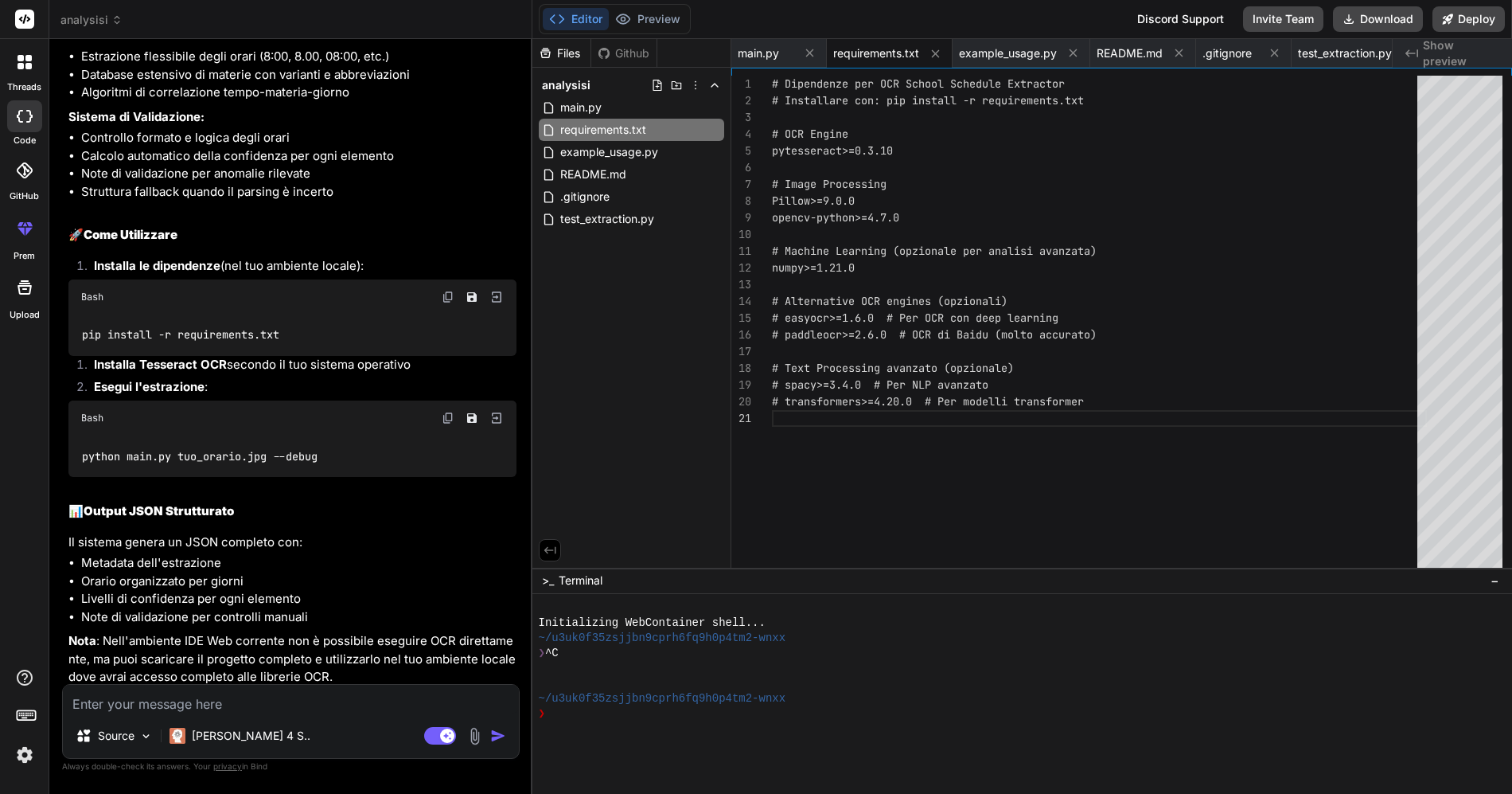
click at [450, 303] on img at bounding box center [448, 297] width 13 height 13
click at [448, 425] on img at bounding box center [448, 418] width 13 height 13
click at [249, 701] on textarea at bounding box center [290, 700] width 456 height 29
paste textarea "ietrotrevisan@MacBook-Air-di-[PERSON_NAME] analisi % python3 main.py 5Csa.jpg -…"
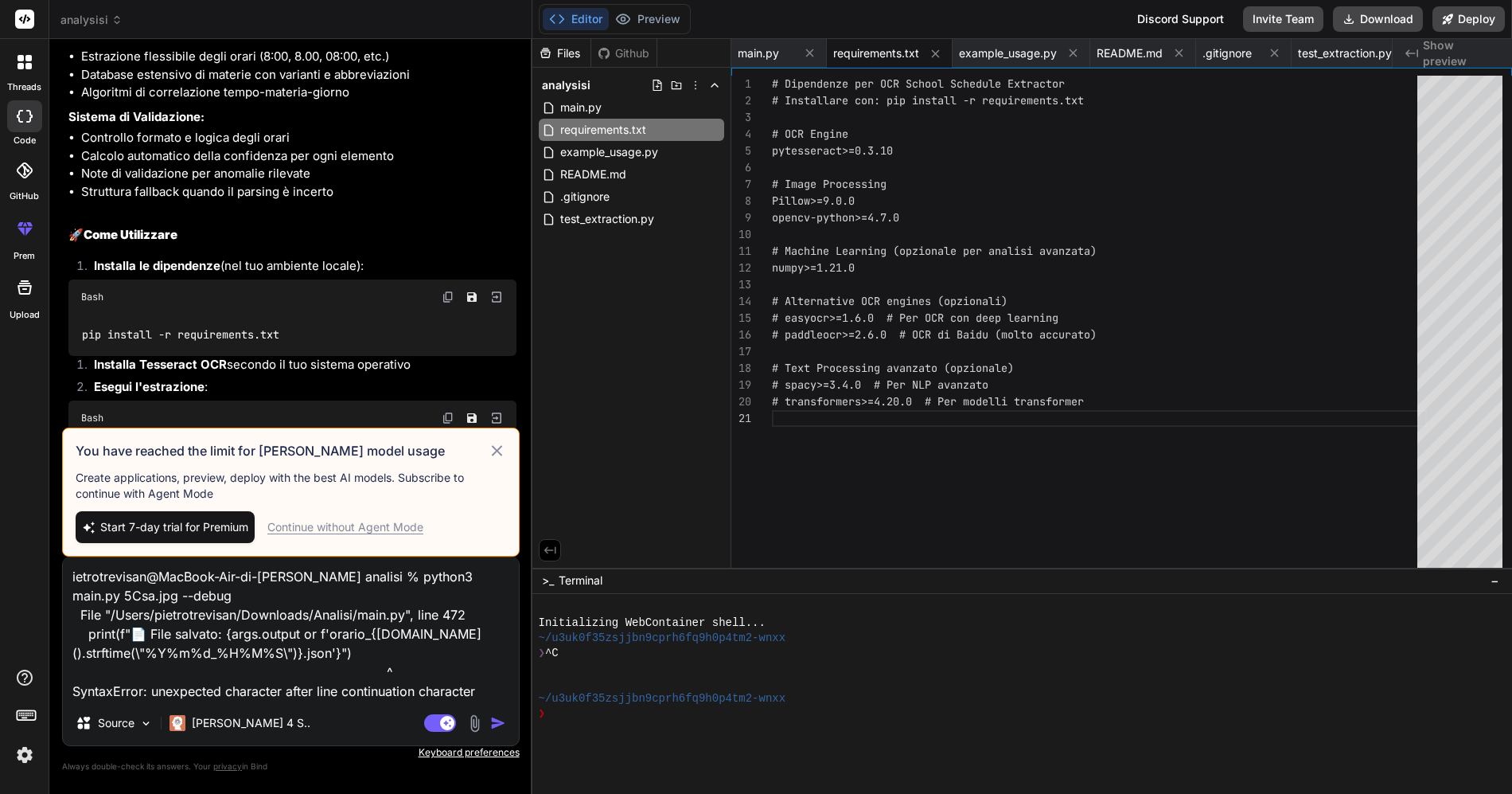
click at [335, 529] on div "Continue without Agent Mode" at bounding box center [346, 527] width 156 height 16
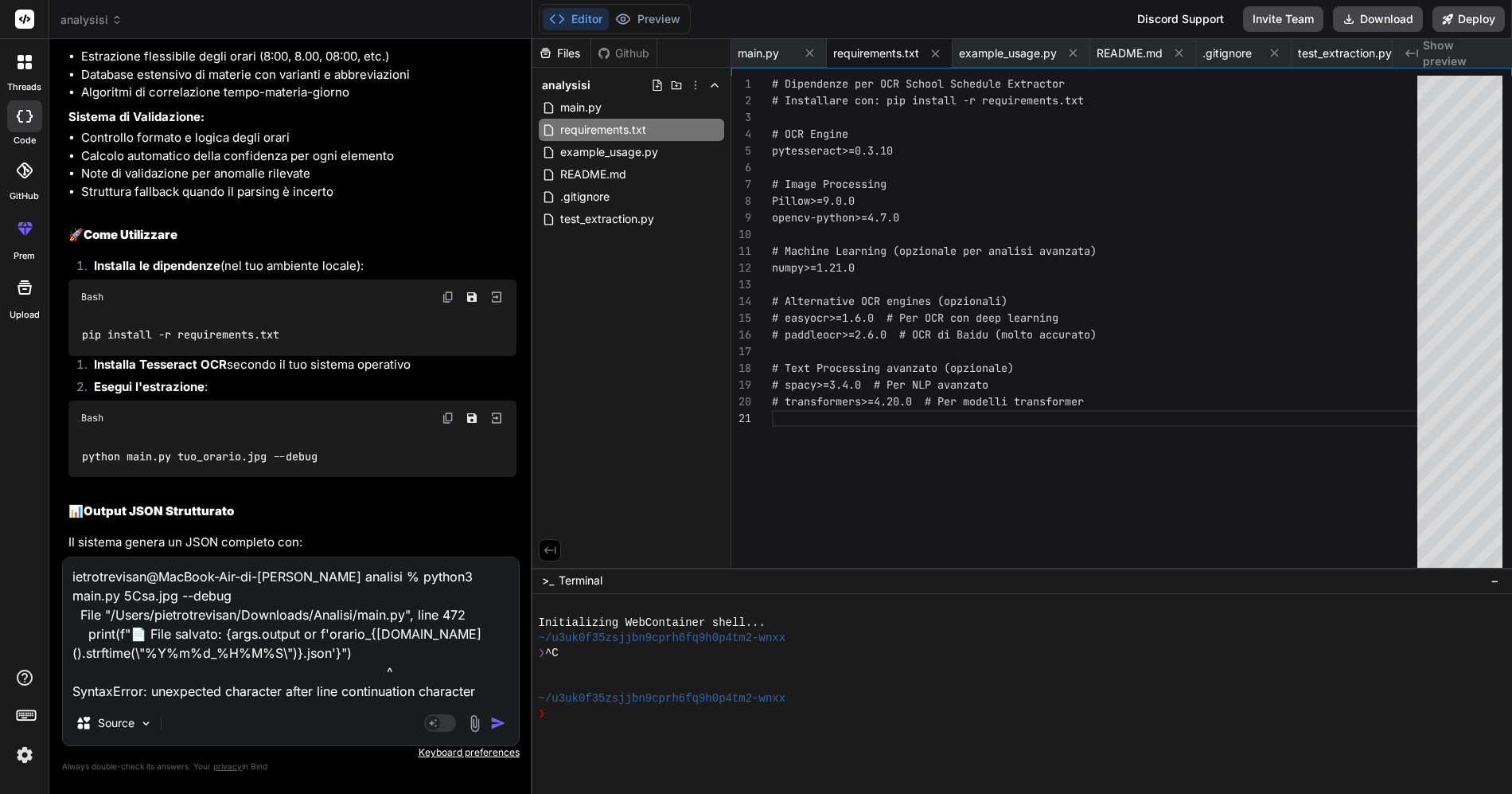
click at [499, 718] on img "button" at bounding box center [498, 723] width 16 height 16
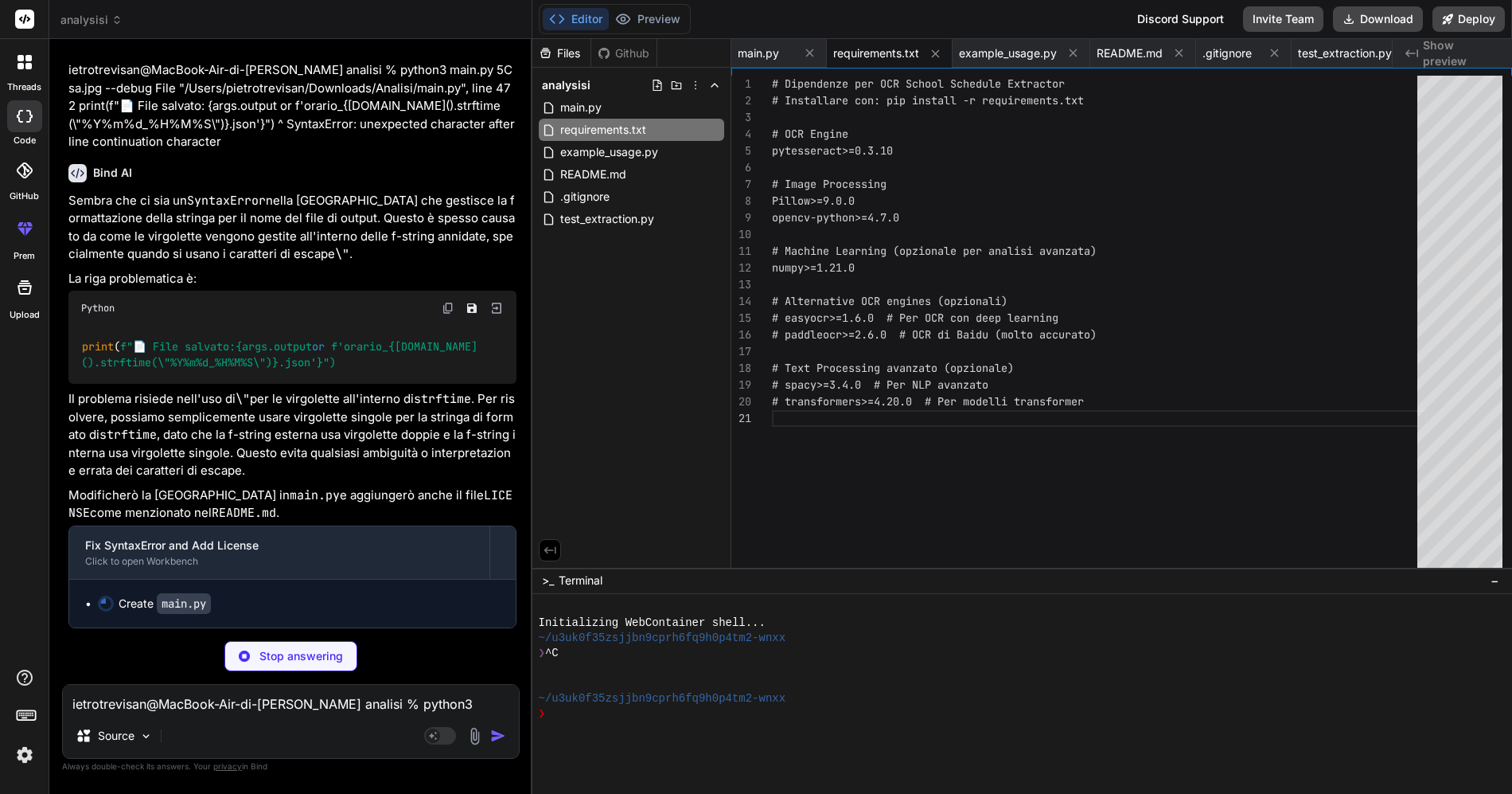
scroll to position [1739, 0]
